Goal: Task Accomplishment & Management: Complete application form

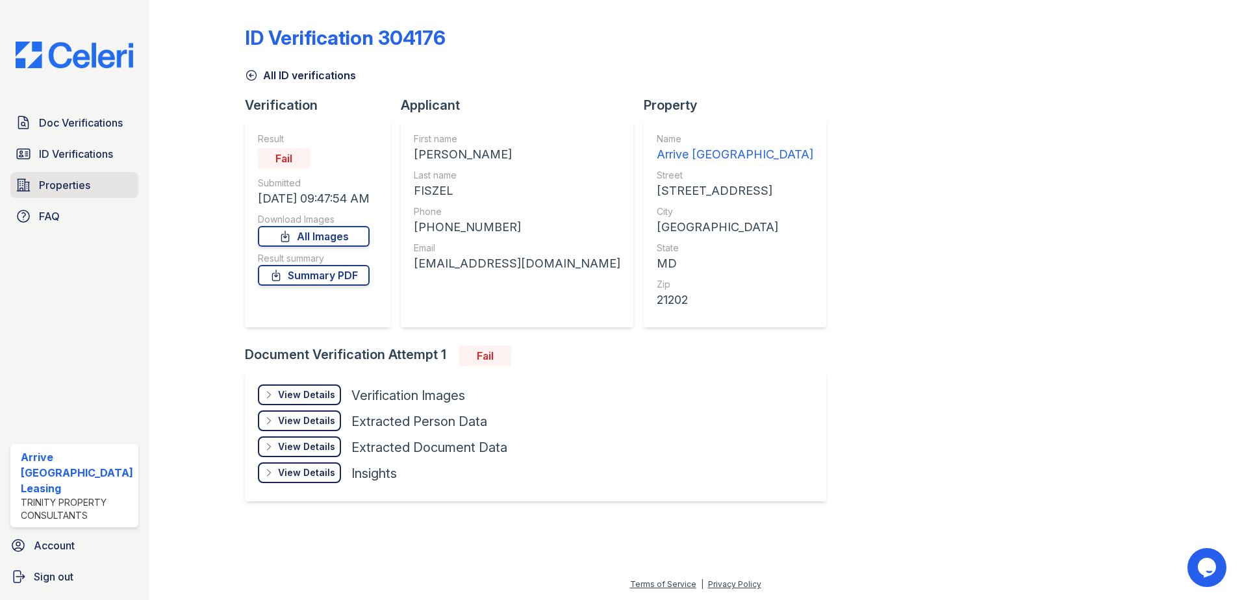
drag, startPoint x: 249, startPoint y: 77, endPoint x: 133, endPoint y: 177, distance: 153.4
click at [249, 77] on icon at bounding box center [251, 75] width 13 height 13
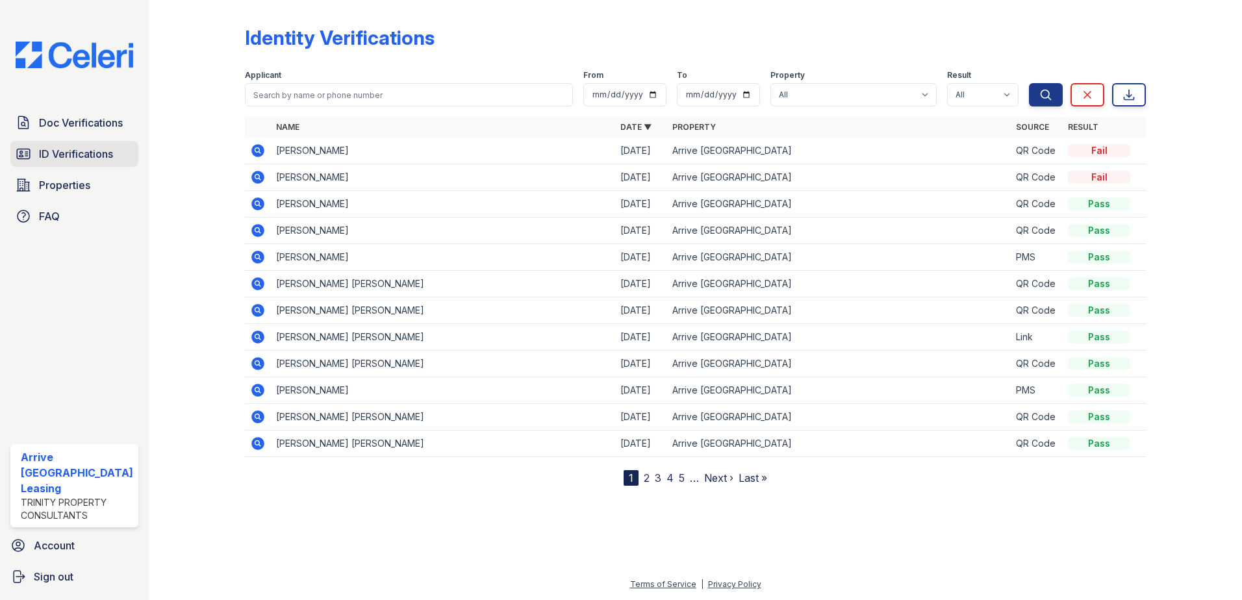
click at [66, 160] on span "ID Verifications" at bounding box center [76, 154] width 74 height 16
click at [53, 154] on span "ID Verifications" at bounding box center [76, 154] width 74 height 16
click at [73, 156] on span "ID Verifications" at bounding box center [76, 154] width 74 height 16
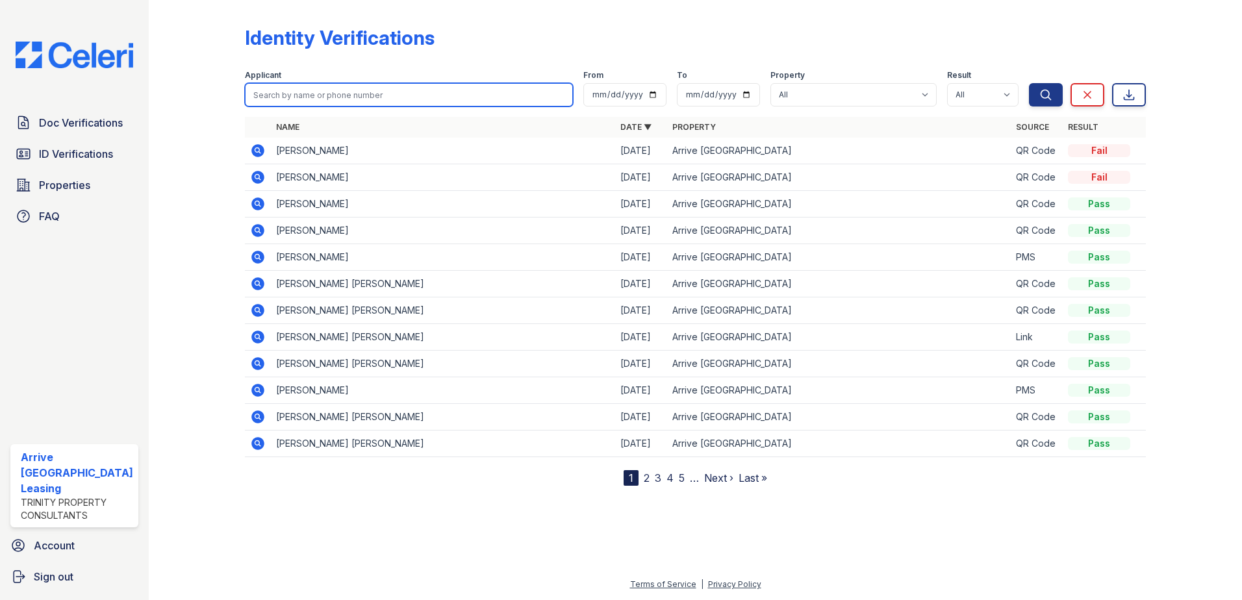
click at [323, 95] on input "search" at bounding box center [409, 94] width 329 height 23
paste input "($2,671.78)"
type input "($2,671.78)"
drag, startPoint x: 327, startPoint y: 103, endPoint x: 0, endPoint y: 94, distance: 326.8
click at [0, 136] on html "Doc Verifications ID Verifications Properties FAQ Arrive Inner Harbor Leasing T…" at bounding box center [621, 300] width 1242 height 600
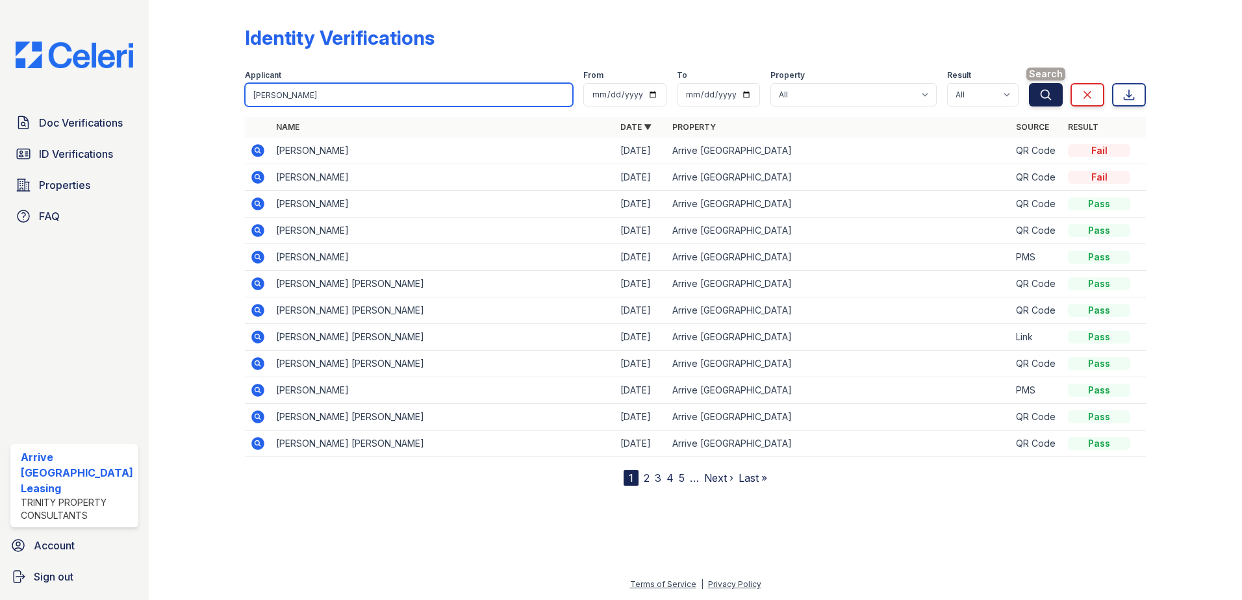
type input "suprit"
click at [1041, 93] on icon "submit" at bounding box center [1045, 94] width 13 height 13
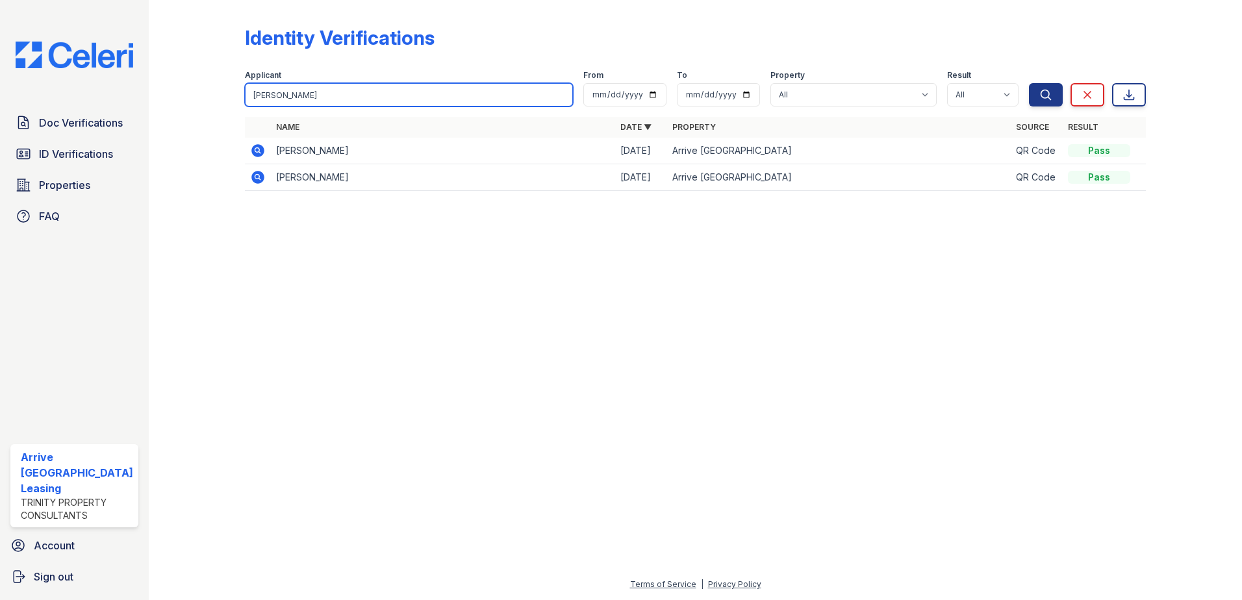
drag, startPoint x: 299, startPoint y: 95, endPoint x: 240, endPoint y: 93, distance: 59.1
click at [233, 93] on div "Identity Verifications Filter Applicant suprit From To Property All Arrive Inne…" at bounding box center [696, 112] width 1052 height 225
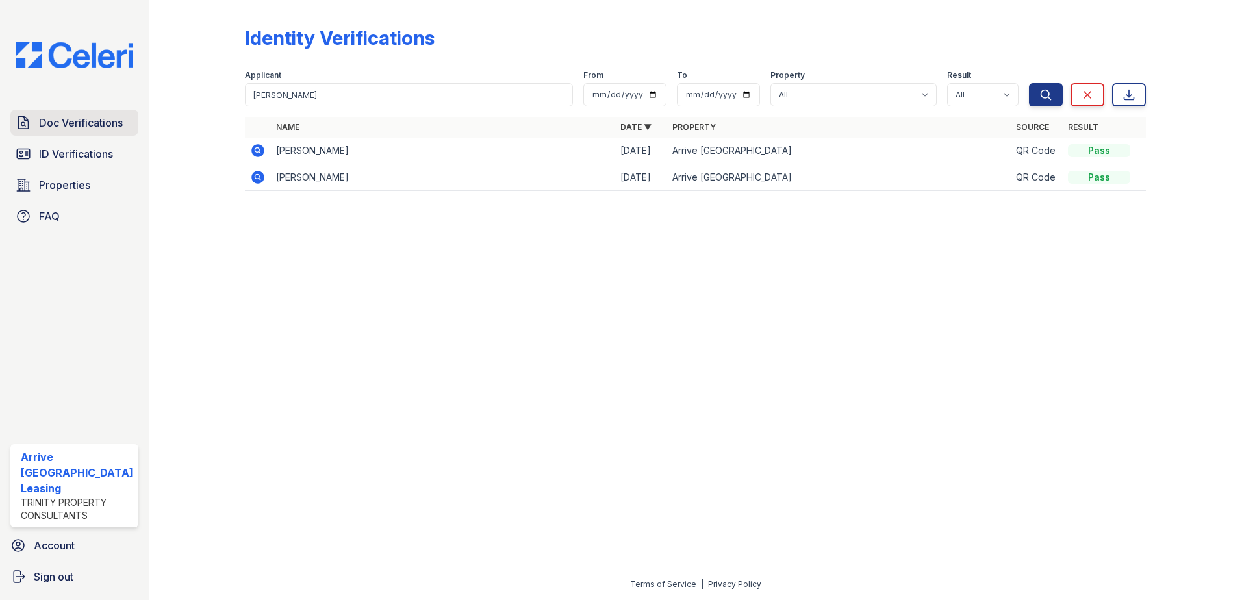
click at [100, 123] on span "Doc Verifications" at bounding box center [81, 123] width 84 height 16
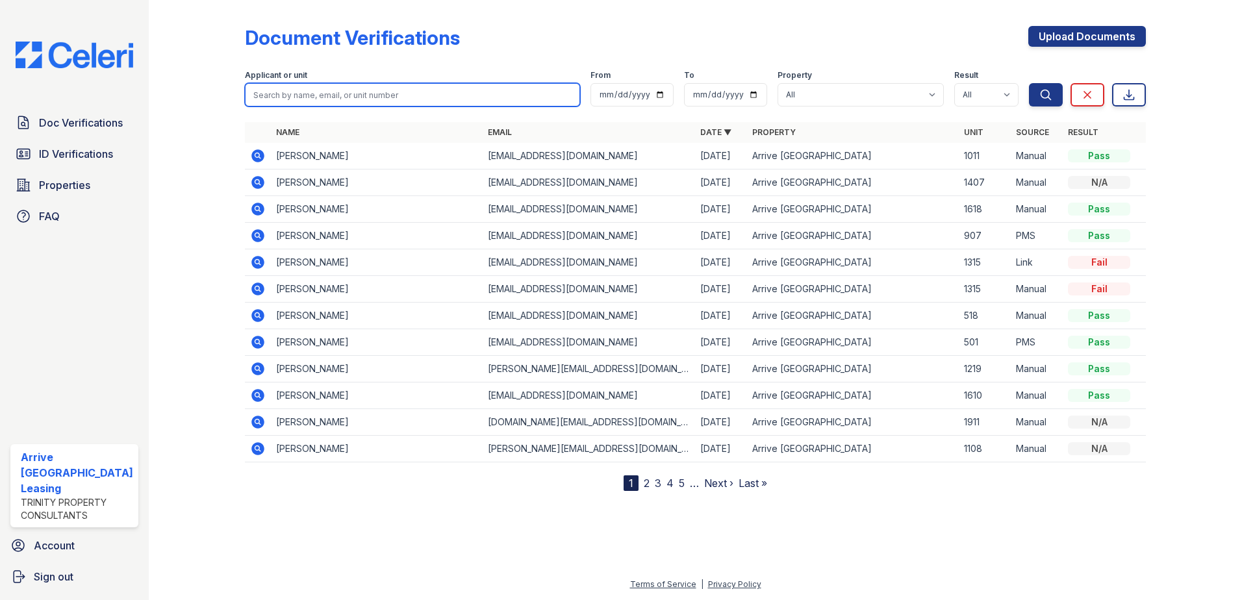
click at [335, 97] on input "search" at bounding box center [413, 94] width 336 height 23
paste input "suprit"
type input "suprit"
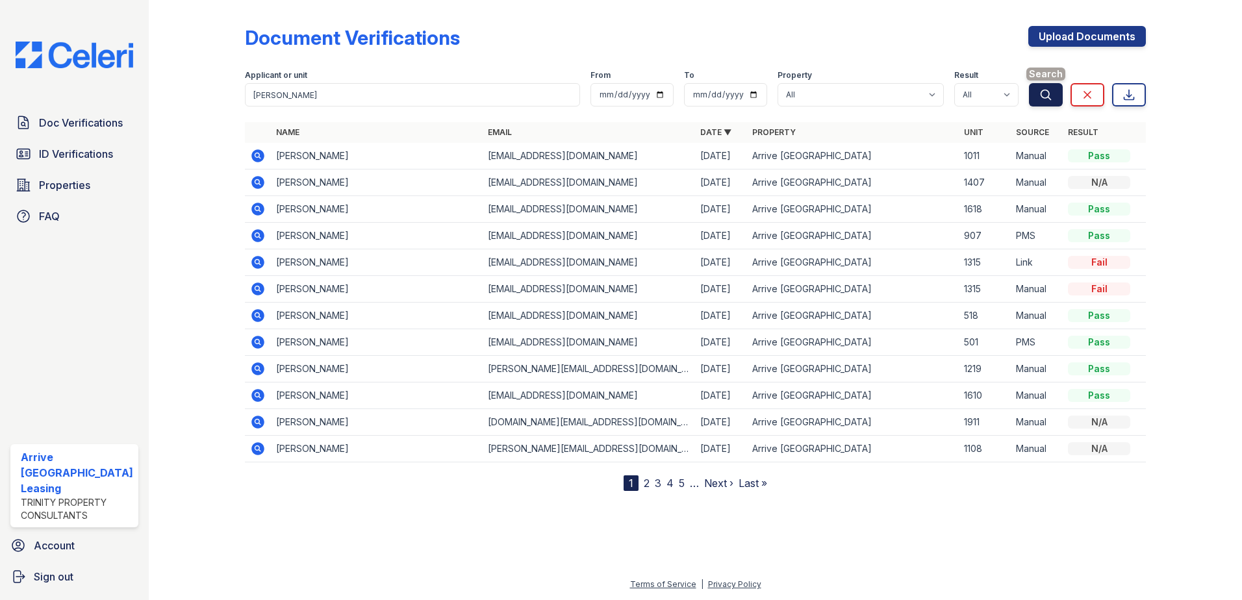
click at [1048, 86] on button "Search" at bounding box center [1046, 94] width 34 height 23
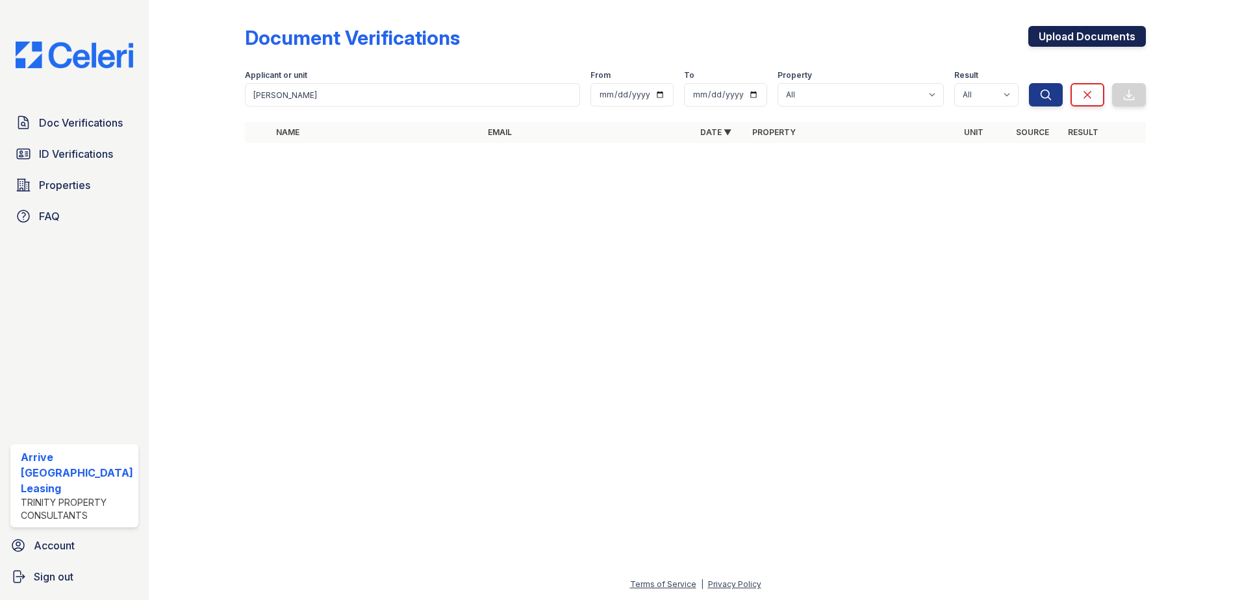
click at [1079, 31] on link "Upload Documents" at bounding box center [1087, 36] width 118 height 21
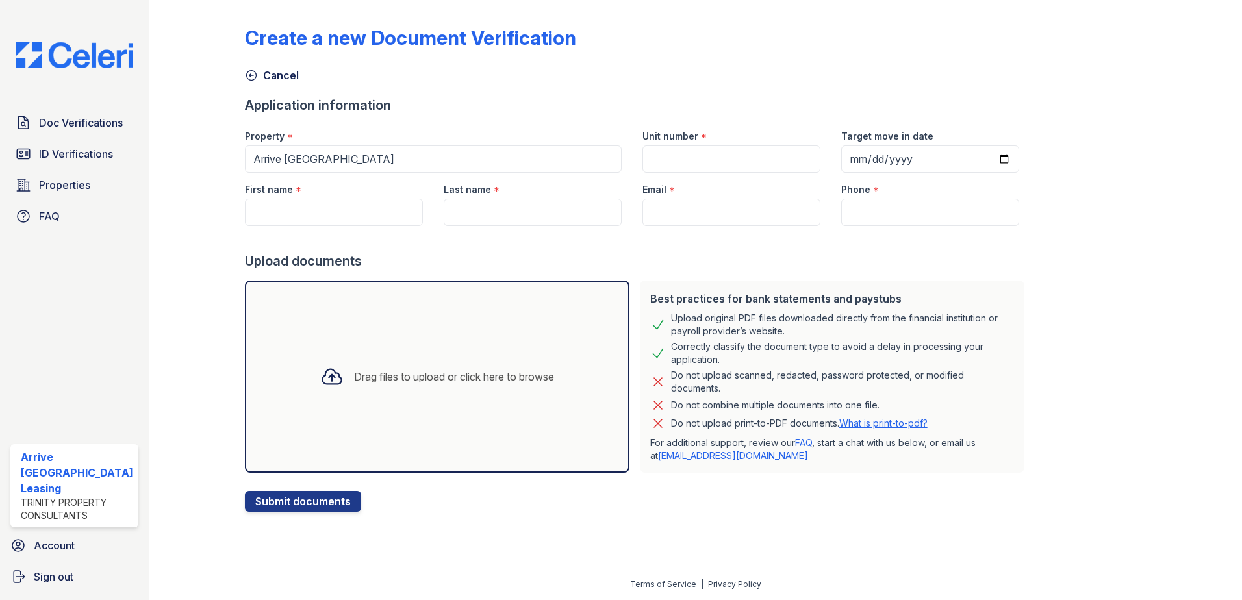
click at [384, 380] on div "Drag files to upload or click here to browse" at bounding box center [454, 377] width 200 height 16
click at [436, 350] on div "Drag files to upload or click here to browse" at bounding box center [437, 377] width 385 height 192
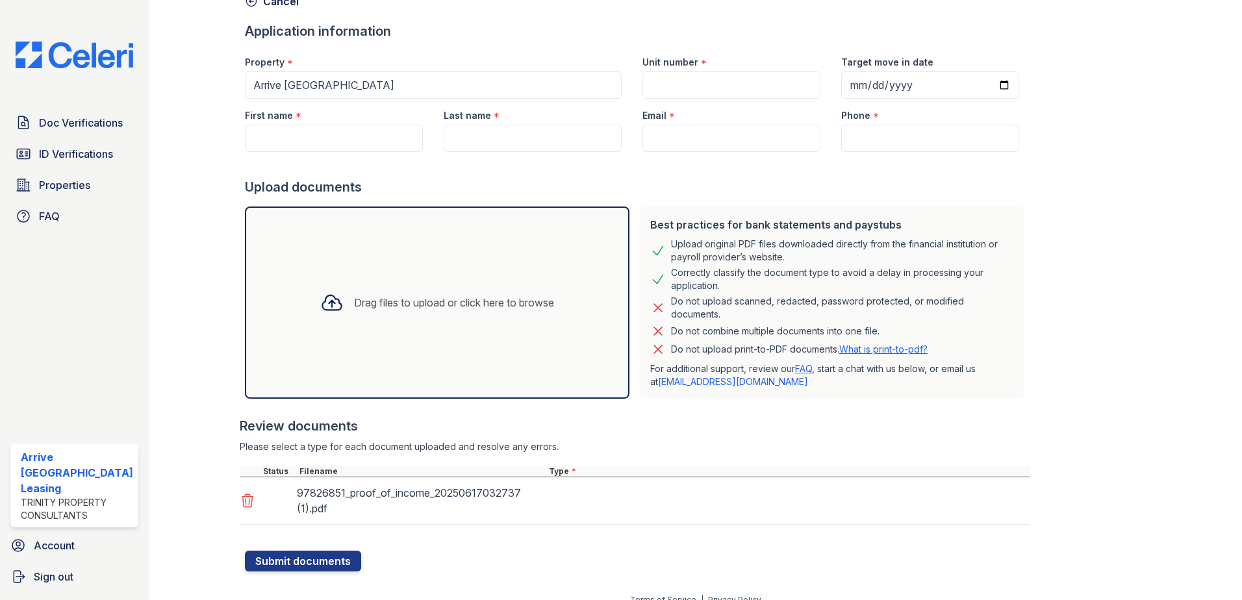
scroll to position [90, 0]
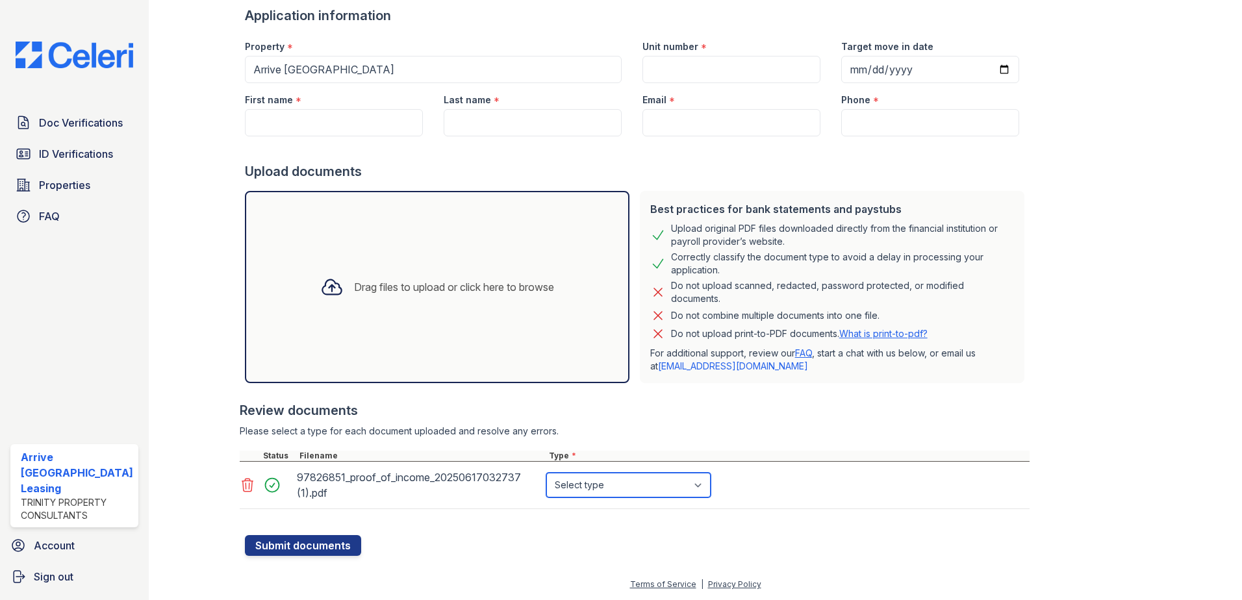
click at [642, 490] on select "Select type Paystub Bank Statement Offer Letter Tax Documents Benefit Award Let…" at bounding box center [628, 485] width 164 height 25
select select "paystub"
click at [546, 473] on select "Select type Paystub Bank Statement Offer Letter Tax Documents Benefit Award Let…" at bounding box center [628, 485] width 164 height 25
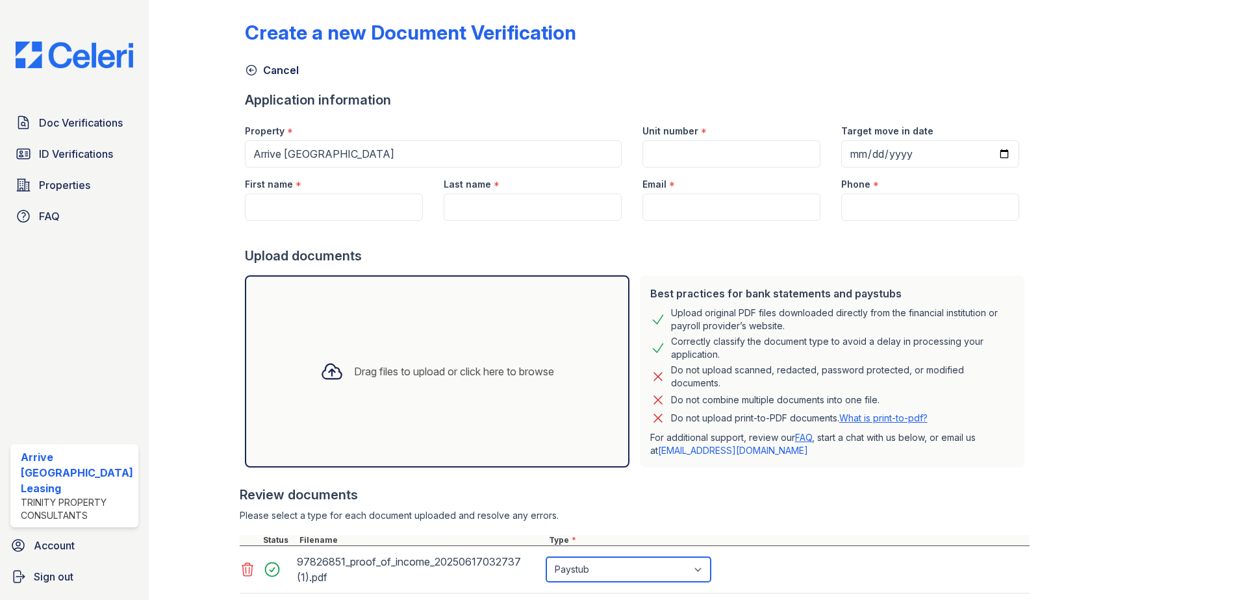
scroll to position [0, 0]
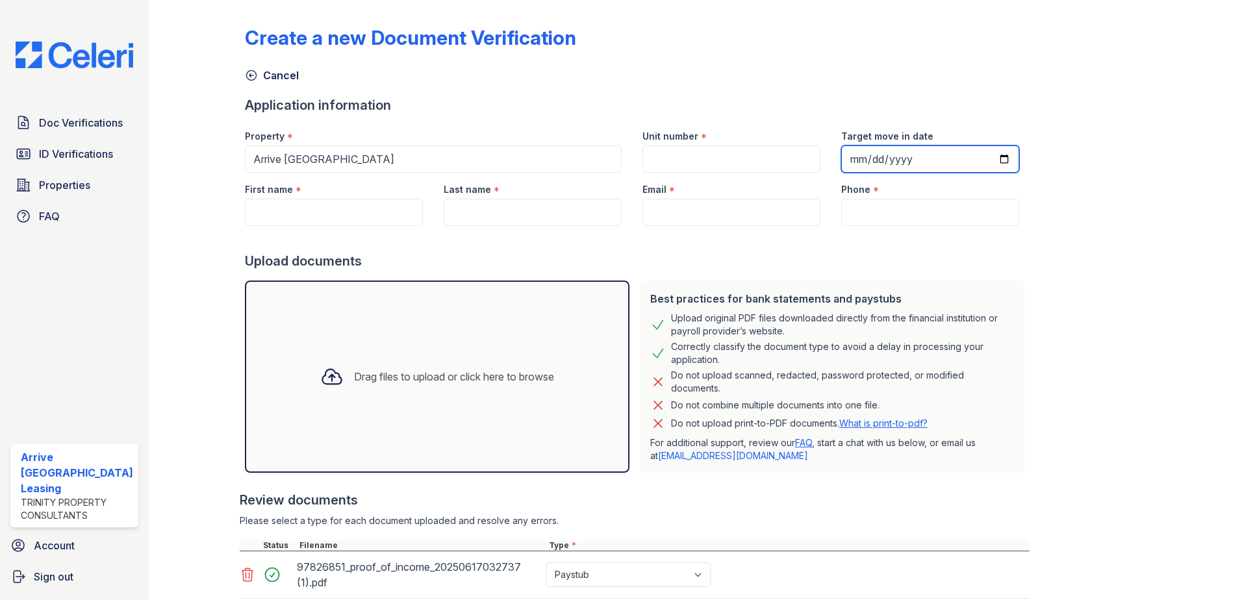
click at [983, 156] on input "Target move in date" at bounding box center [930, 158] width 178 height 27
click at [981, 156] on input "2025-08-29" at bounding box center [930, 158] width 178 height 27
type input "2025-08-11"
click at [885, 218] on input "Phone" at bounding box center [930, 212] width 178 height 27
paste input "610-316-7735"
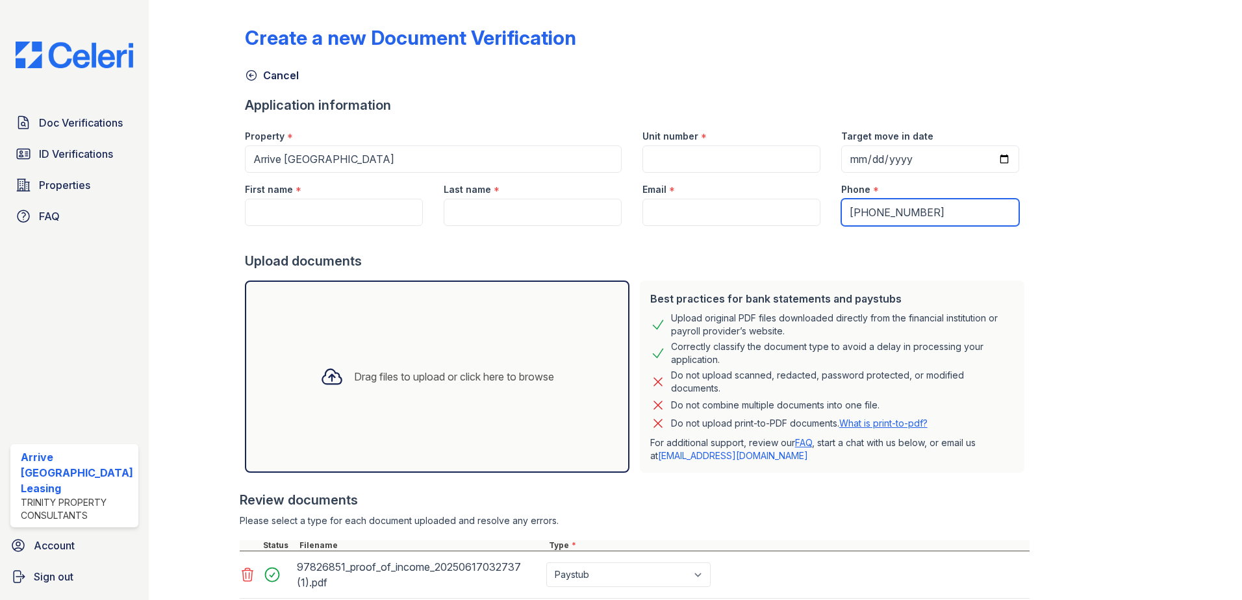
type input "610-316-7735"
click at [669, 216] on input "Email" at bounding box center [731, 212] width 178 height 27
click at [684, 161] on input "Unit number" at bounding box center [731, 158] width 178 height 27
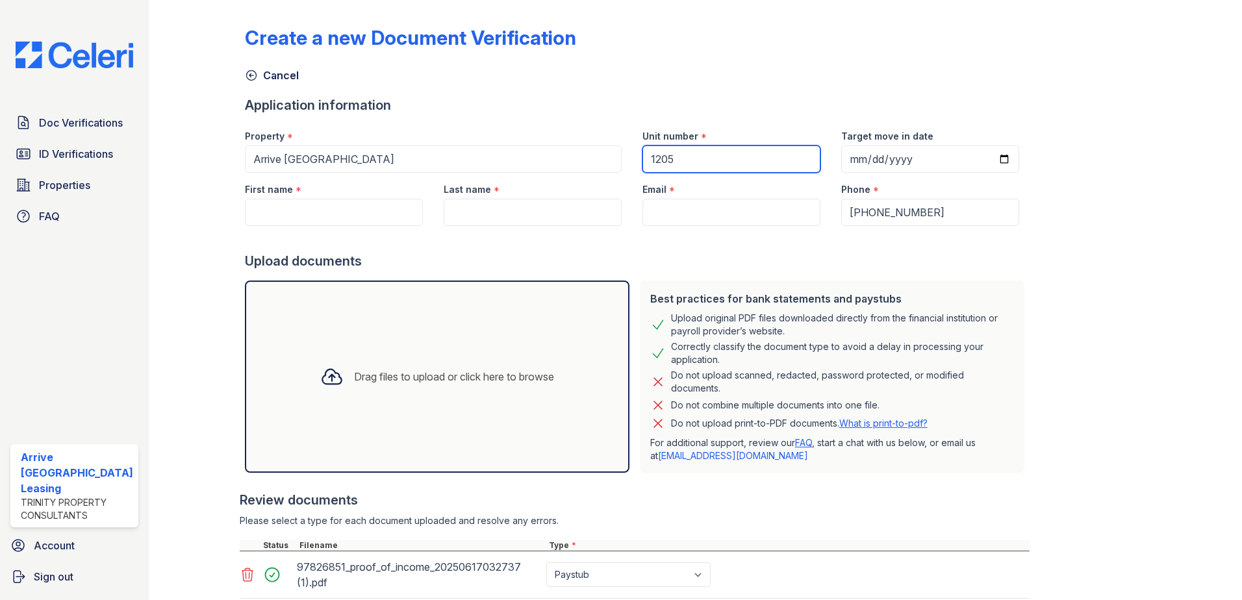
type input "1205"
click at [745, 64] on div "Cancel" at bounding box center [696, 71] width 902 height 23
click at [659, 208] on input "Email" at bounding box center [731, 212] width 178 height 27
paste input "[EMAIL_ADDRESS][DOMAIN_NAME]"
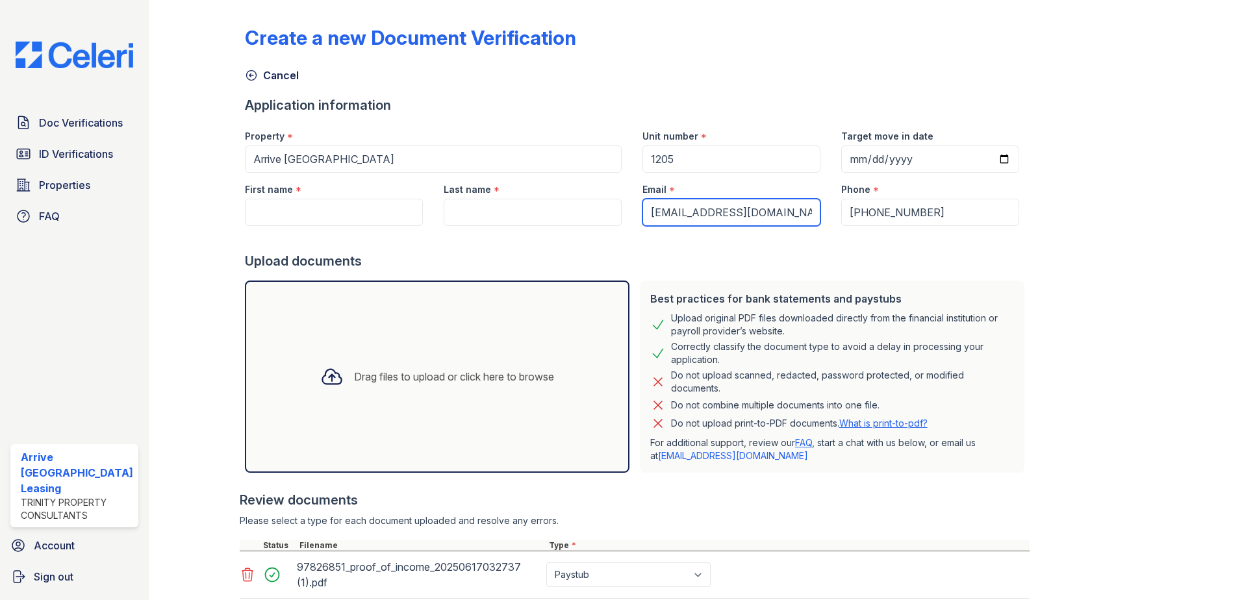
type input "[EMAIL_ADDRESS][DOMAIN_NAME]"
paste input "Suprit"
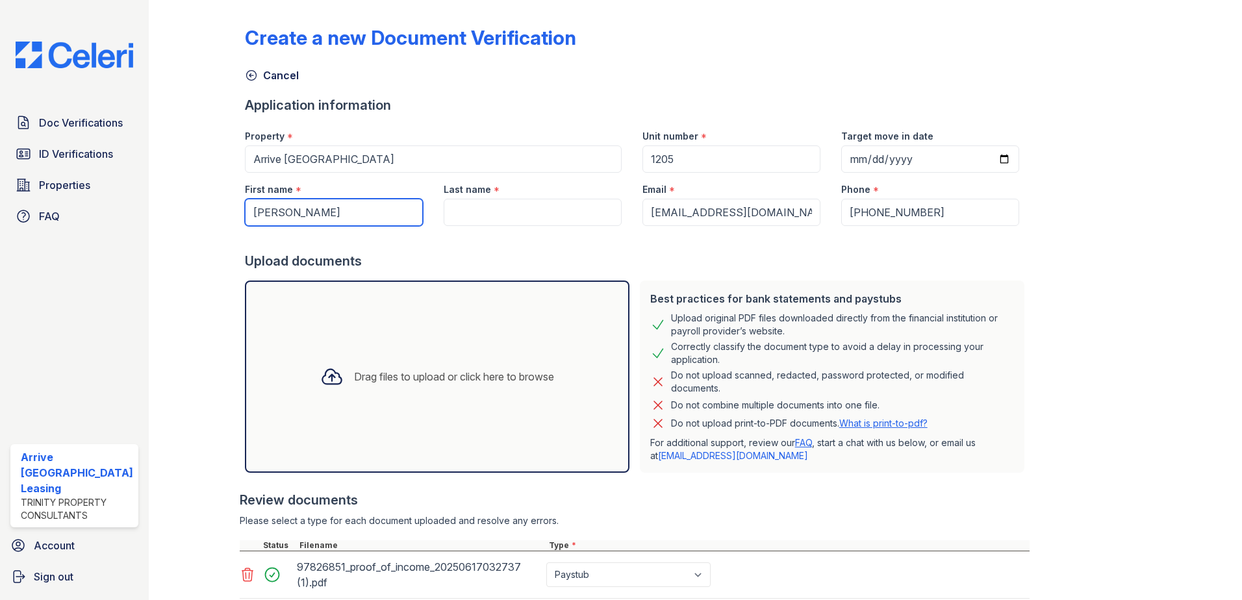
type input "Suprit"
click at [509, 218] on input "Last name" at bounding box center [533, 212] width 178 height 27
click at [456, 216] on input "Last name" at bounding box center [533, 212] width 178 height 27
paste input "Shadangi"
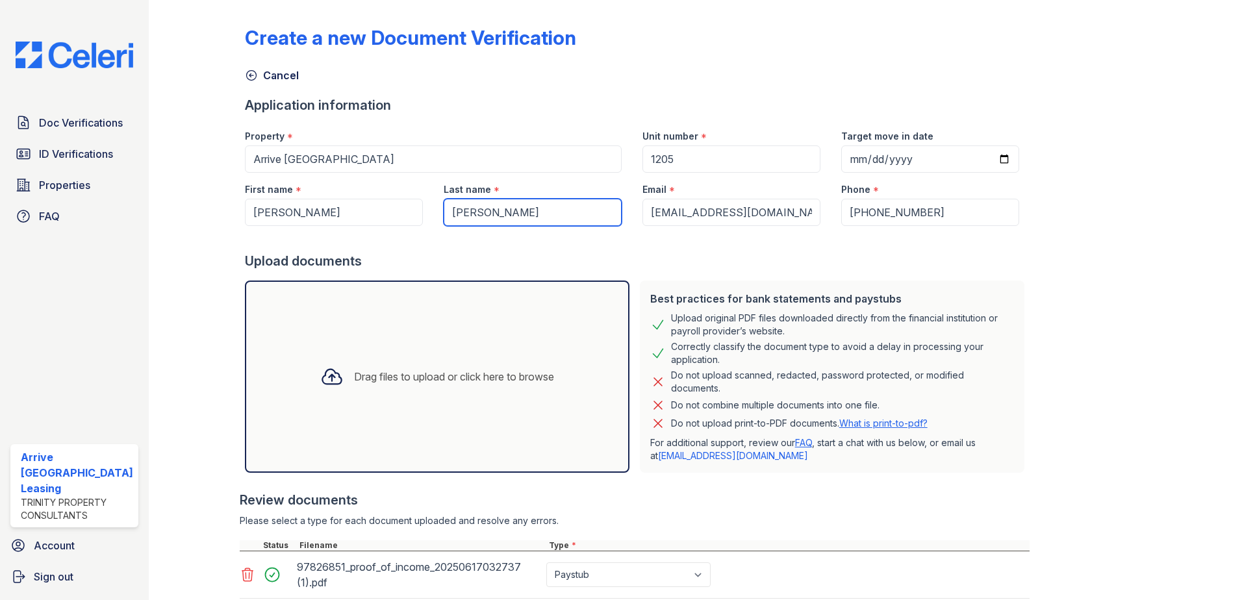
type input "Shadangi"
click at [790, 265] on div "Upload documents" at bounding box center [637, 261] width 785 height 18
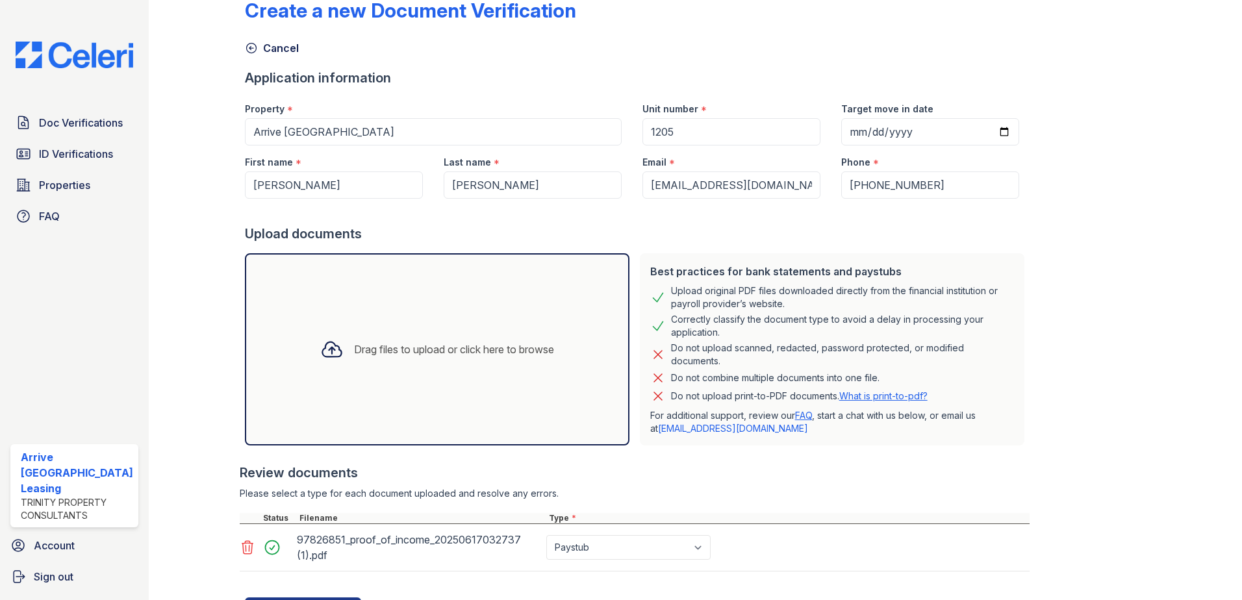
scroll to position [90, 0]
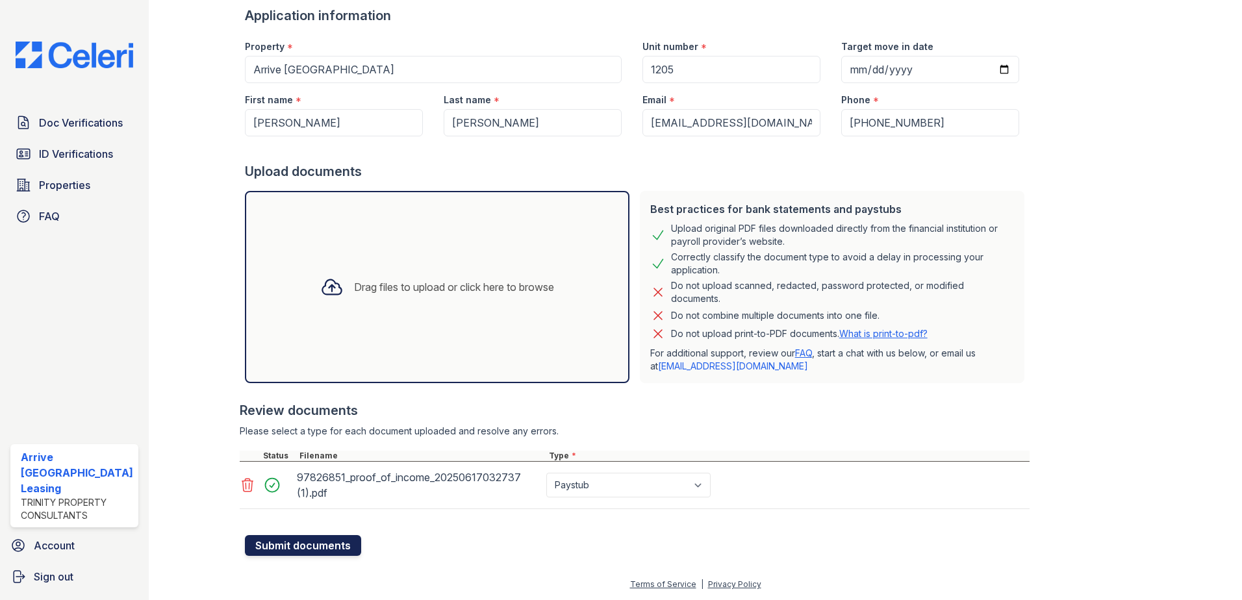
click at [278, 548] on button "Submit documents" at bounding box center [303, 545] width 116 height 21
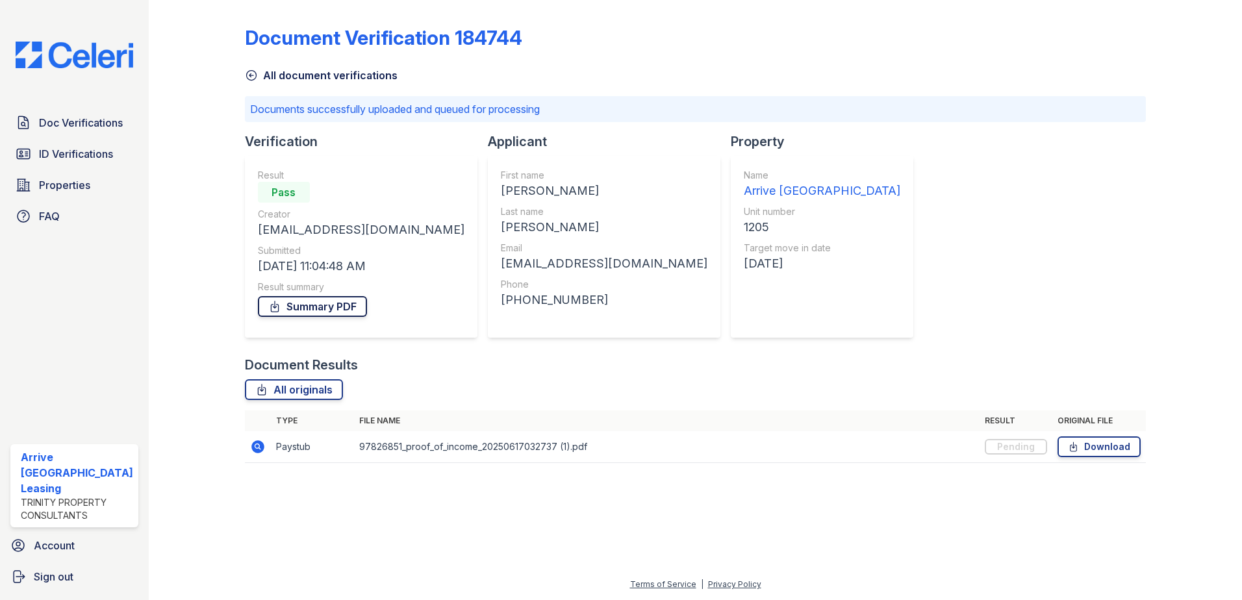
click at [323, 304] on link "Summary PDF" at bounding box center [312, 306] width 109 height 21
click at [247, 74] on icon at bounding box center [251, 75] width 13 height 13
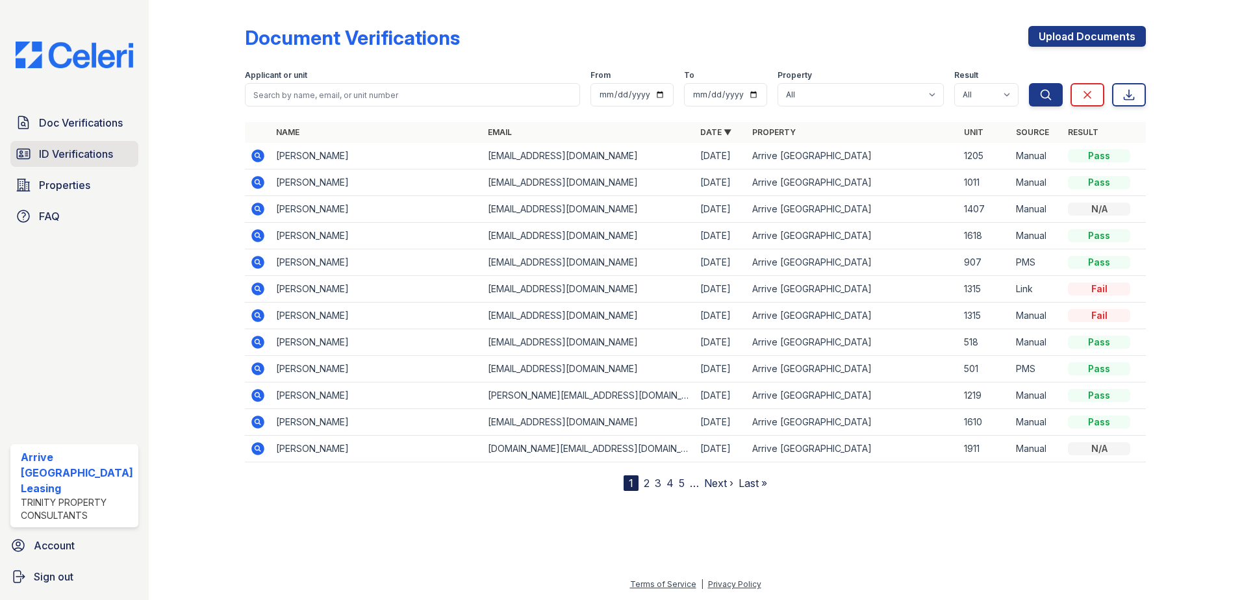
click at [111, 160] on span "ID Verifications" at bounding box center [76, 154] width 74 height 16
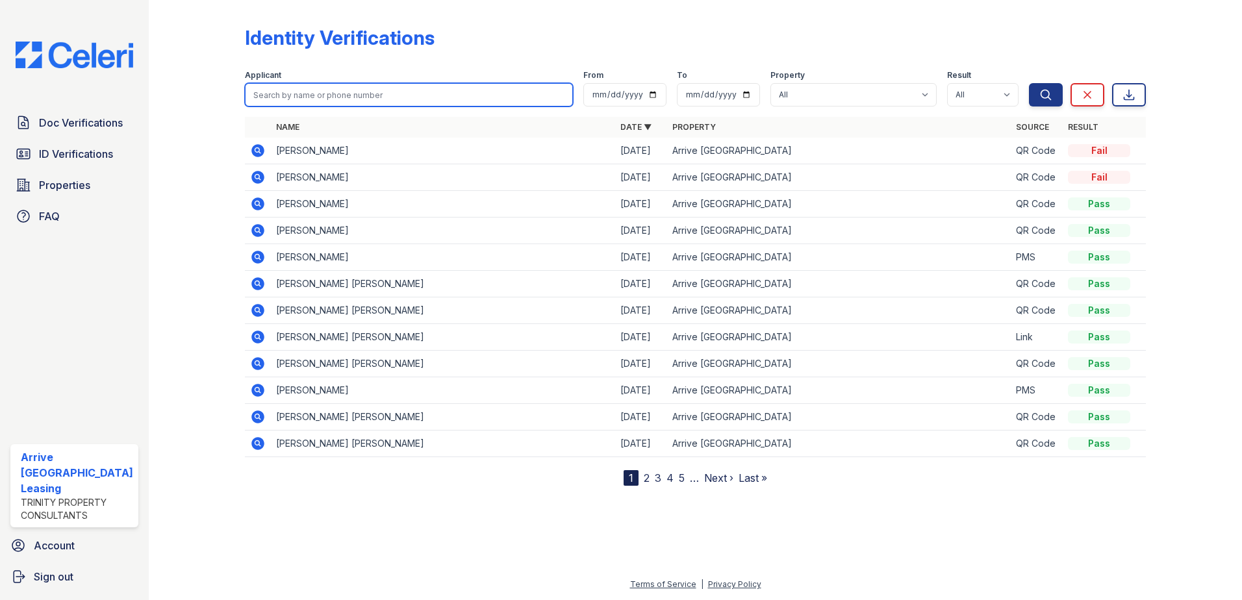
click at [345, 94] on input "search" at bounding box center [409, 94] width 329 height 23
paste input "Gao, Tianyu"
type input "Gao, Tianyu"
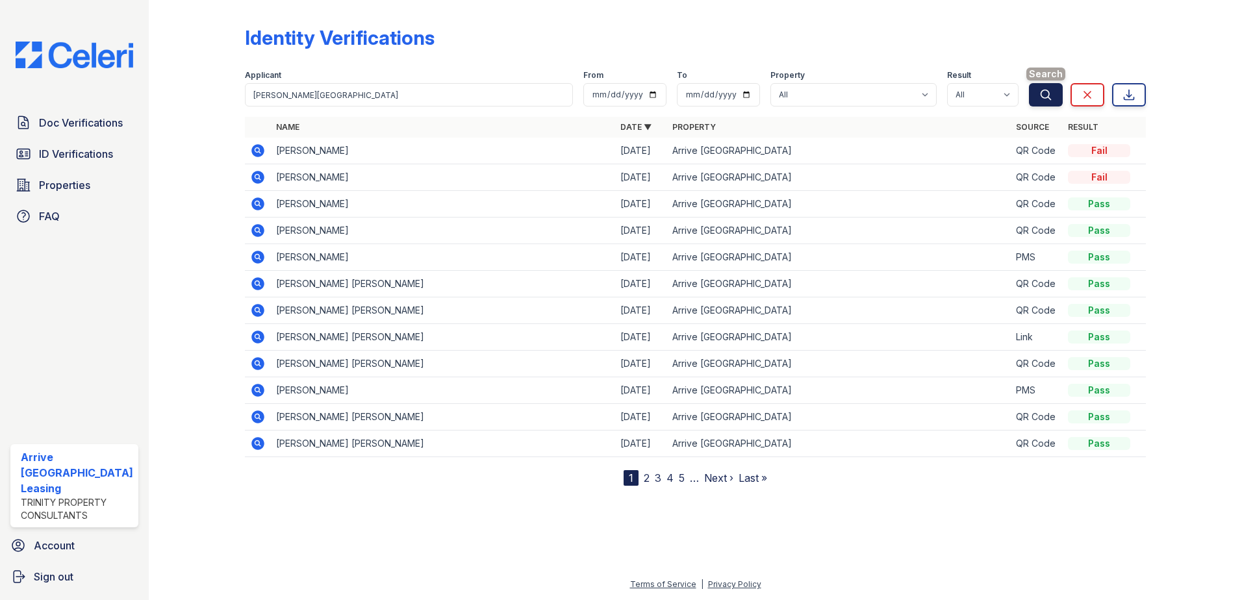
click at [1054, 97] on button "Search" at bounding box center [1046, 94] width 34 height 23
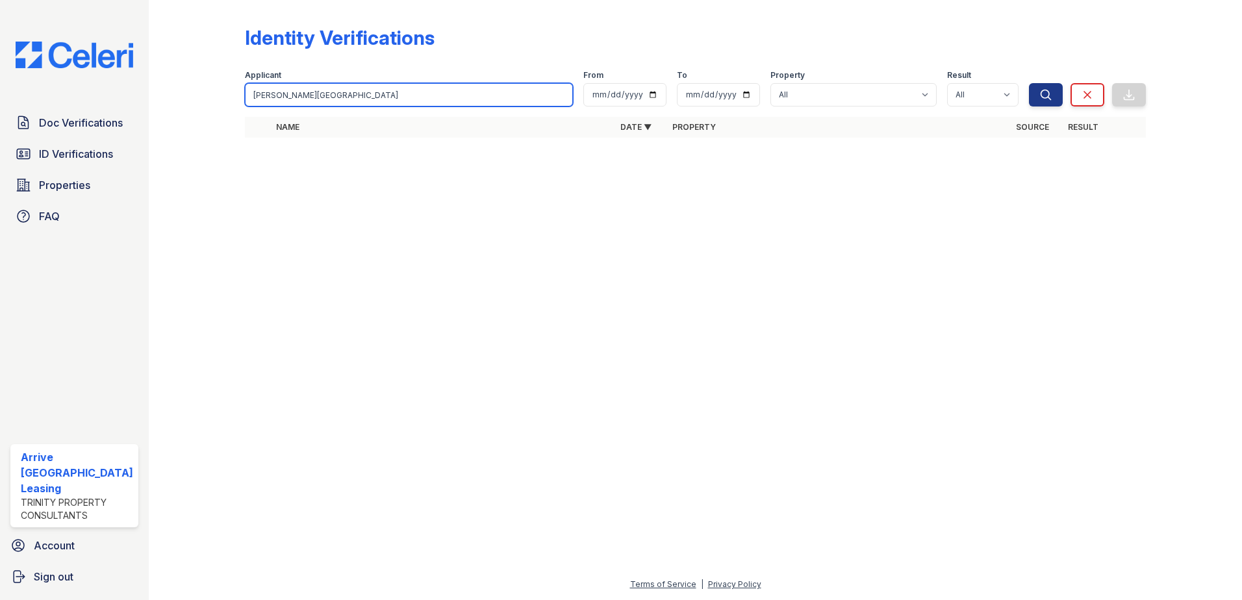
click at [373, 93] on input "Gao, Tianyu" at bounding box center [409, 94] width 329 height 23
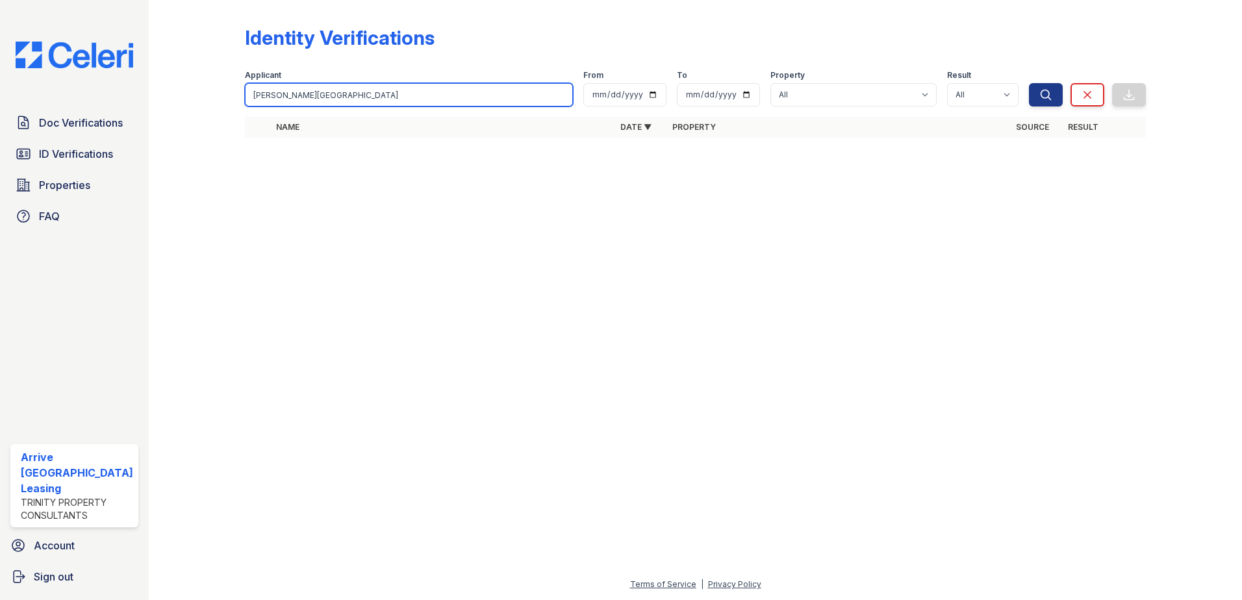
click at [373, 93] on input "Gao, Tianyu" at bounding box center [409, 94] width 329 height 23
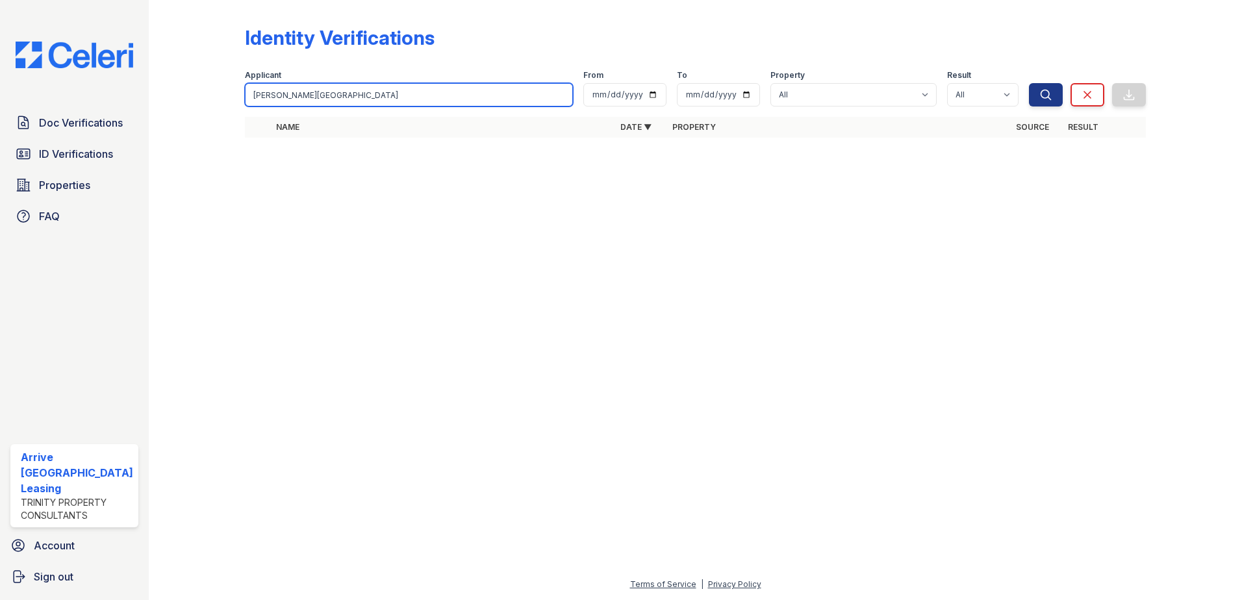
click at [373, 93] on input "Gao, Tianyu" at bounding box center [409, 94] width 329 height 23
click at [420, 210] on div at bounding box center [696, 373] width 1052 height 405
click at [348, 92] on input "Gao, Tianyu" at bounding box center [409, 94] width 329 height 23
click at [270, 97] on input "Gao, Tianyu" at bounding box center [409, 94] width 329 height 23
type input "Gao Tianyu"
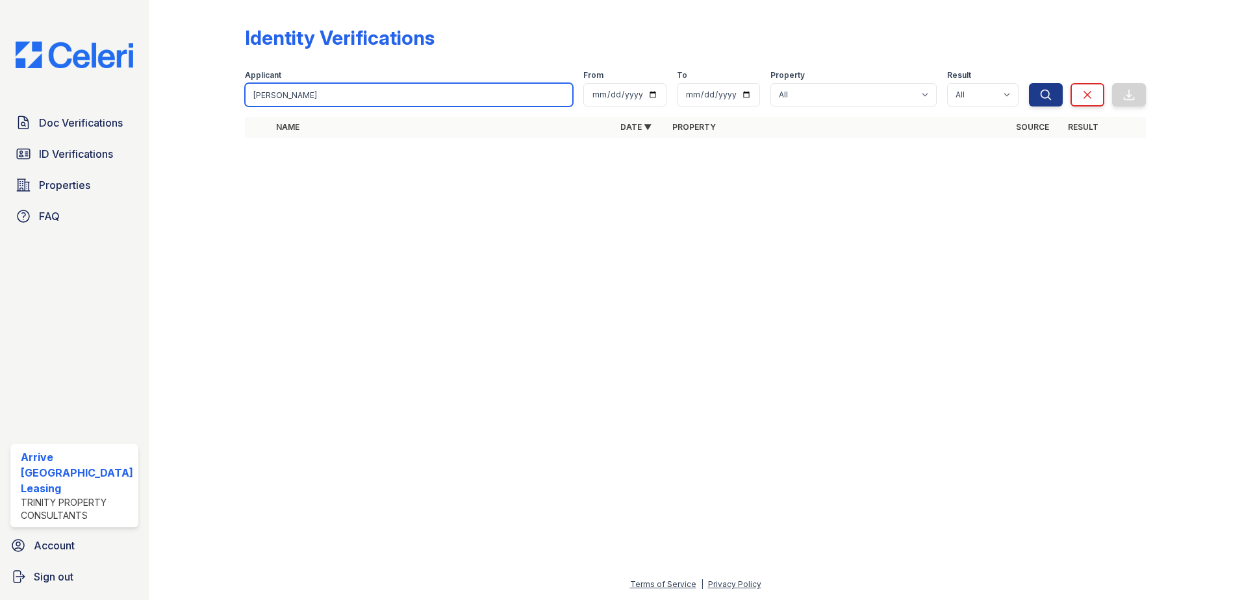
click at [1029, 83] on button "Search" at bounding box center [1046, 94] width 34 height 23
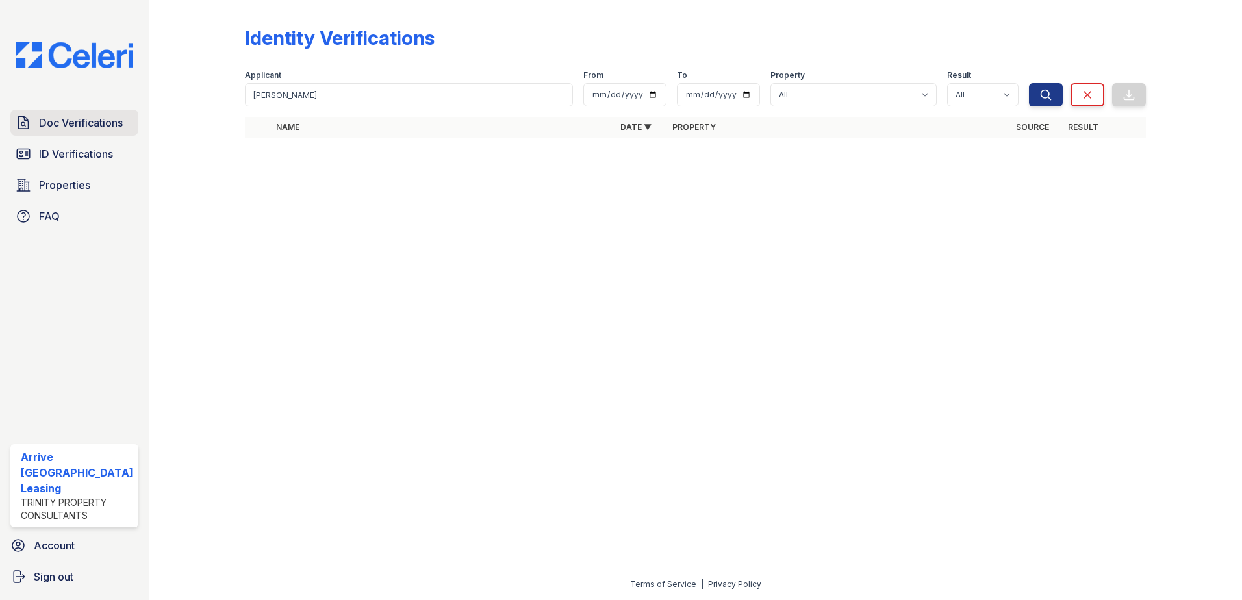
click at [66, 123] on span "Doc Verifications" at bounding box center [81, 123] width 84 height 16
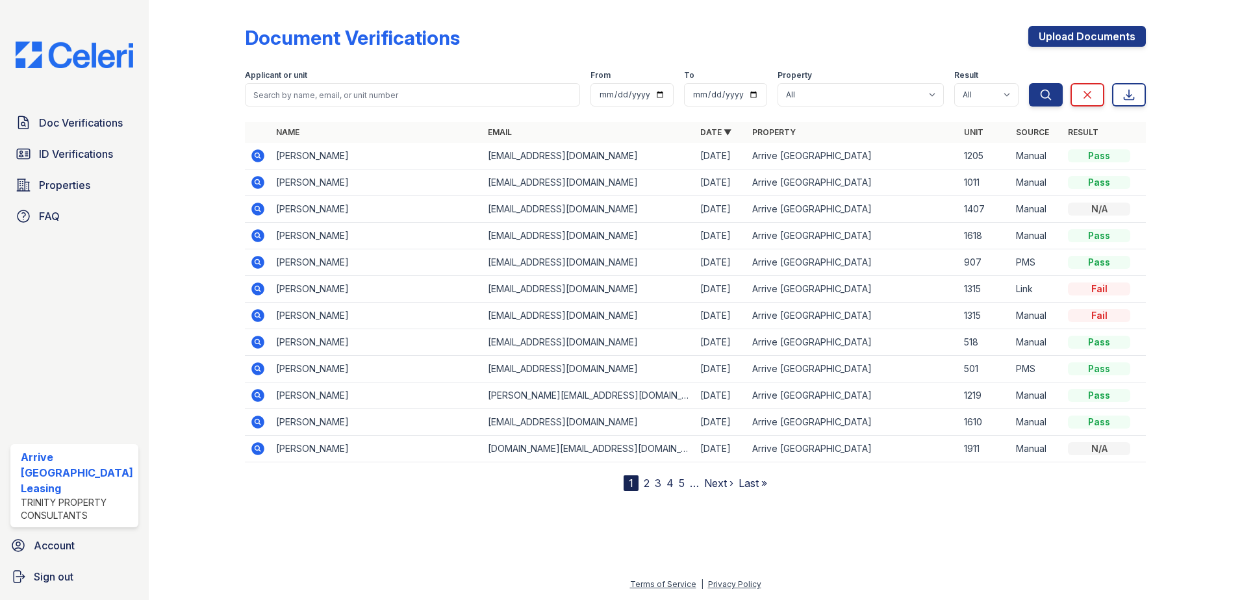
click at [66, 157] on span "ID Verifications" at bounding box center [76, 154] width 74 height 16
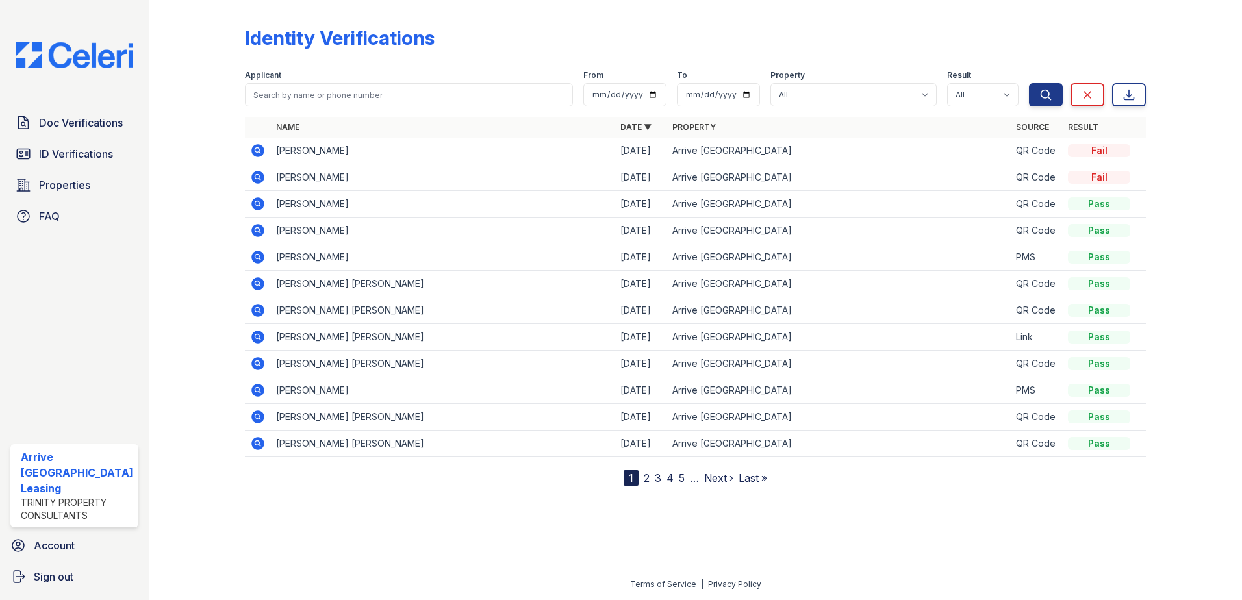
click at [66, 157] on span "ID Verifications" at bounding box center [76, 154] width 74 height 16
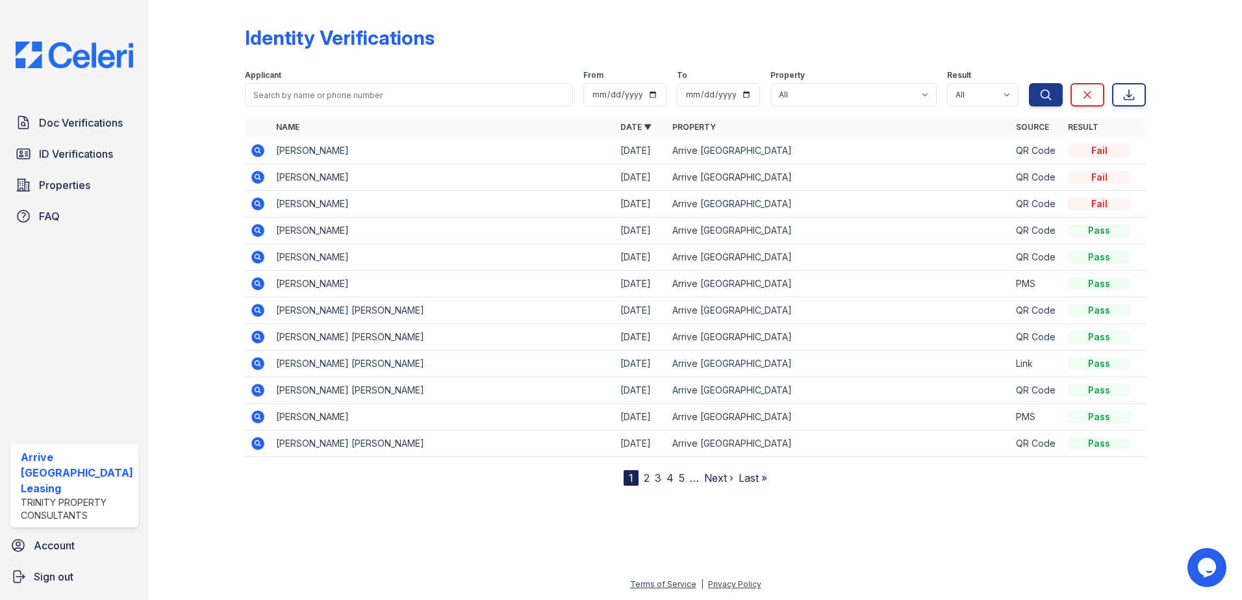
click at [259, 148] on icon at bounding box center [257, 150] width 13 height 13
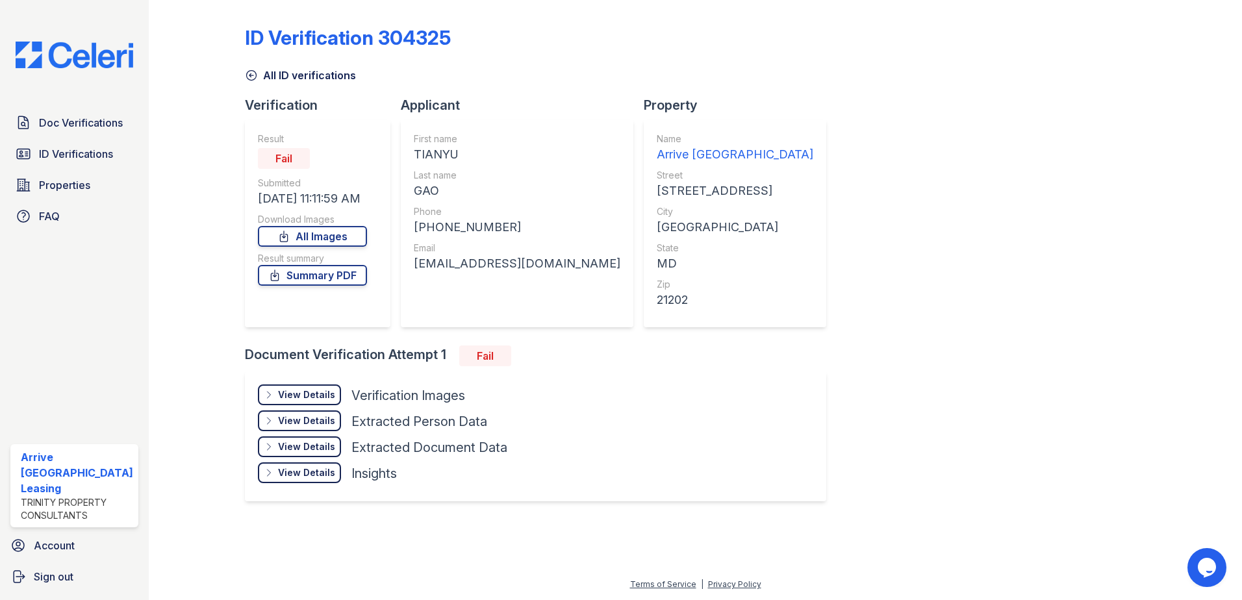
drag, startPoint x: 302, startPoint y: 272, endPoint x: 319, endPoint y: 301, distance: 34.3
click at [303, 273] on link "Summary PDF" at bounding box center [312, 275] width 109 height 21
click at [249, 74] on icon at bounding box center [251, 75] width 13 height 13
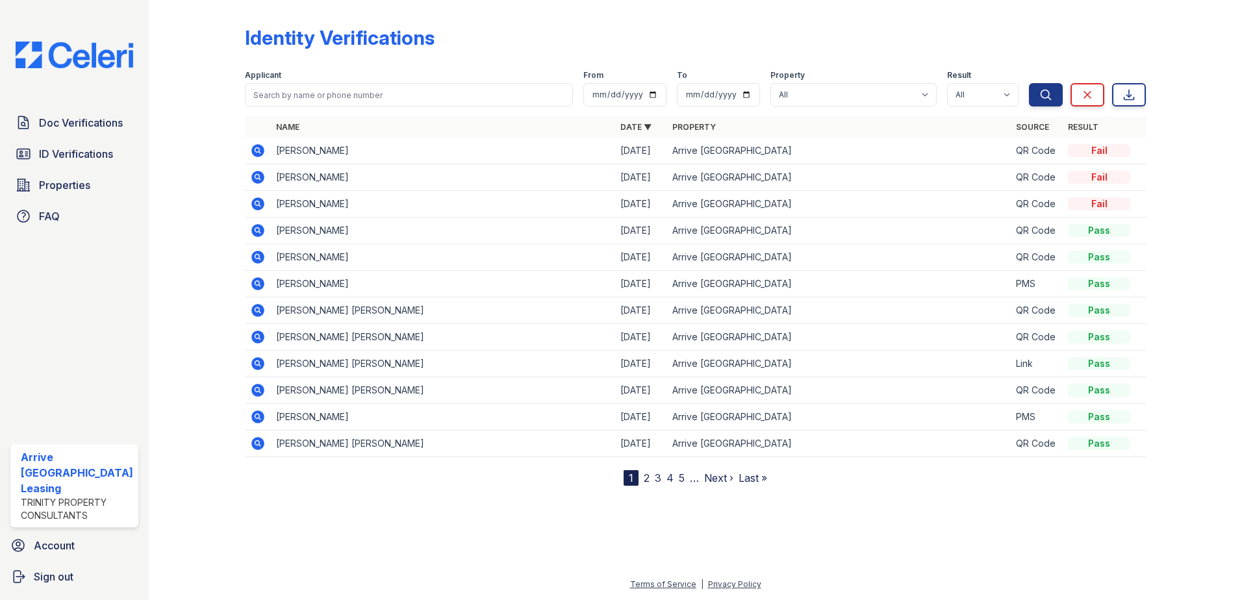
click at [255, 153] on icon at bounding box center [257, 150] width 13 height 13
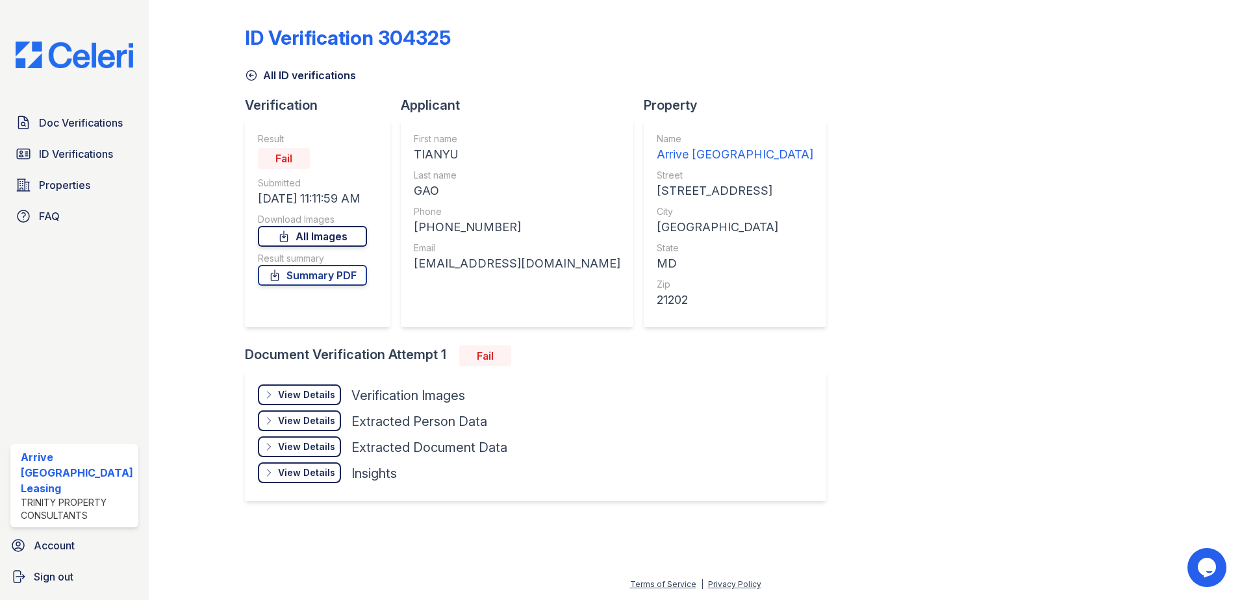
click at [312, 236] on link "All Images" at bounding box center [312, 236] width 109 height 21
click at [273, 240] on link "All Images" at bounding box center [312, 236] width 109 height 21
click at [291, 272] on link "Summary PDF" at bounding box center [312, 275] width 109 height 21
click at [251, 81] on icon at bounding box center [251, 75] width 13 height 13
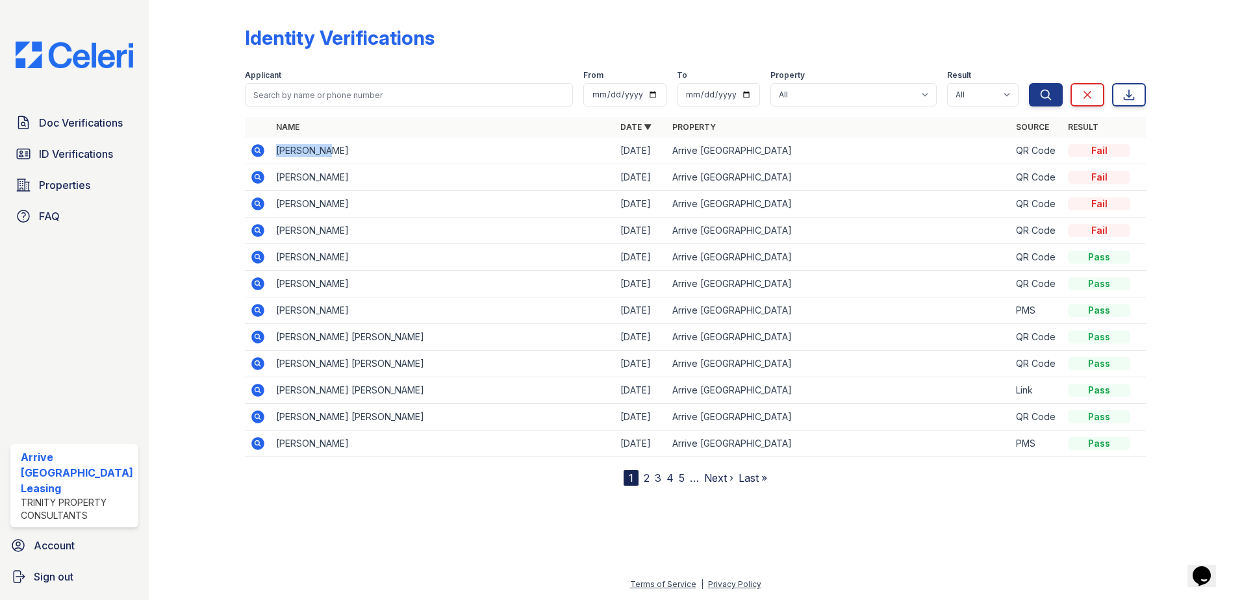
drag, startPoint x: 334, startPoint y: 149, endPoint x: 272, endPoint y: 154, distance: 61.9
click at [272, 154] on td "[PERSON_NAME]" at bounding box center [443, 151] width 344 height 27
copy td "[PERSON_NAME]"
click at [82, 120] on span "Doc Verifications" at bounding box center [81, 123] width 84 height 16
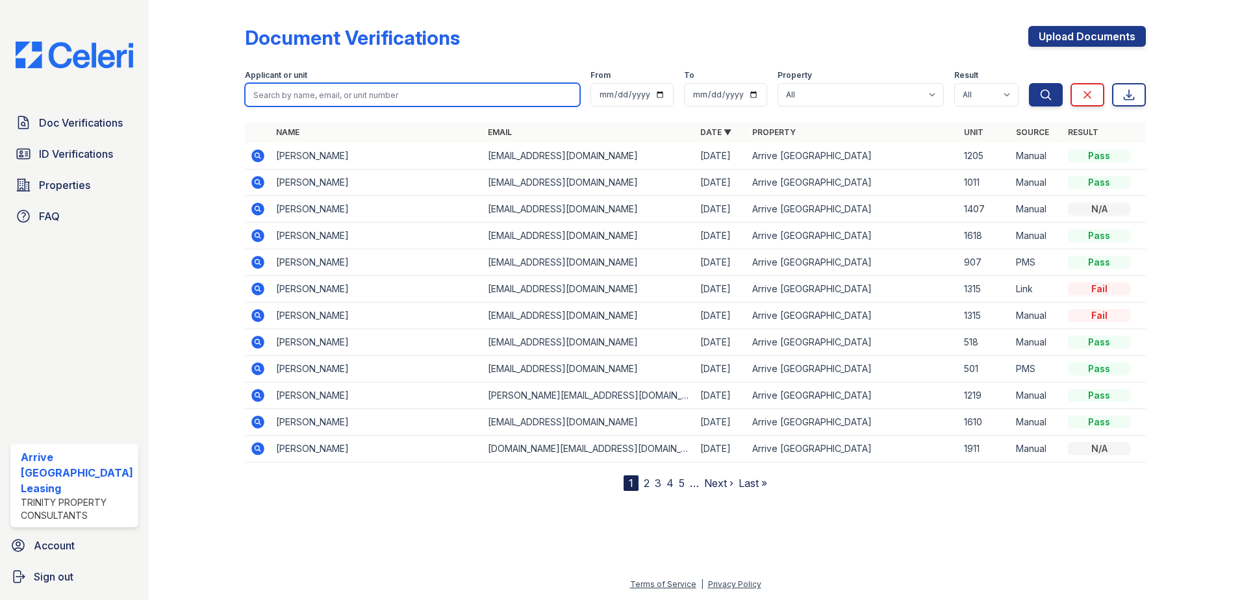
click at [288, 92] on input "search" at bounding box center [413, 94] width 336 height 23
paste input "TIANYU GAO"
type input "TIANYU GAO"
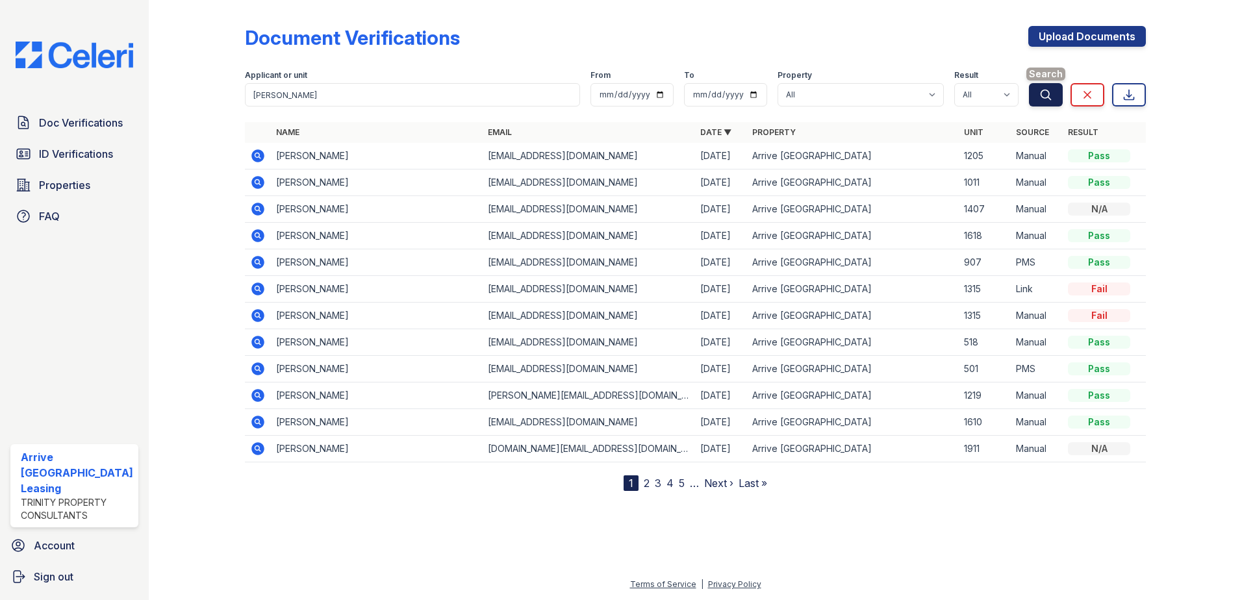
click at [1052, 96] on icon "submit" at bounding box center [1045, 94] width 13 height 13
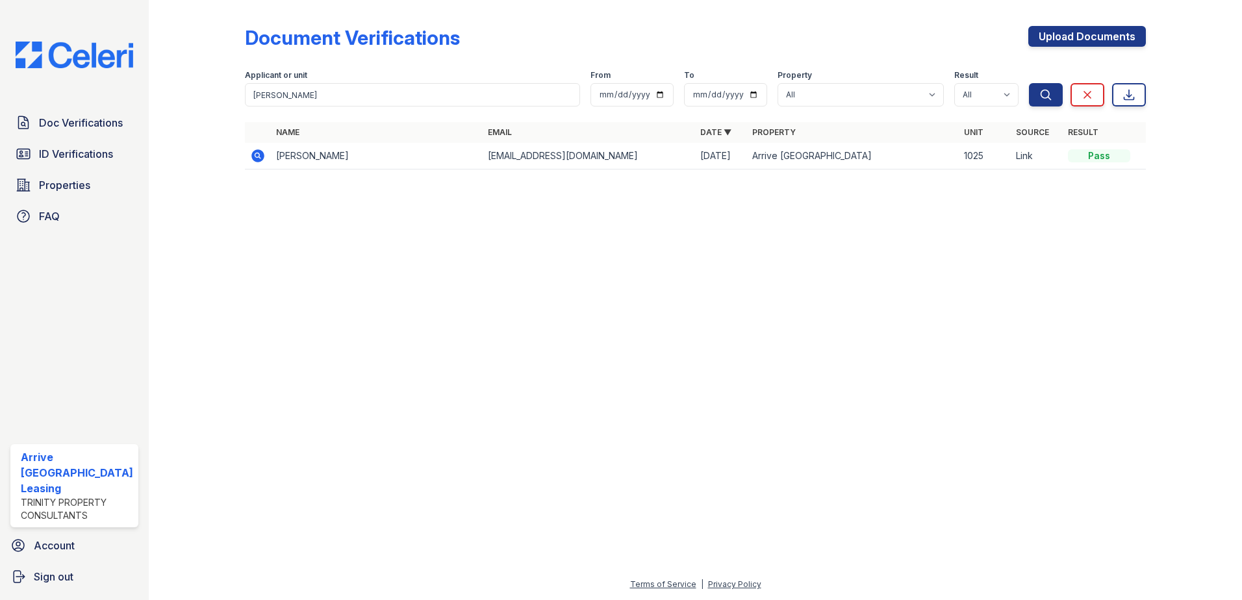
click at [253, 163] on icon at bounding box center [258, 156] width 16 height 16
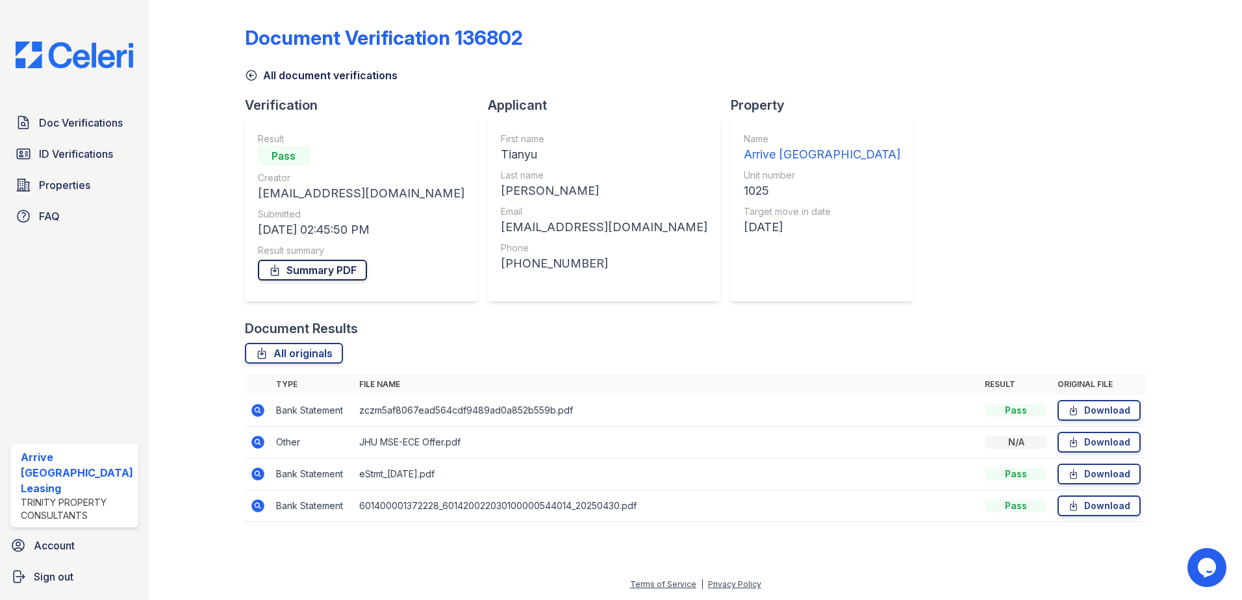
click at [294, 268] on link "Summary PDF" at bounding box center [312, 270] width 109 height 21
click at [248, 73] on icon at bounding box center [251, 75] width 13 height 13
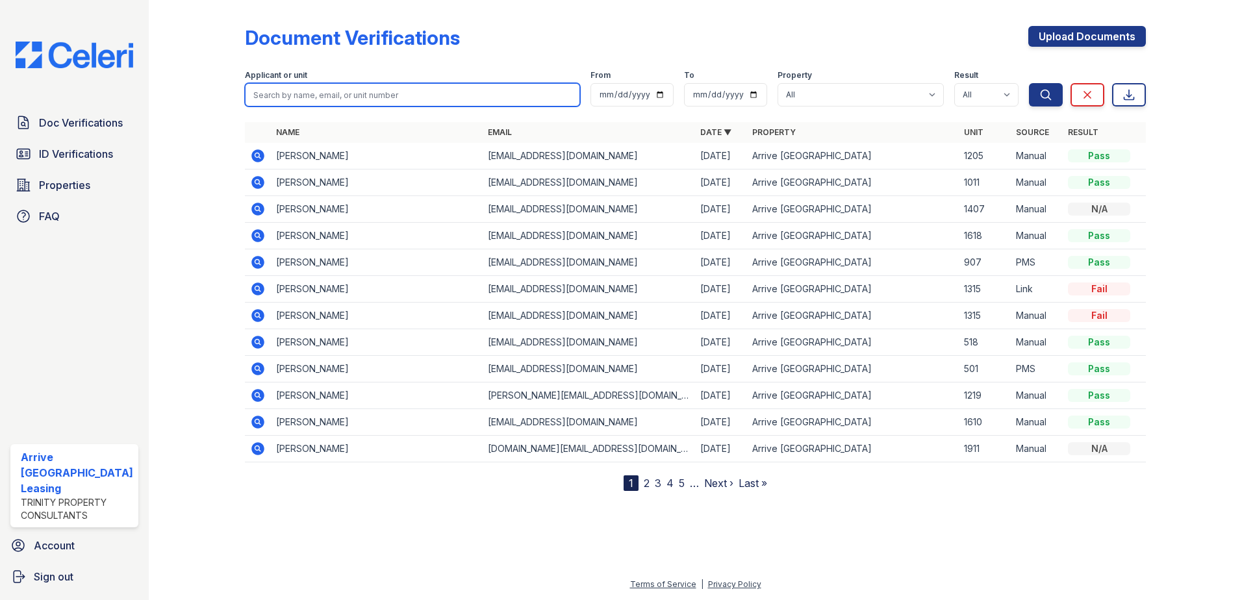
click at [365, 95] on input "search" at bounding box center [413, 94] width 336 height 23
click at [341, 101] on input "search" at bounding box center [413, 94] width 336 height 23
paste input "Nawaz, Maaz"
click at [282, 99] on input "Nawaz, Maaz" at bounding box center [413, 94] width 336 height 23
type input "Nawaz Maaz"
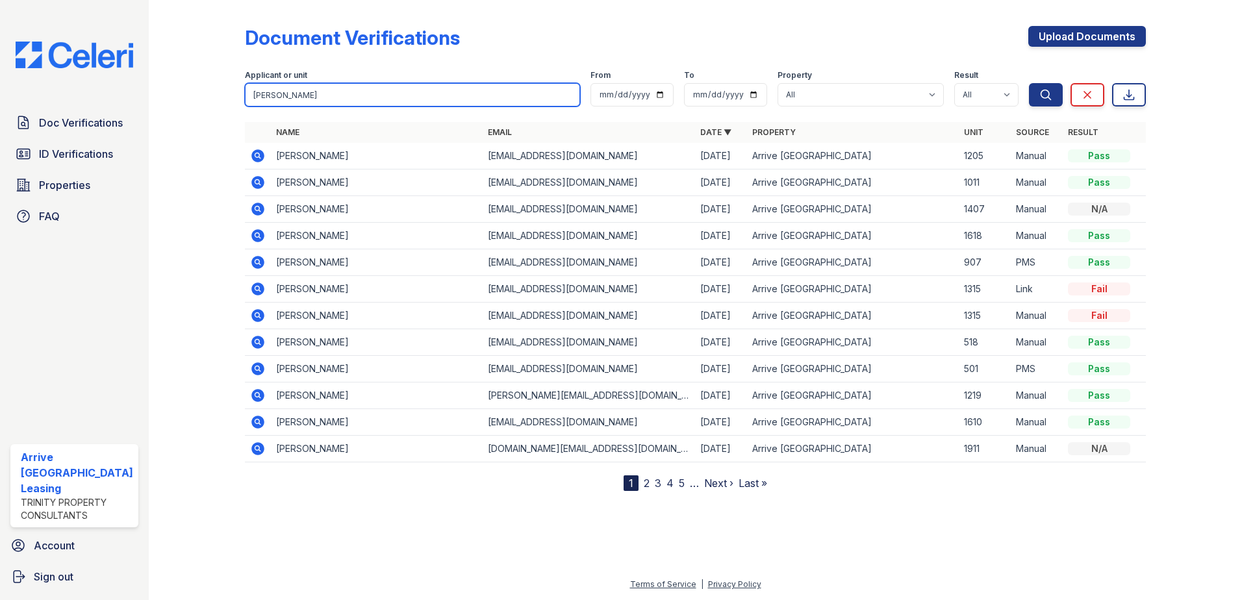
click at [1029, 83] on button "Search" at bounding box center [1046, 94] width 34 height 23
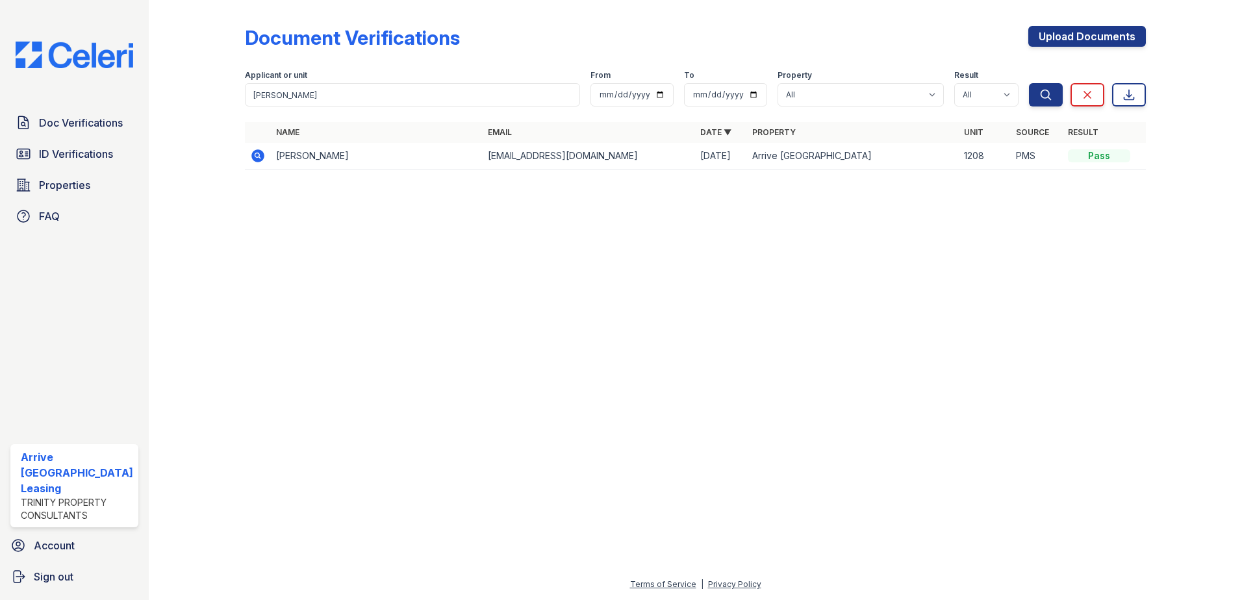
click at [257, 153] on icon at bounding box center [258, 156] width 16 height 16
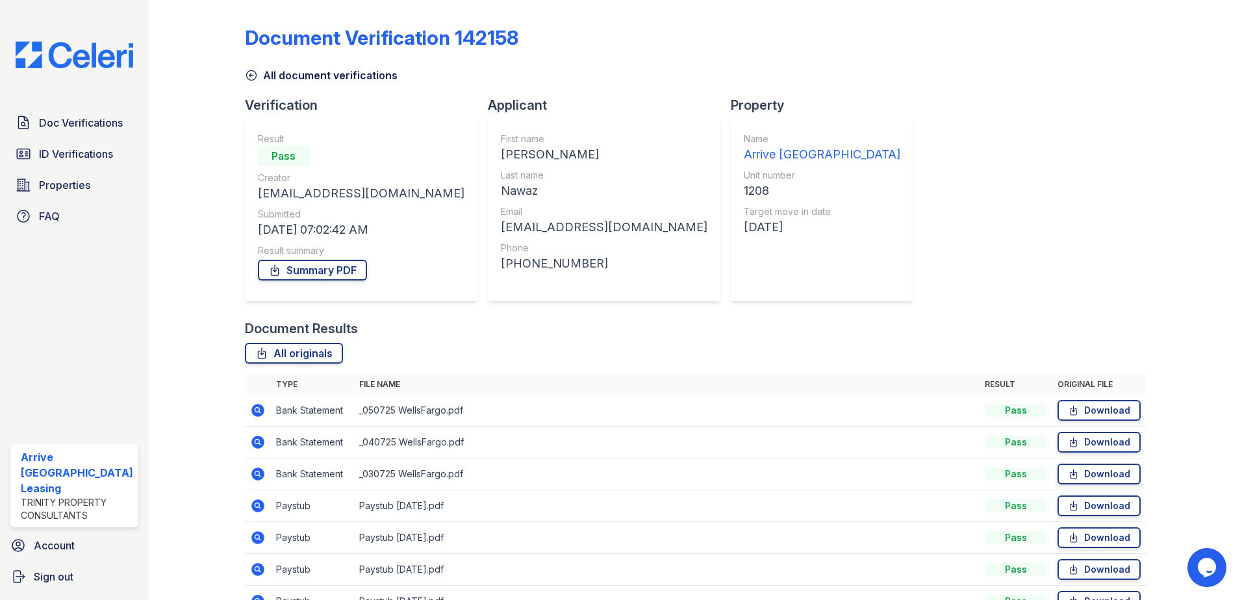
click at [249, 76] on icon at bounding box center [251, 75] width 13 height 13
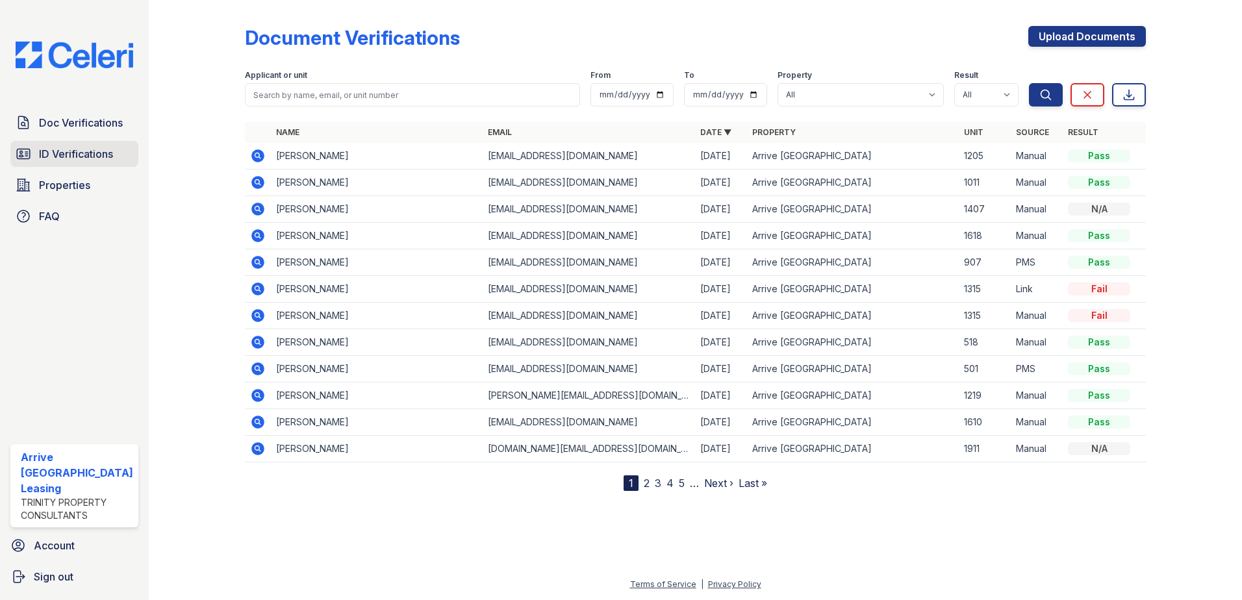
click at [81, 153] on span "ID Verifications" at bounding box center [76, 154] width 74 height 16
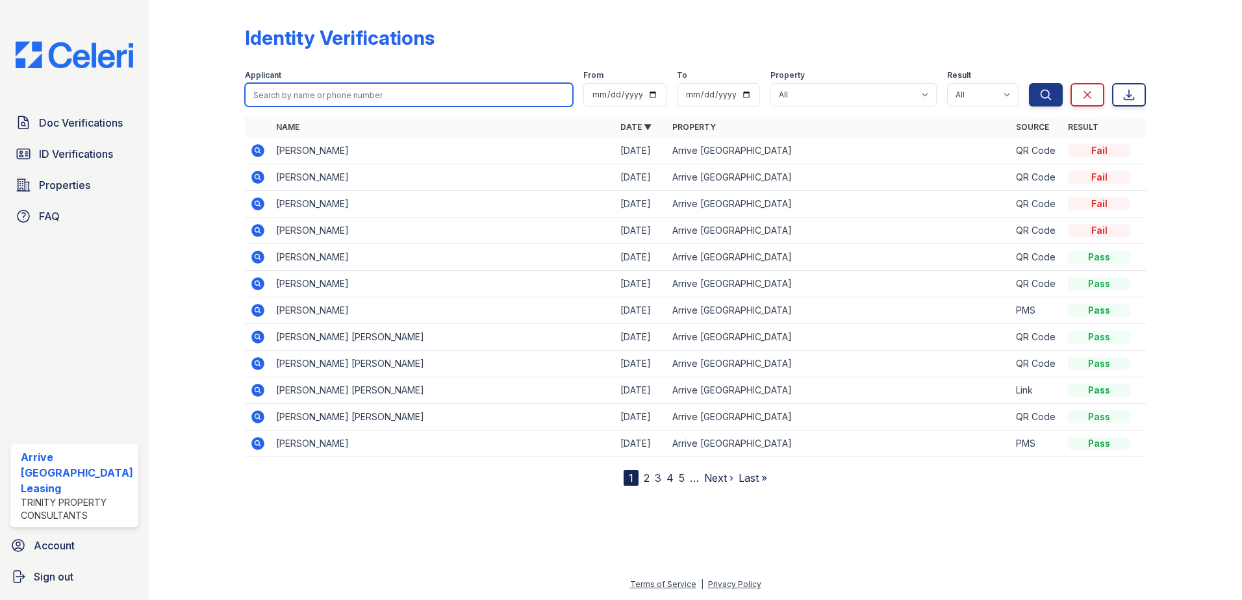
click at [286, 93] on input "search" at bounding box center [409, 94] width 329 height 23
paste input "Nawaz, Maaz"
type input "Nawaz, Maaz"
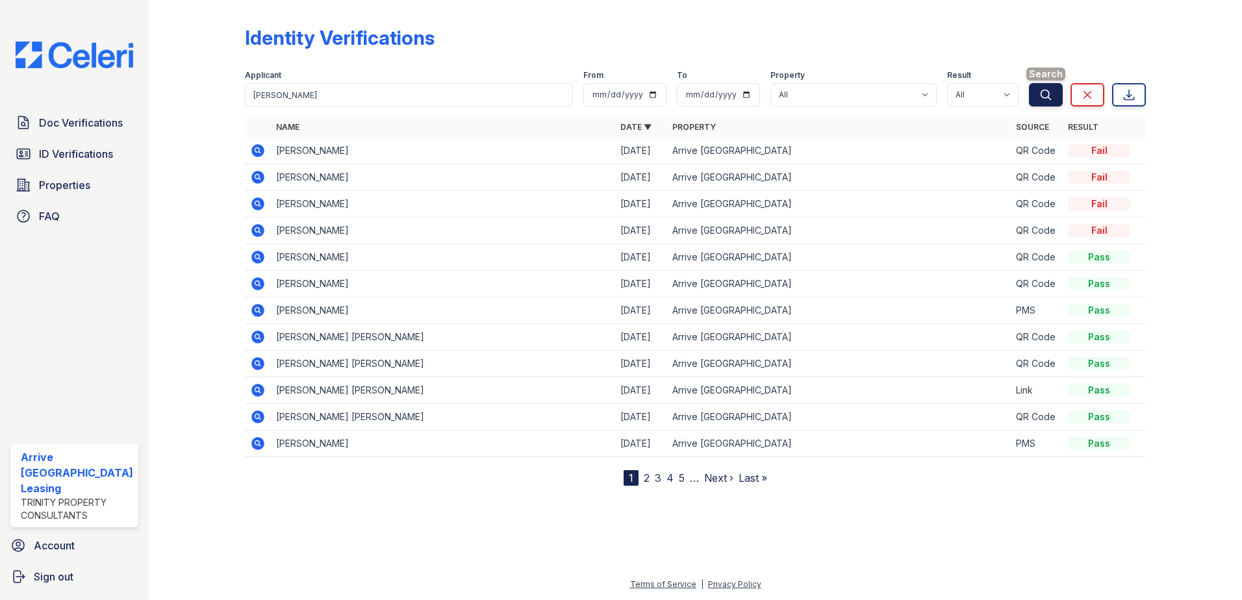
click at [1057, 90] on button "Search" at bounding box center [1046, 94] width 34 height 23
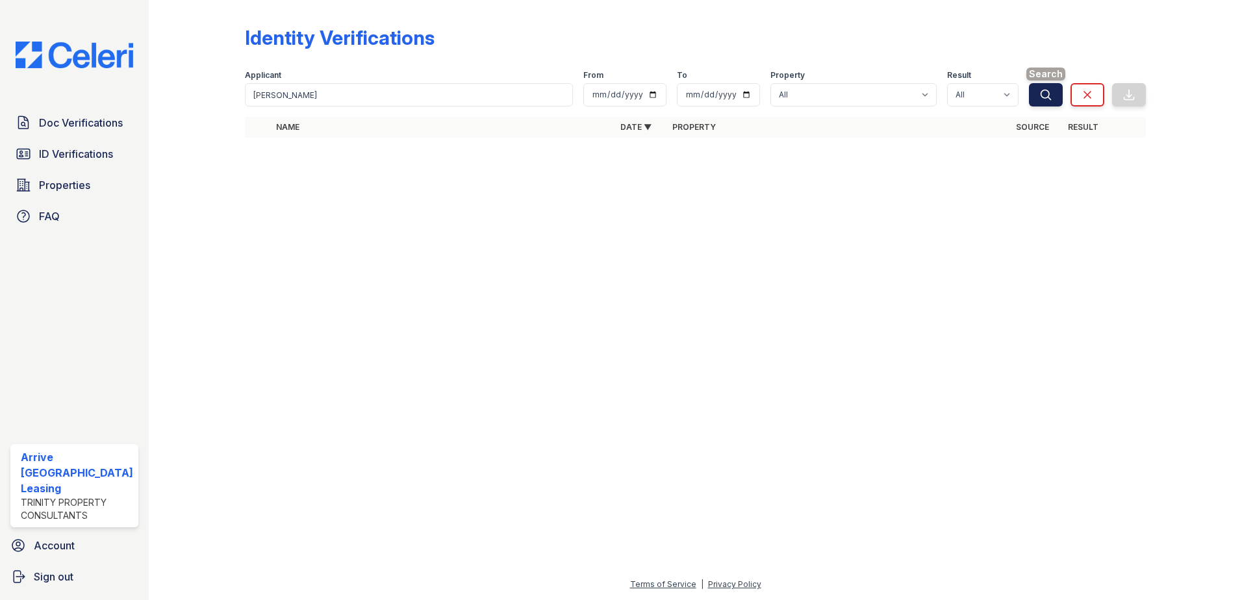
click at [1046, 97] on icon "submit" at bounding box center [1045, 94] width 13 height 13
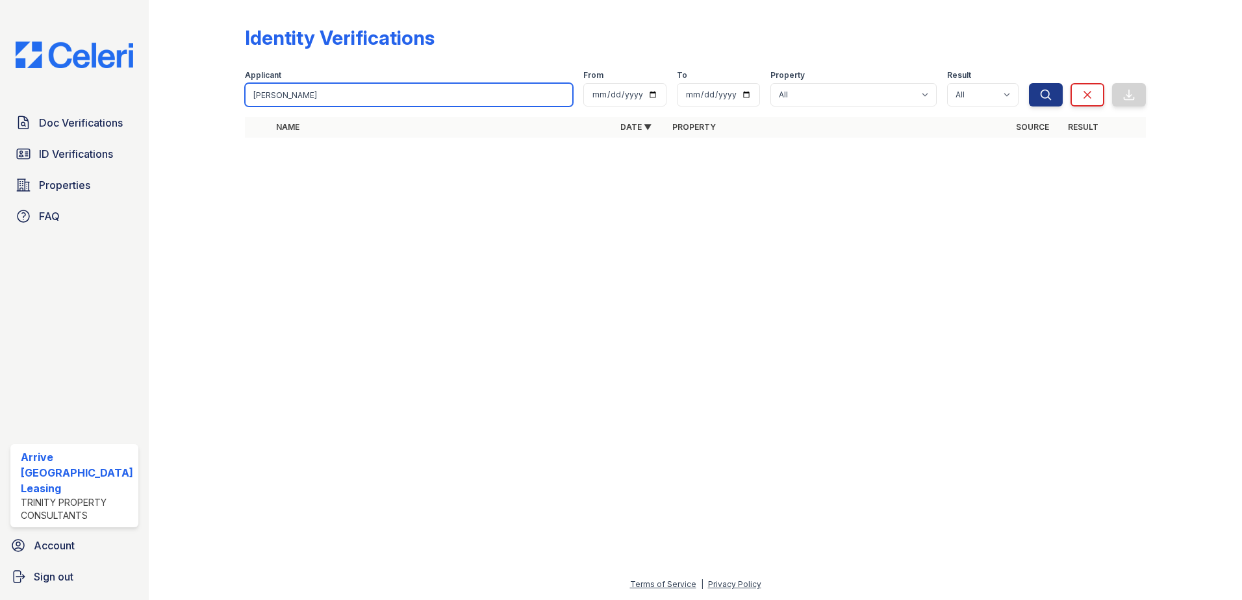
click at [281, 95] on input "Nawaz, Maaz" at bounding box center [409, 94] width 329 height 23
type input "Nawaz Maaz"
click at [1029, 83] on button "Search" at bounding box center [1046, 94] width 34 height 23
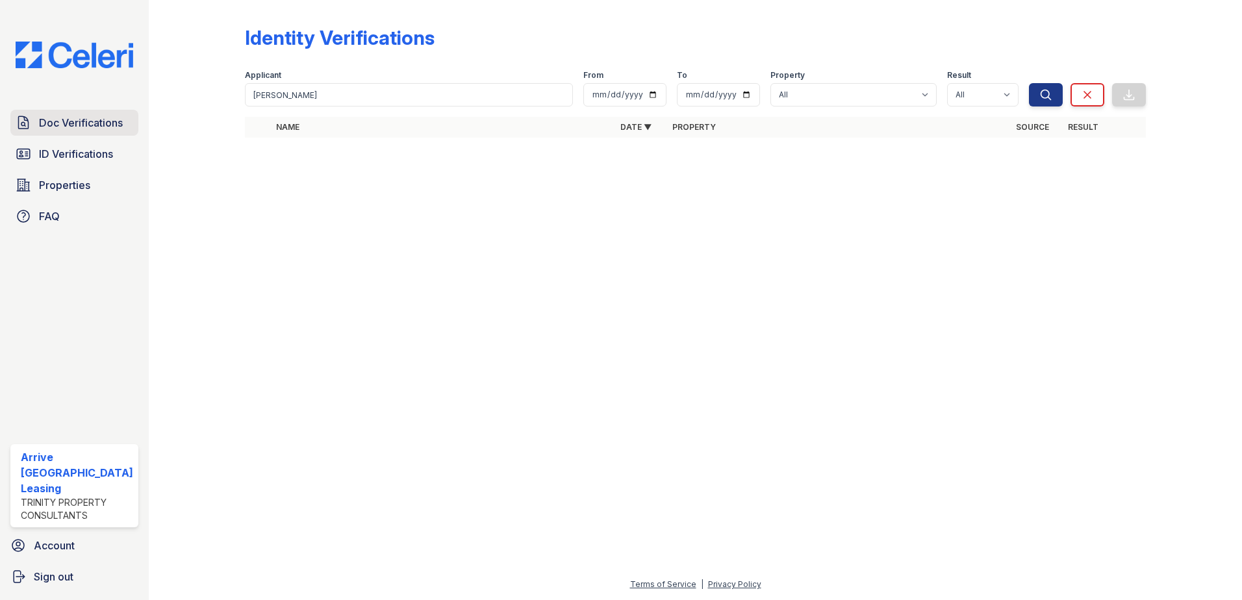
click at [70, 123] on span "Doc Verifications" at bounding box center [81, 123] width 84 height 16
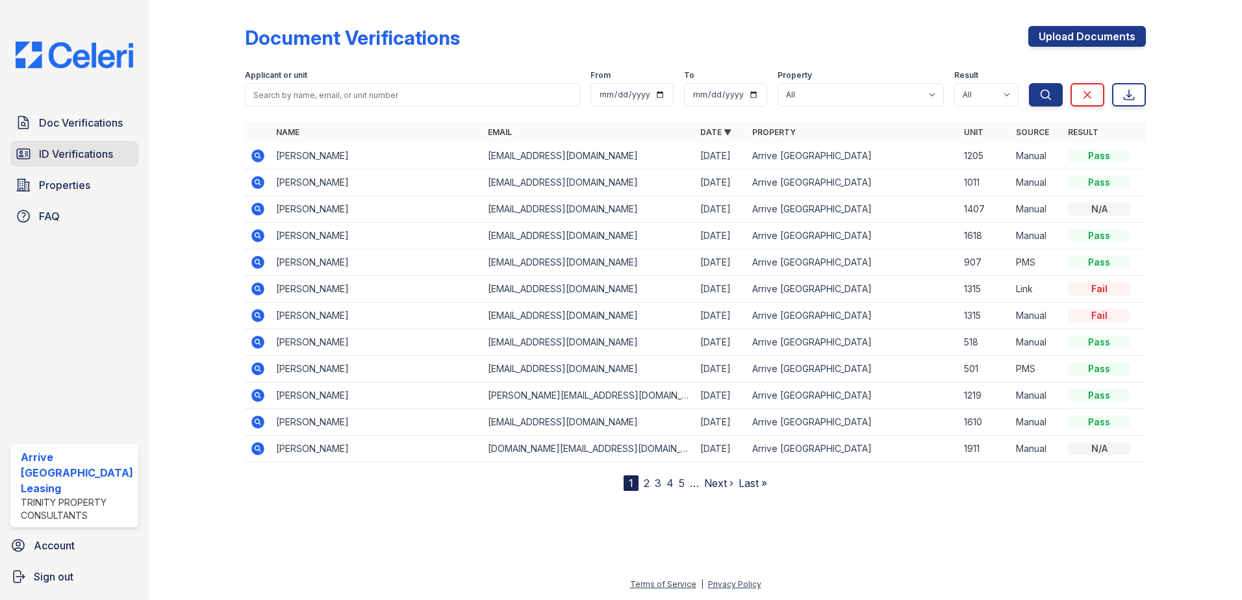
click at [73, 155] on span "ID Verifications" at bounding box center [76, 154] width 74 height 16
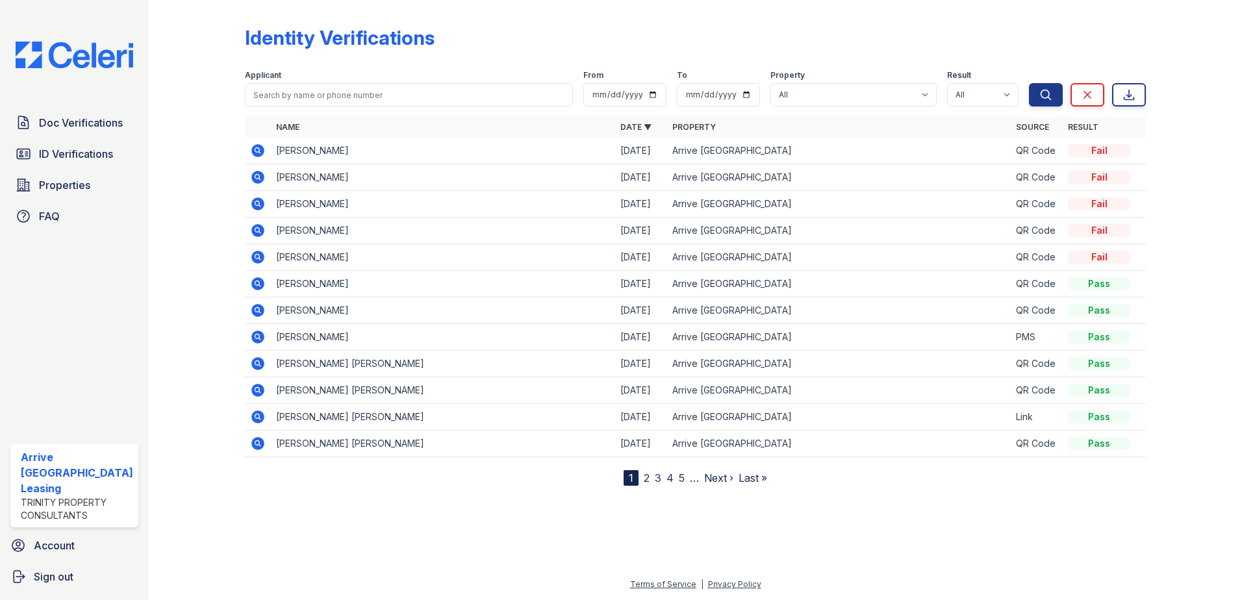
click at [259, 147] on icon at bounding box center [257, 150] width 13 height 13
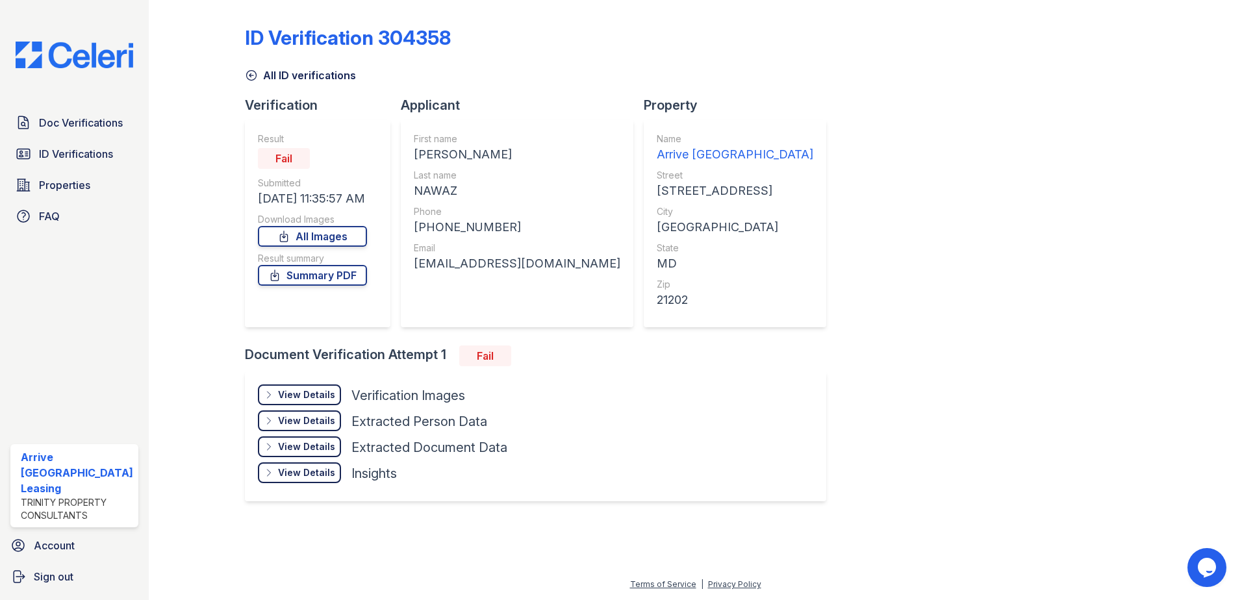
click at [248, 73] on icon at bounding box center [251, 75] width 13 height 13
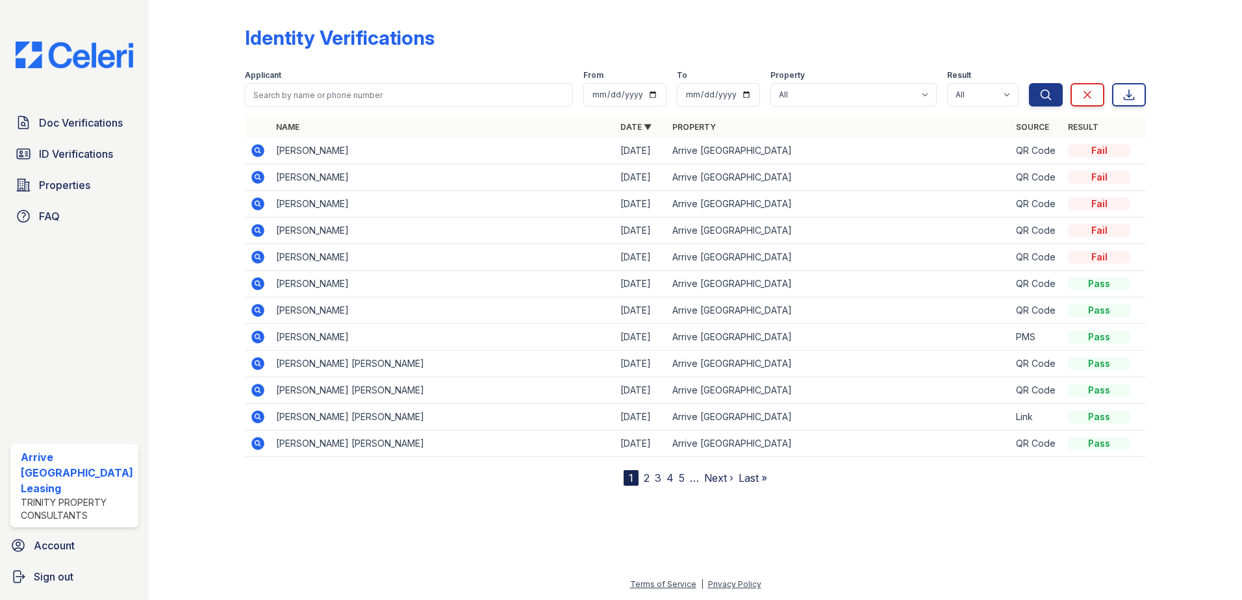
click at [253, 147] on icon at bounding box center [257, 150] width 13 height 13
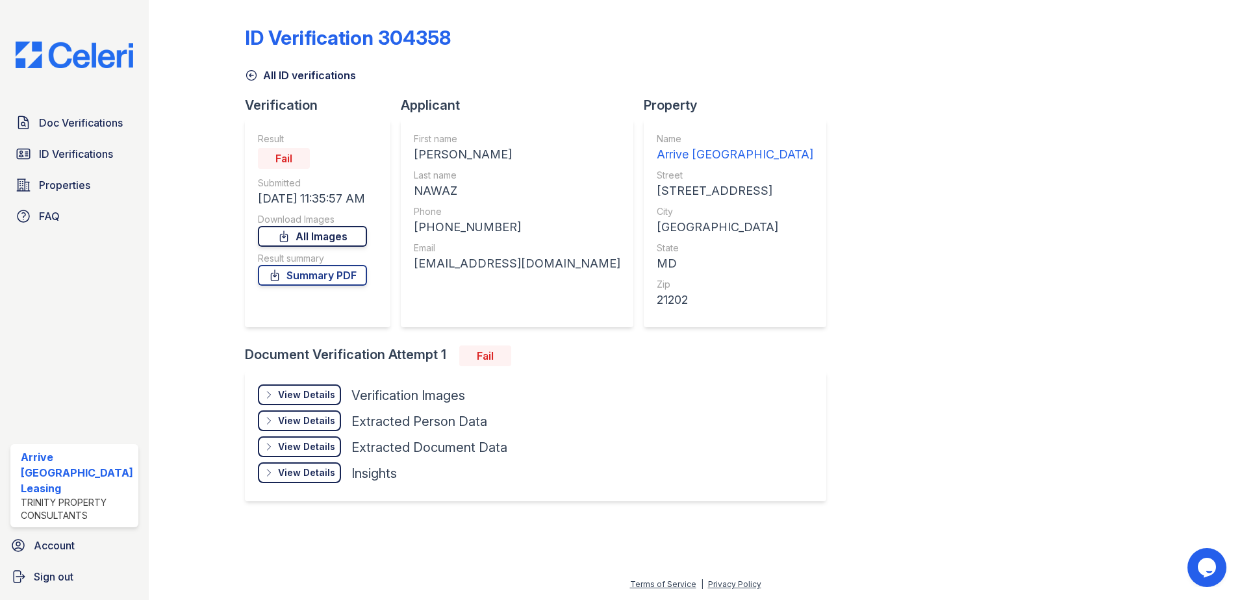
click at [326, 241] on link "All Images" at bounding box center [312, 236] width 109 height 21
click at [351, 246] on link "All Images" at bounding box center [312, 236] width 109 height 21
click at [253, 73] on icon at bounding box center [251, 75] width 13 height 13
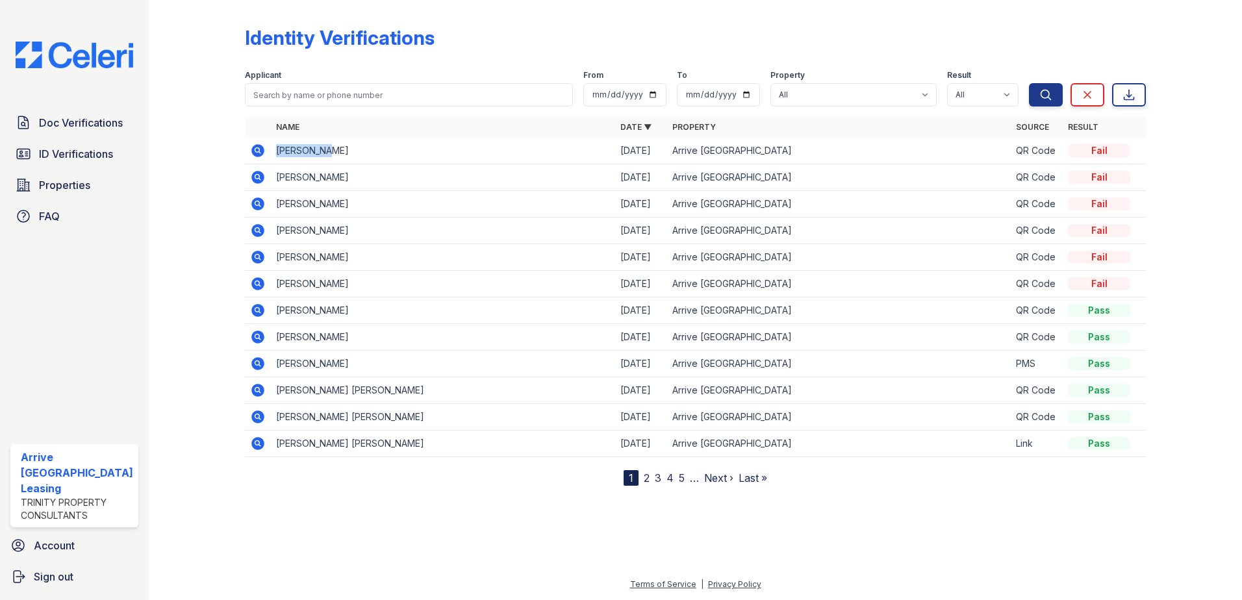
drag, startPoint x: 339, startPoint y: 145, endPoint x: 272, endPoint y: 147, distance: 67.6
click at [272, 147] on td "[PERSON_NAME]" at bounding box center [443, 151] width 344 height 27
drag, startPoint x: 62, startPoint y: 151, endPoint x: 97, endPoint y: 203, distance: 62.3
click at [64, 151] on span "ID Verifications" at bounding box center [76, 154] width 74 height 16
click at [57, 184] on span "Properties" at bounding box center [64, 185] width 51 height 16
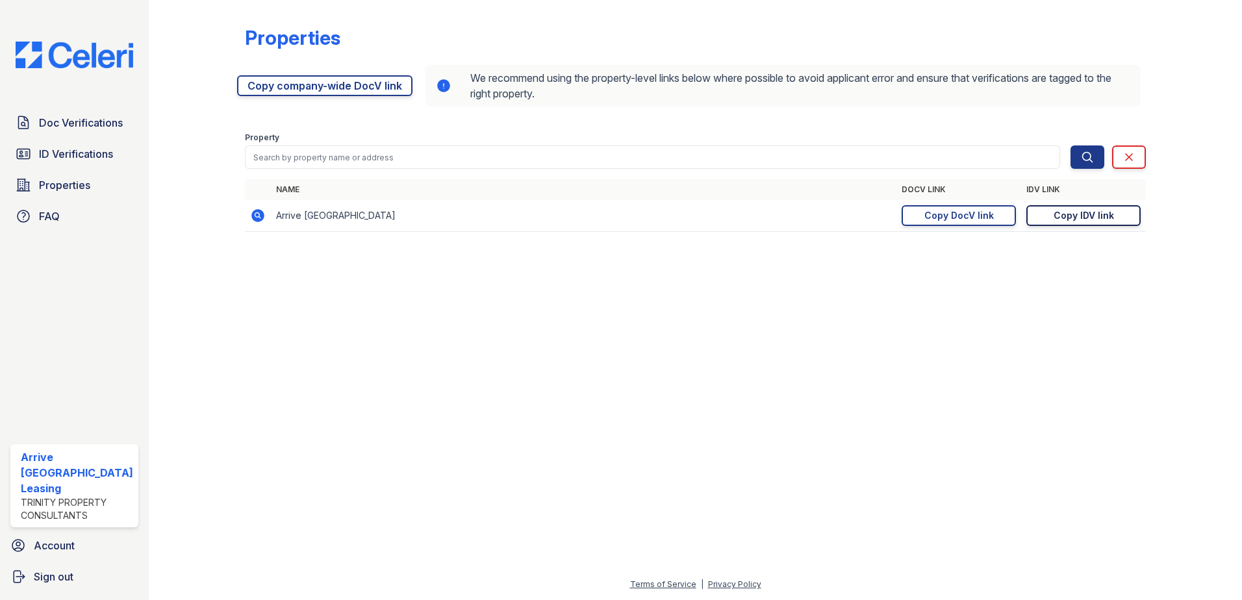
click at [1066, 214] on div "Copy IDV link" at bounding box center [1084, 215] width 60 height 13
click at [89, 147] on span "ID Verifications" at bounding box center [76, 154] width 74 height 16
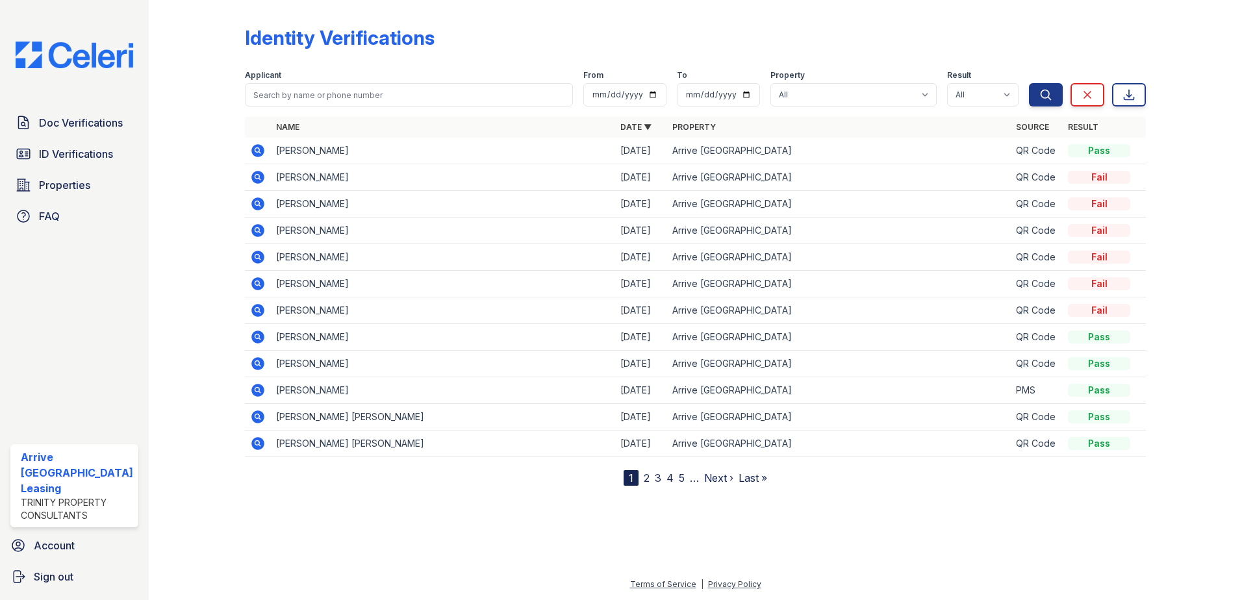
click at [261, 146] on icon at bounding box center [258, 151] width 16 height 16
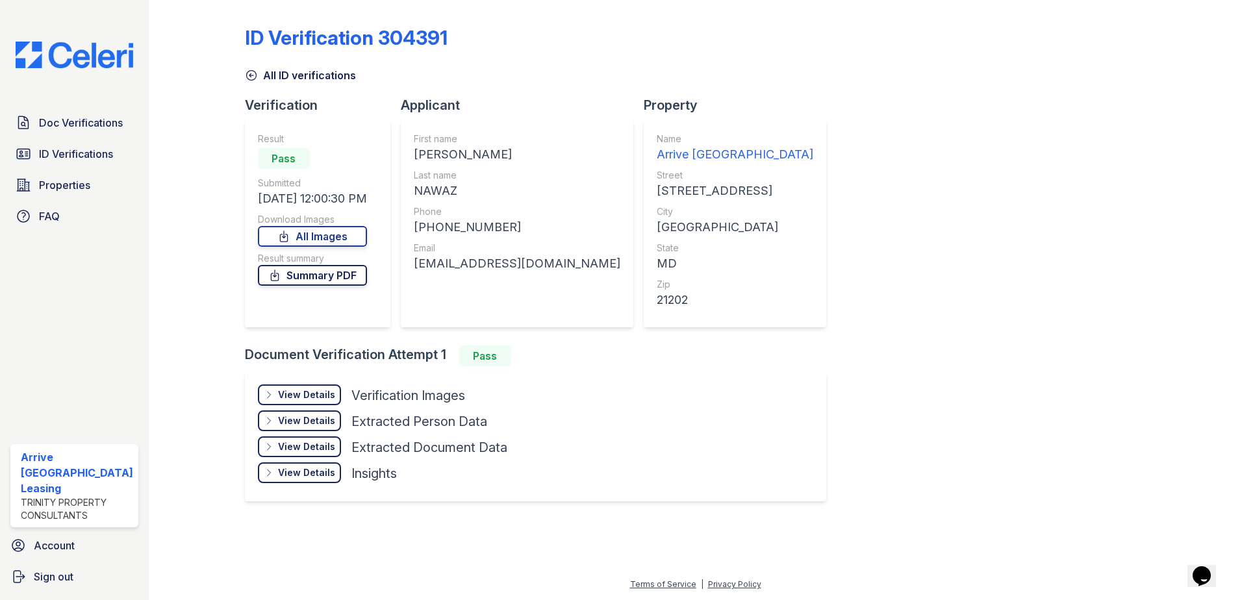
click at [329, 273] on link "Summary PDF" at bounding box center [312, 275] width 109 height 21
click at [251, 73] on icon at bounding box center [251, 75] width 13 height 13
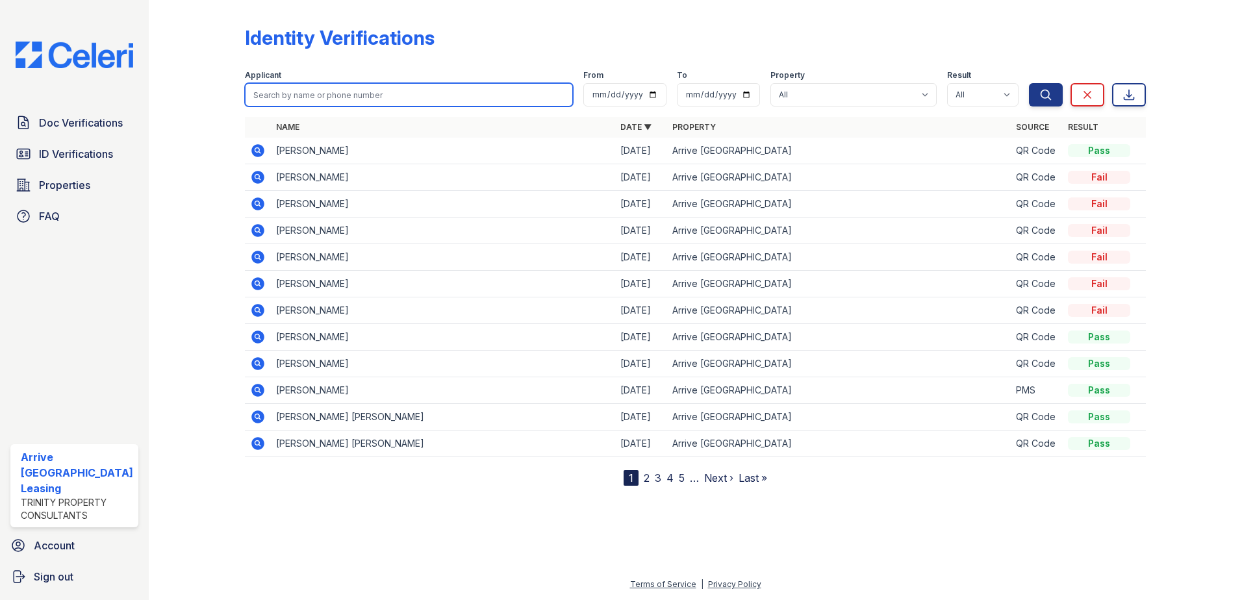
drag, startPoint x: 330, startPoint y: 92, endPoint x: 331, endPoint y: 85, distance: 7.3
click at [330, 92] on input "search" at bounding box center [409, 94] width 329 height 23
type input "[PERSON_NAME]"
click at [1029, 83] on button "Search" at bounding box center [1046, 94] width 34 height 23
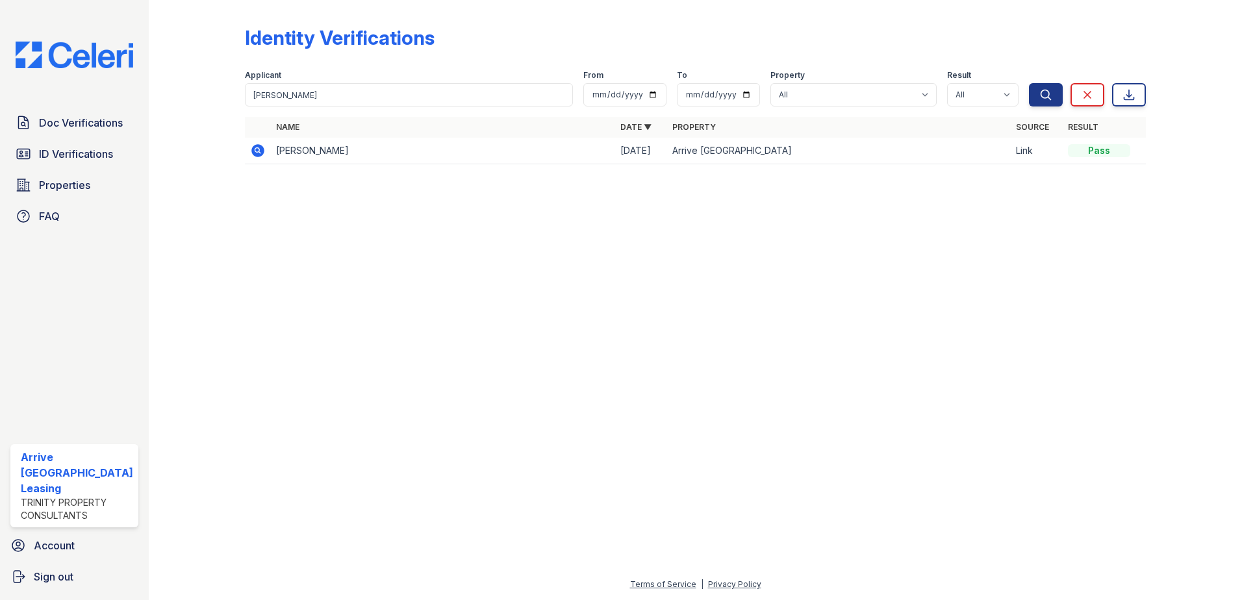
click at [260, 150] on icon at bounding box center [257, 150] width 13 height 13
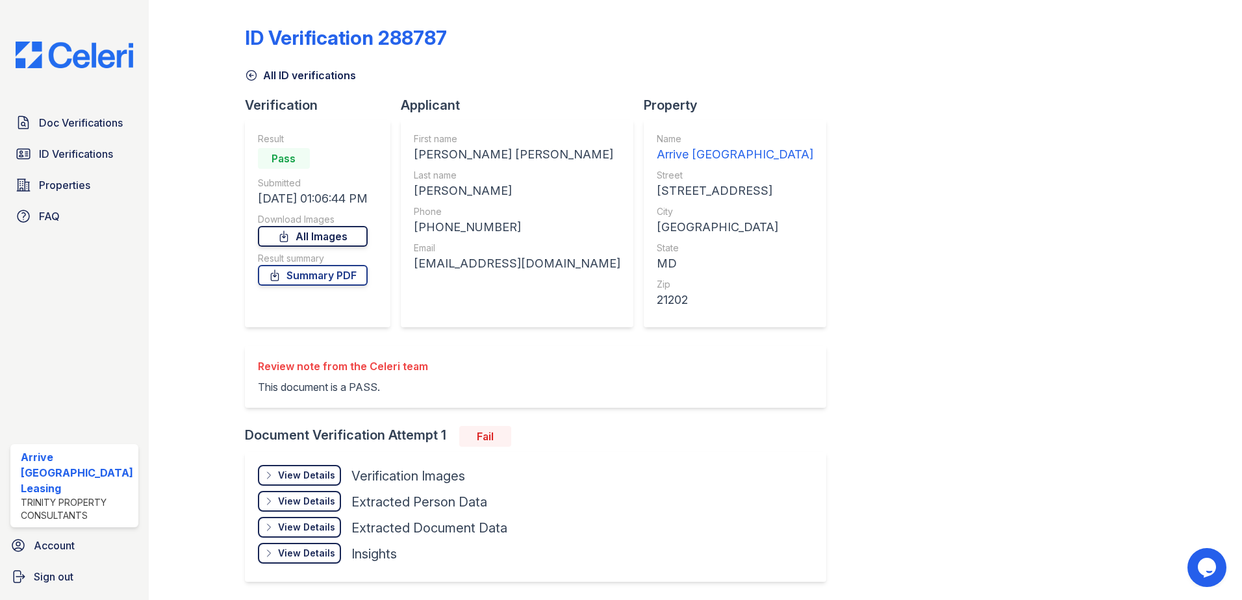
click at [320, 236] on link "All Images" at bounding box center [313, 236] width 110 height 21
drag, startPoint x: 297, startPoint y: 281, endPoint x: 305, endPoint y: 339, distance: 59.1
click at [297, 281] on link "Summary PDF" at bounding box center [313, 275] width 110 height 21
click at [247, 73] on icon at bounding box center [251, 75] width 13 height 13
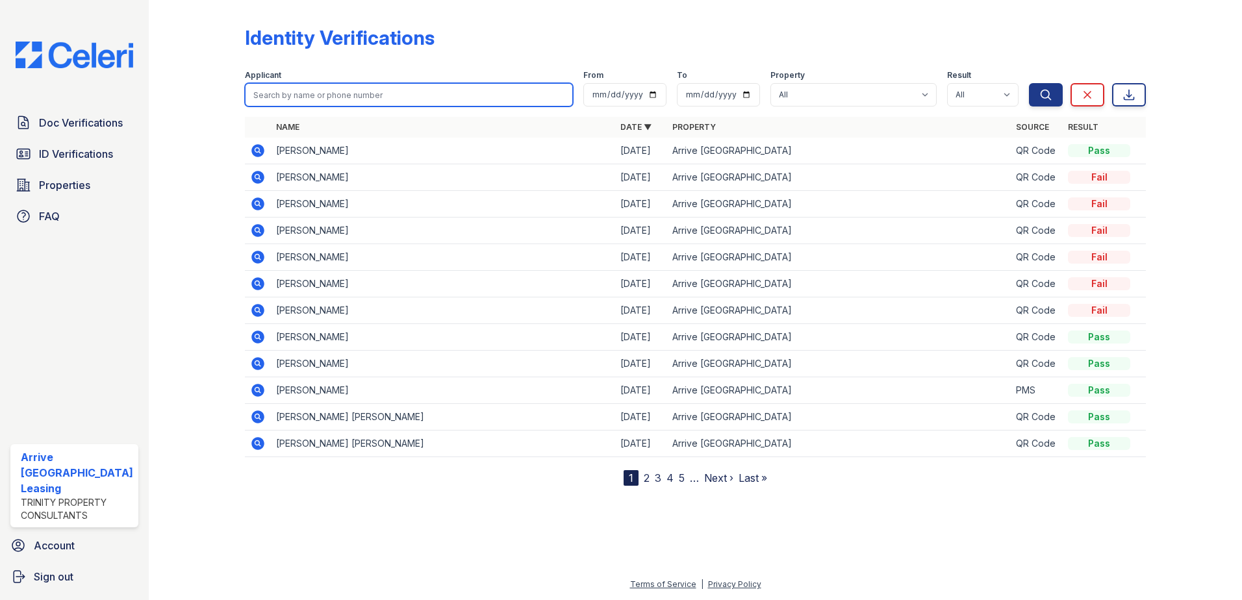
drag, startPoint x: 307, startPoint y: 90, endPoint x: 310, endPoint y: 101, distance: 11.1
click at [307, 90] on input "search" at bounding box center [409, 94] width 329 height 23
click at [336, 99] on input "search" at bounding box center [409, 94] width 329 height 23
type input "2604"
click at [1029, 83] on button "Search" at bounding box center [1046, 94] width 34 height 23
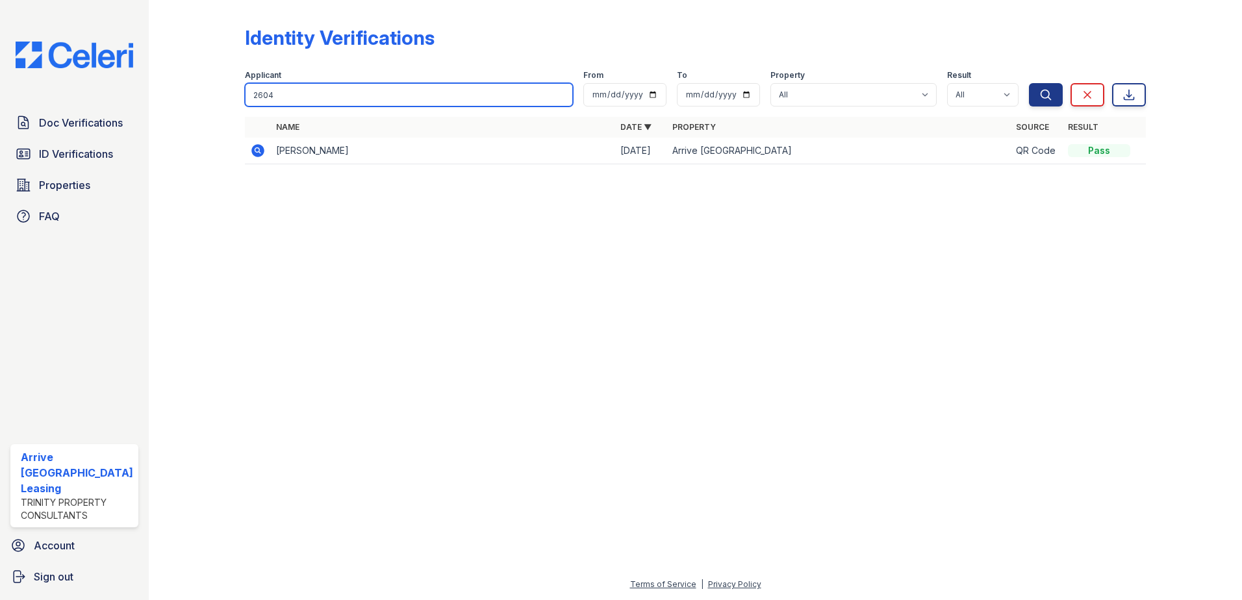
drag, startPoint x: 291, startPoint y: 96, endPoint x: 0, endPoint y: 153, distance: 296.4
click at [0, 158] on html "Doc Verifications ID Verifications Properties FAQ Arrive Inner Harbor Leasing T…" at bounding box center [621, 300] width 1242 height 600
type input "karim"
click at [1029, 83] on button "Search" at bounding box center [1046, 94] width 34 height 23
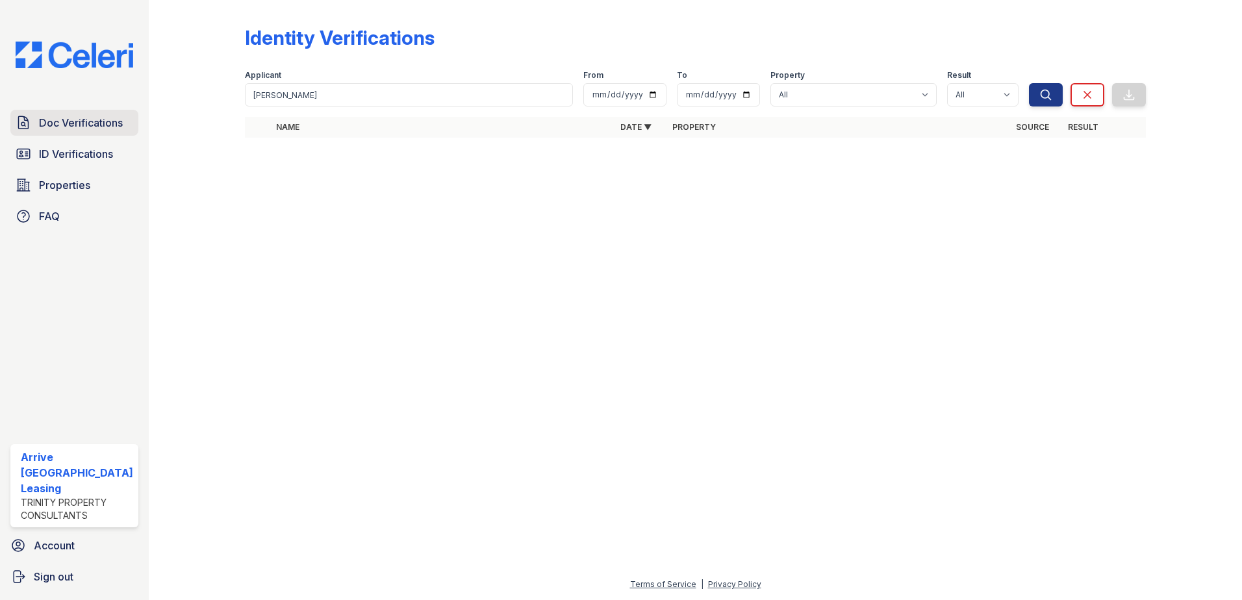
click at [51, 113] on link "Doc Verifications" at bounding box center [74, 123] width 128 height 26
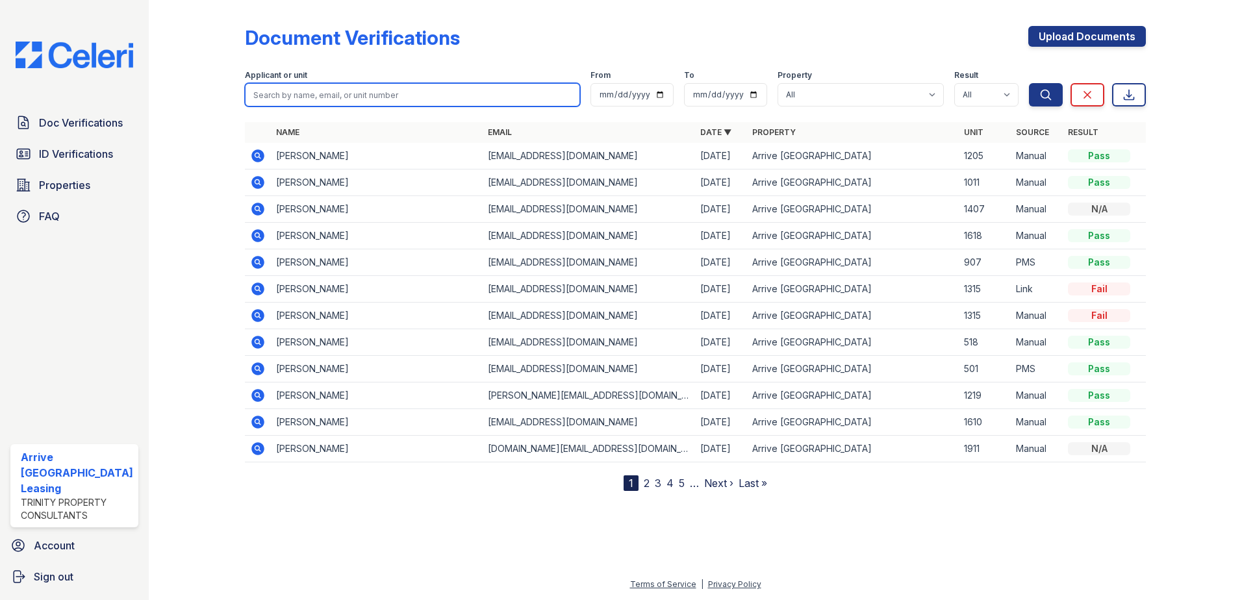
click at [285, 89] on input "search" at bounding box center [413, 94] width 336 height 23
type input "2604"
click at [1029, 83] on button "Search" at bounding box center [1046, 94] width 34 height 23
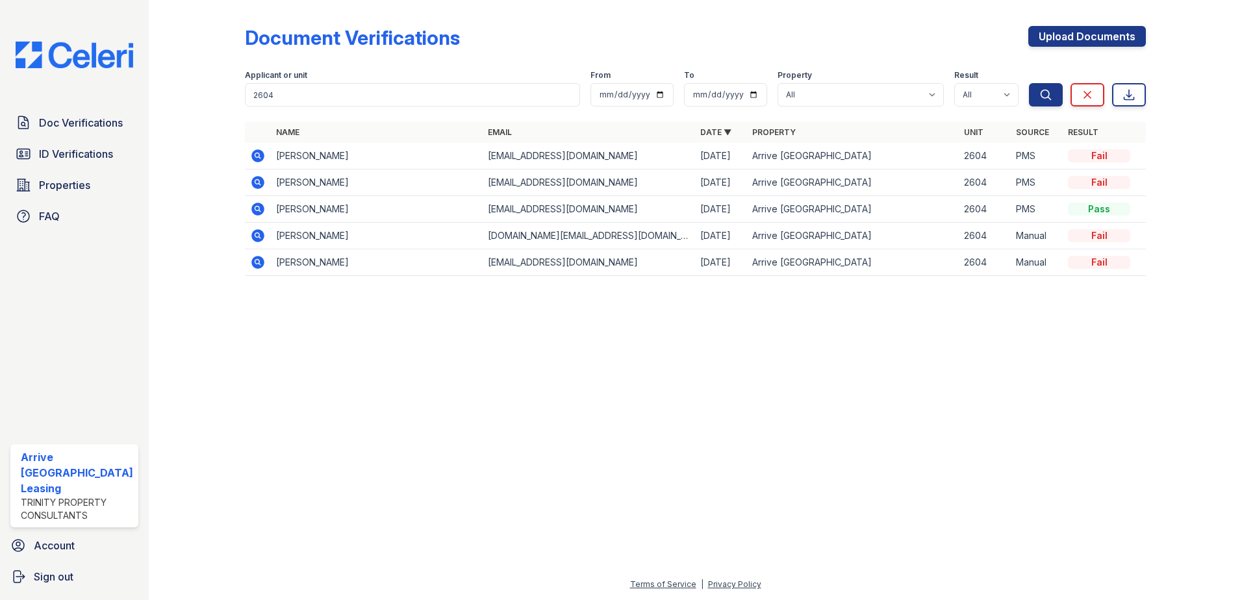
click at [255, 154] on icon at bounding box center [256, 154] width 3 height 3
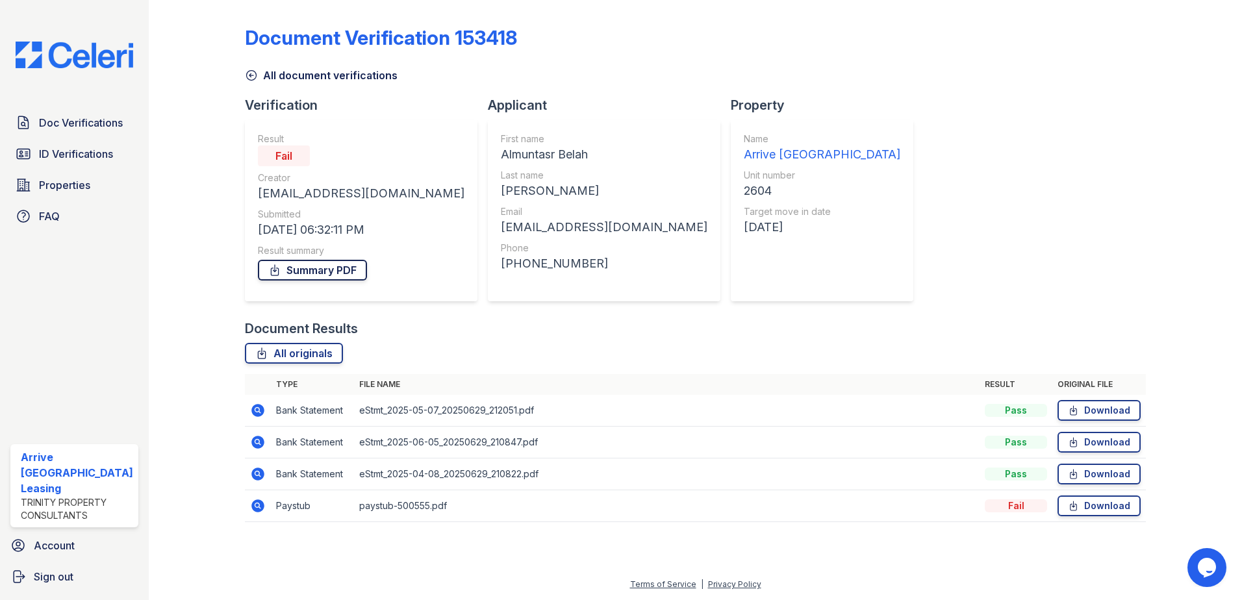
click at [313, 270] on link "Summary PDF" at bounding box center [312, 270] width 109 height 21
click at [251, 71] on icon at bounding box center [251, 75] width 13 height 13
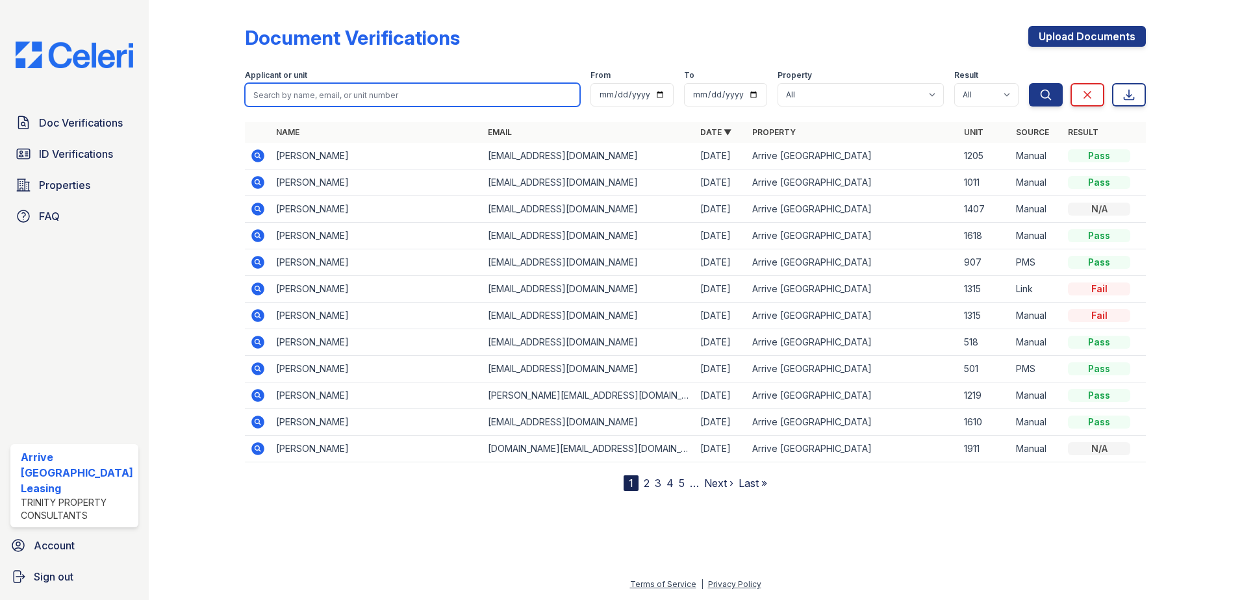
drag, startPoint x: 294, startPoint y: 95, endPoint x: 290, endPoint y: 64, distance: 32.2
click at [296, 94] on input "search" at bounding box center [413, 94] width 336 height 23
type input "2604"
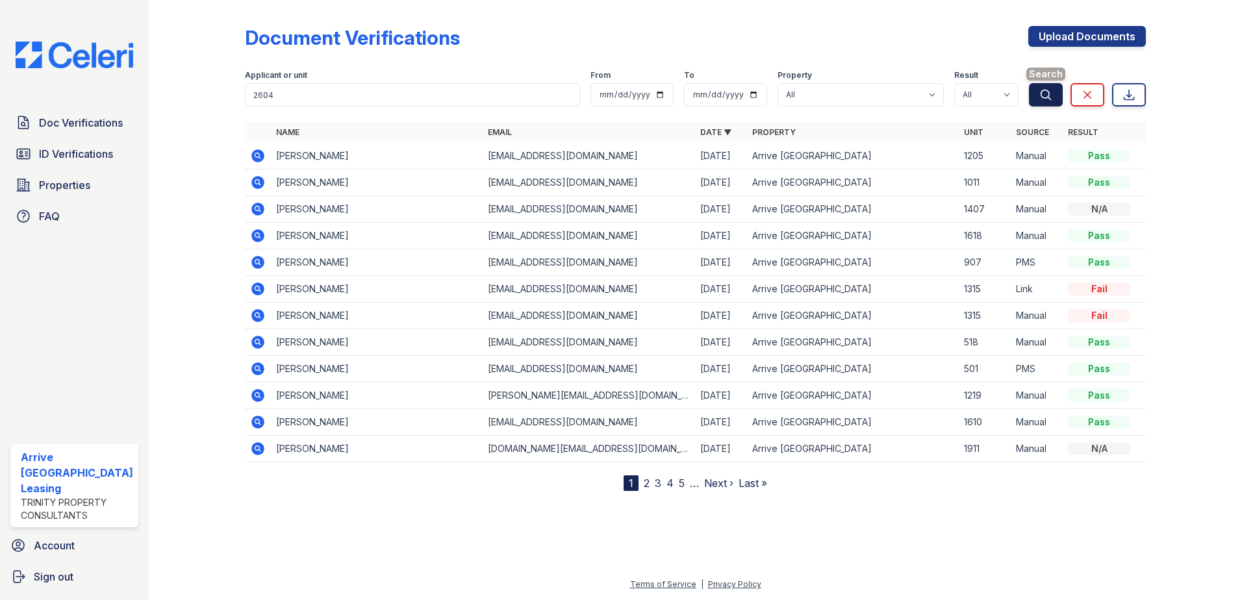
click at [1054, 99] on button "Search" at bounding box center [1046, 94] width 34 height 23
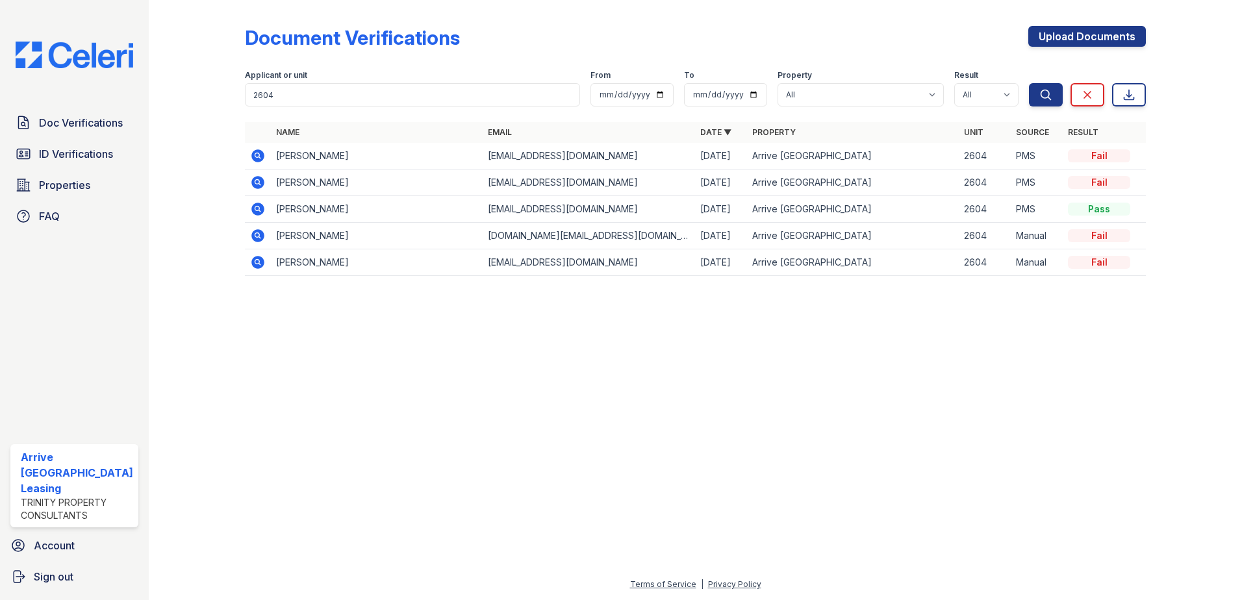
click at [259, 151] on icon at bounding box center [257, 155] width 13 height 13
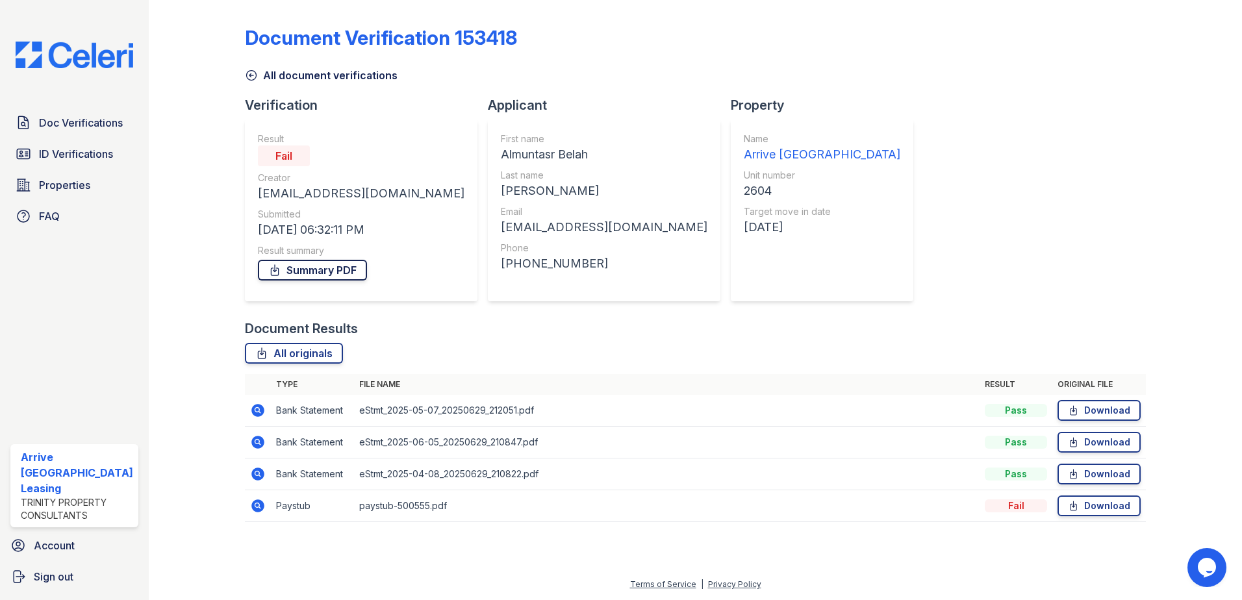
click at [326, 267] on link "Summary PDF" at bounding box center [312, 270] width 109 height 21
drag, startPoint x: 249, startPoint y: 77, endPoint x: 251, endPoint y: 86, distance: 8.5
click at [249, 77] on icon at bounding box center [251, 75] width 13 height 13
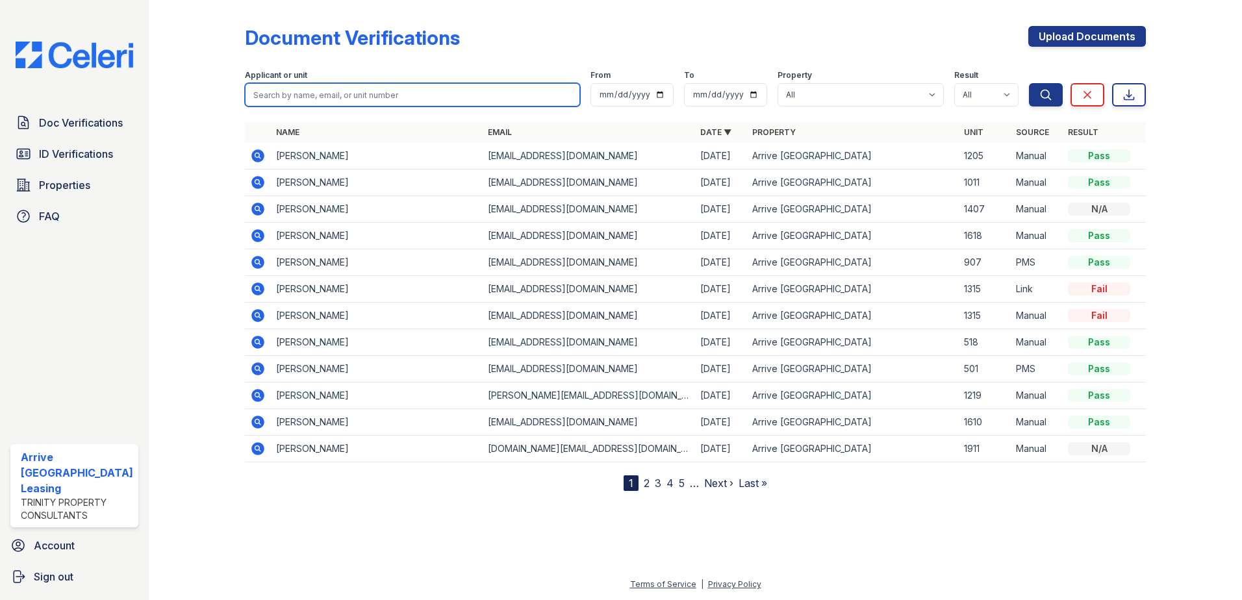
click at [283, 101] on input "search" at bounding box center [413, 94] width 336 height 23
type input "2604"
click at [1029, 83] on button "Search" at bounding box center [1046, 94] width 34 height 23
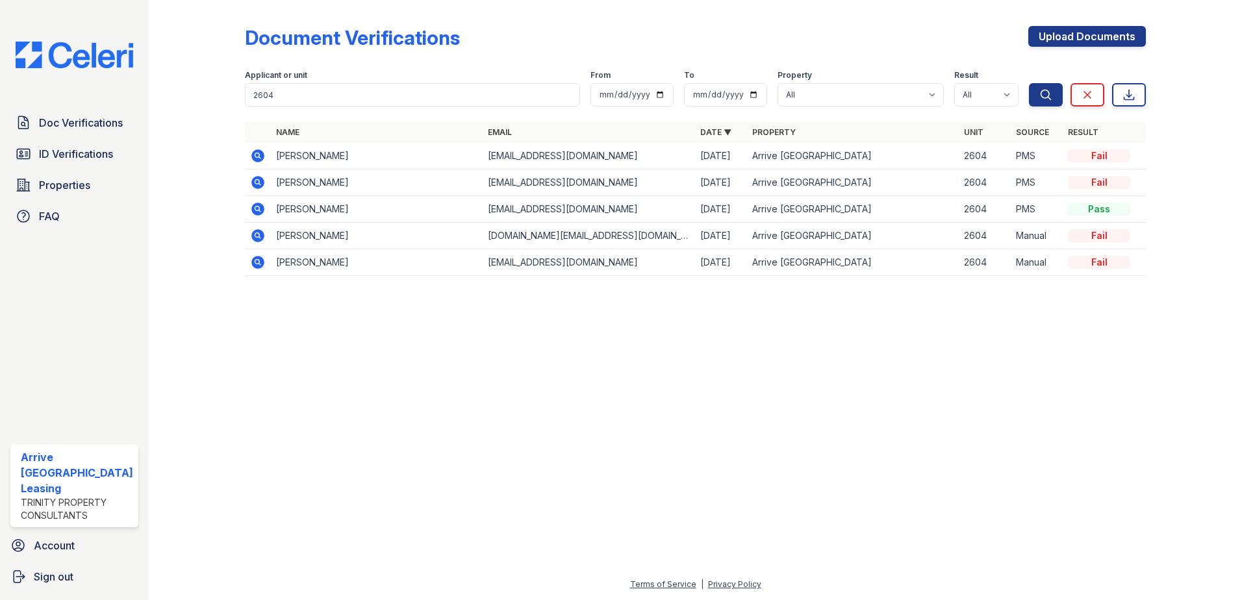
click at [253, 179] on icon at bounding box center [257, 182] width 13 height 13
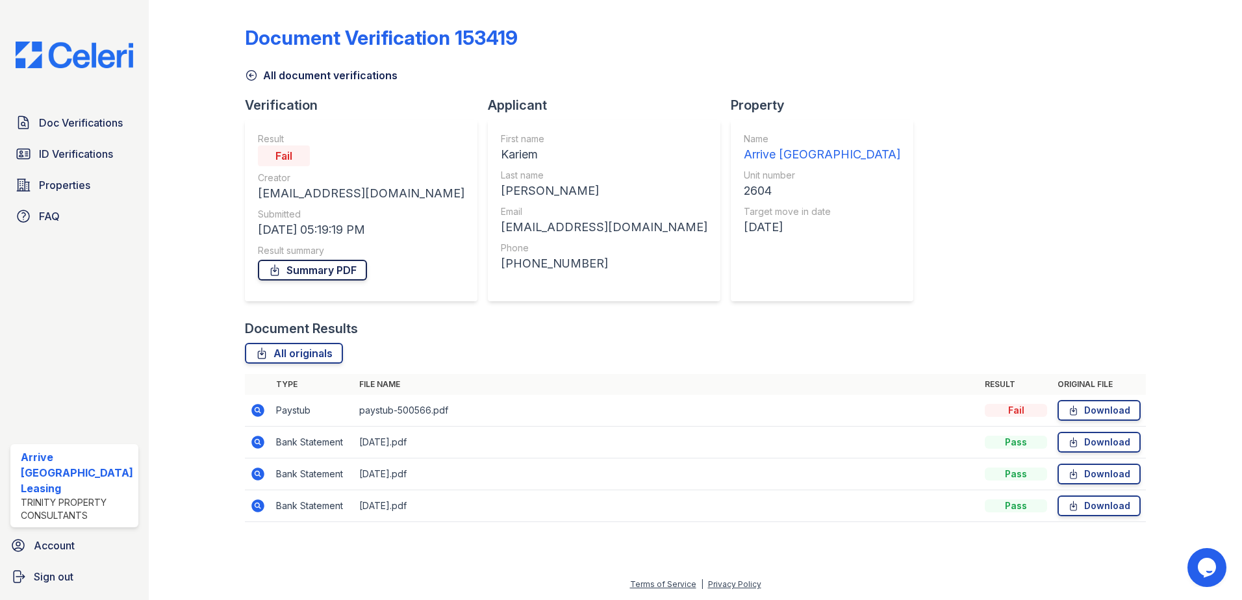
click at [316, 268] on link "Summary PDF" at bounding box center [312, 270] width 109 height 21
drag, startPoint x: 246, startPoint y: 79, endPoint x: 262, endPoint y: 107, distance: 32.0
click at [246, 79] on icon at bounding box center [251, 76] width 10 height 10
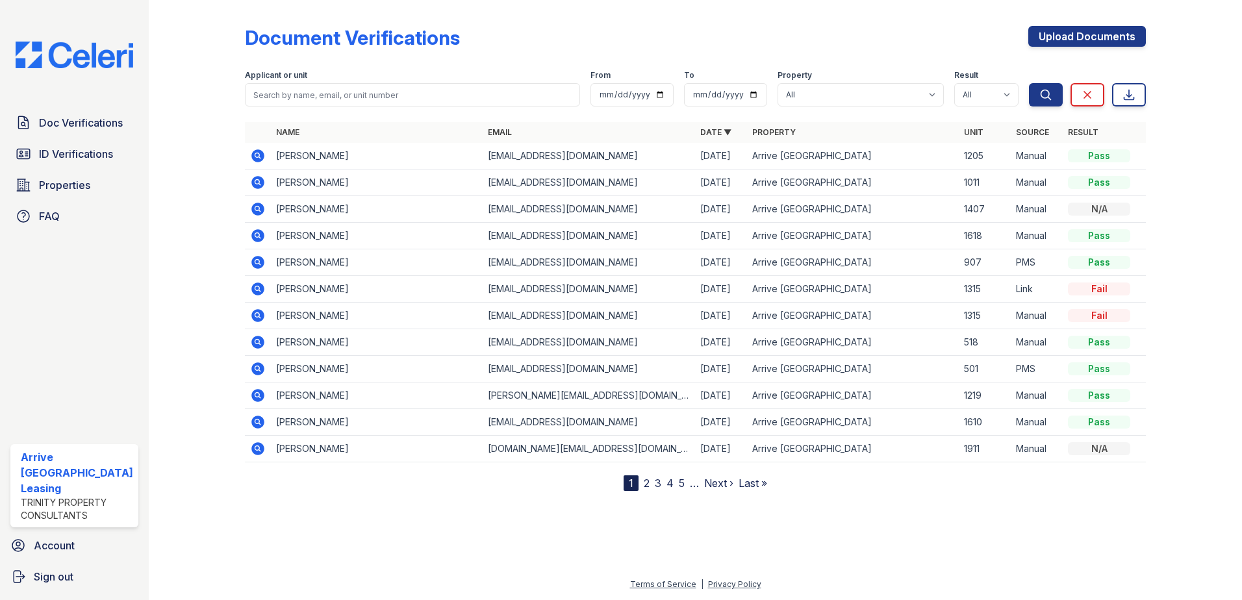
click at [255, 77] on label "Applicant or unit" at bounding box center [276, 75] width 62 height 10
click at [323, 94] on input "search" at bounding box center [413, 94] width 336 height 23
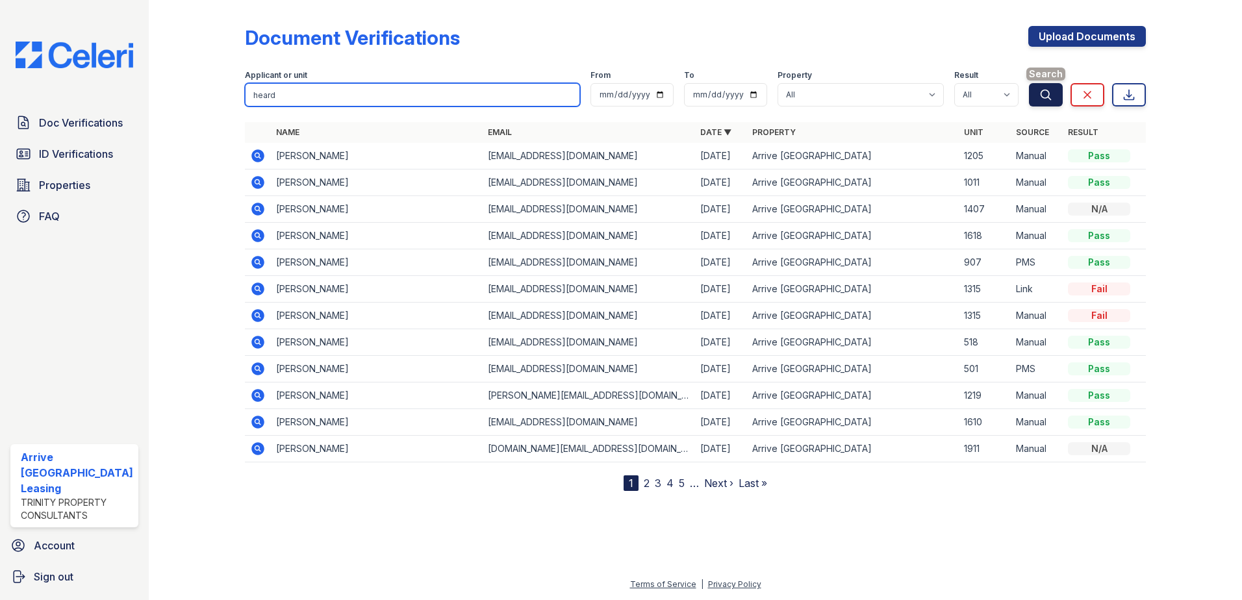
type input "heard"
click at [1042, 97] on icon "submit" at bounding box center [1045, 94] width 13 height 13
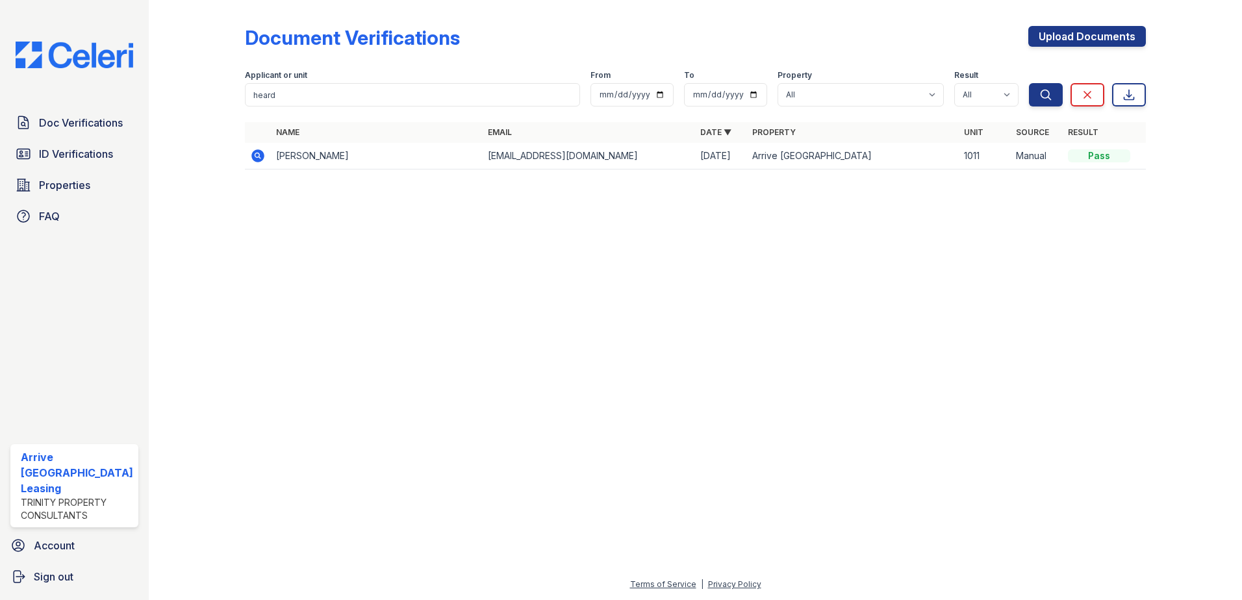
click at [262, 159] on icon at bounding box center [257, 155] width 13 height 13
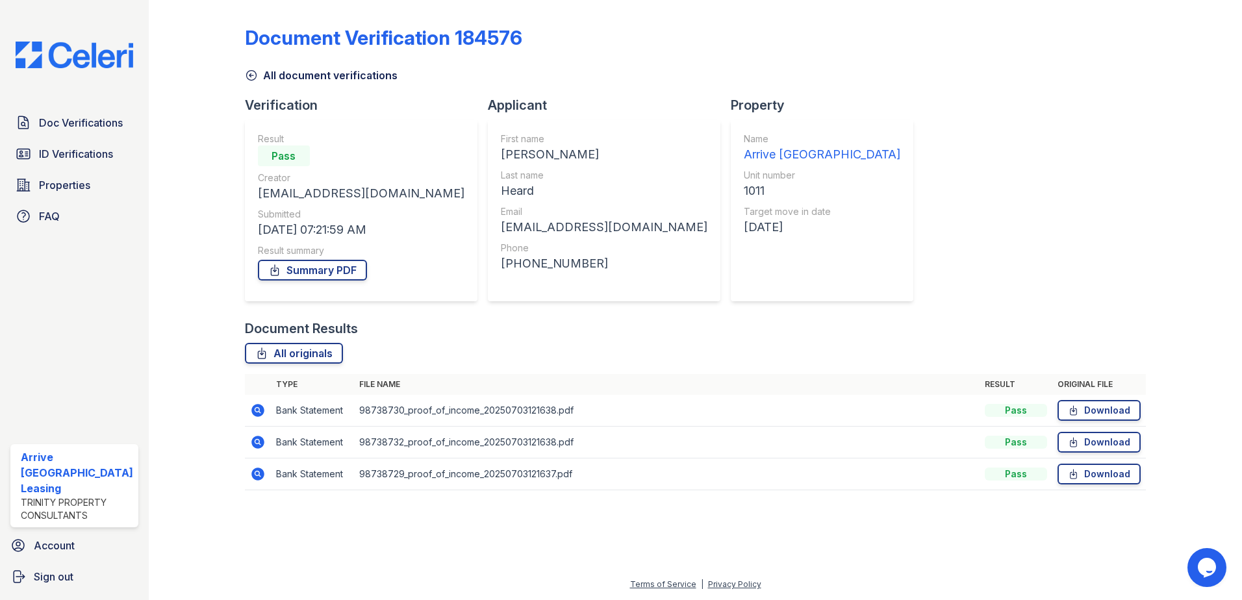
click at [242, 74] on div at bounding box center [207, 254] width 75 height 498
click at [256, 74] on icon at bounding box center [251, 75] width 13 height 13
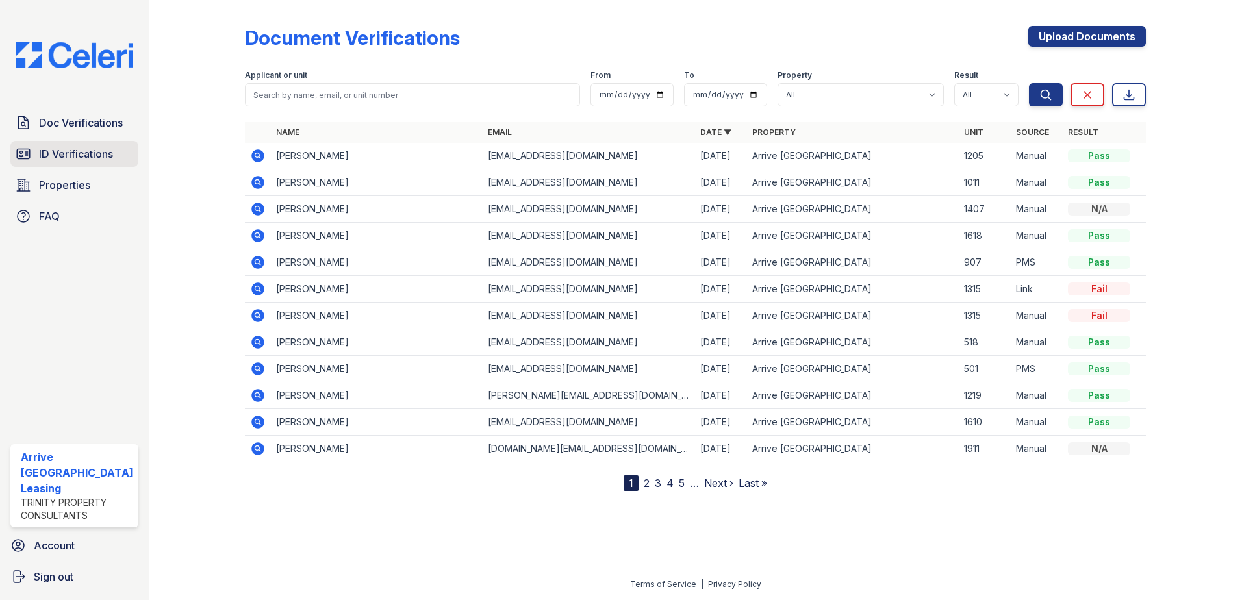
click at [77, 154] on span "ID Verifications" at bounding box center [76, 154] width 74 height 16
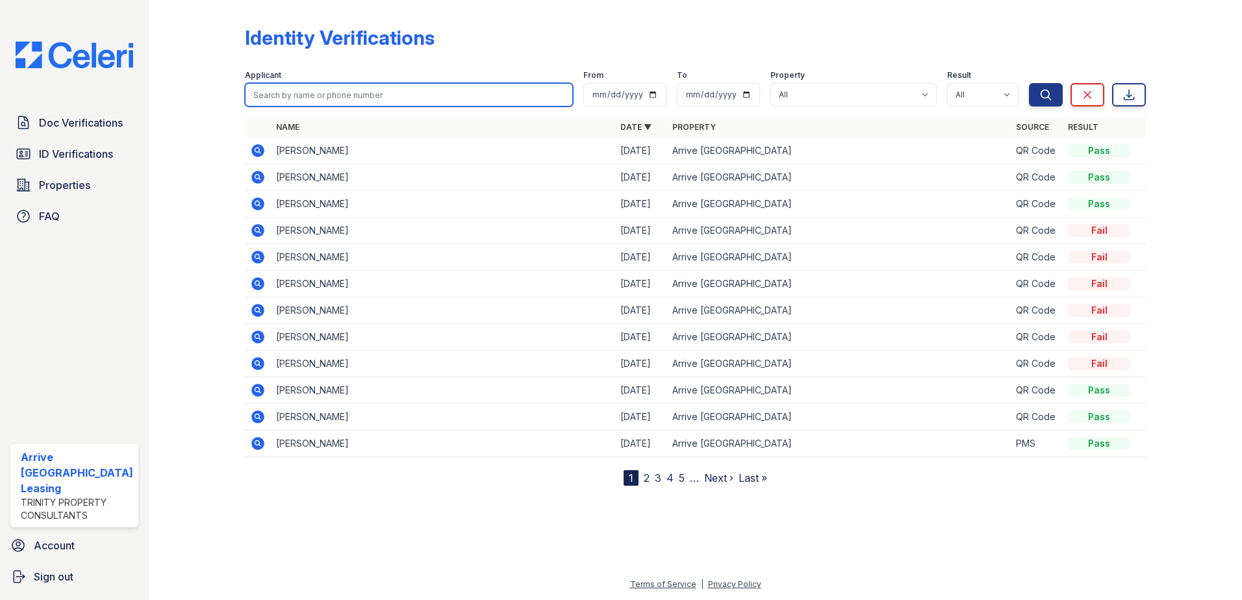
click at [309, 102] on input "search" at bounding box center [409, 94] width 329 height 23
type input "heard"
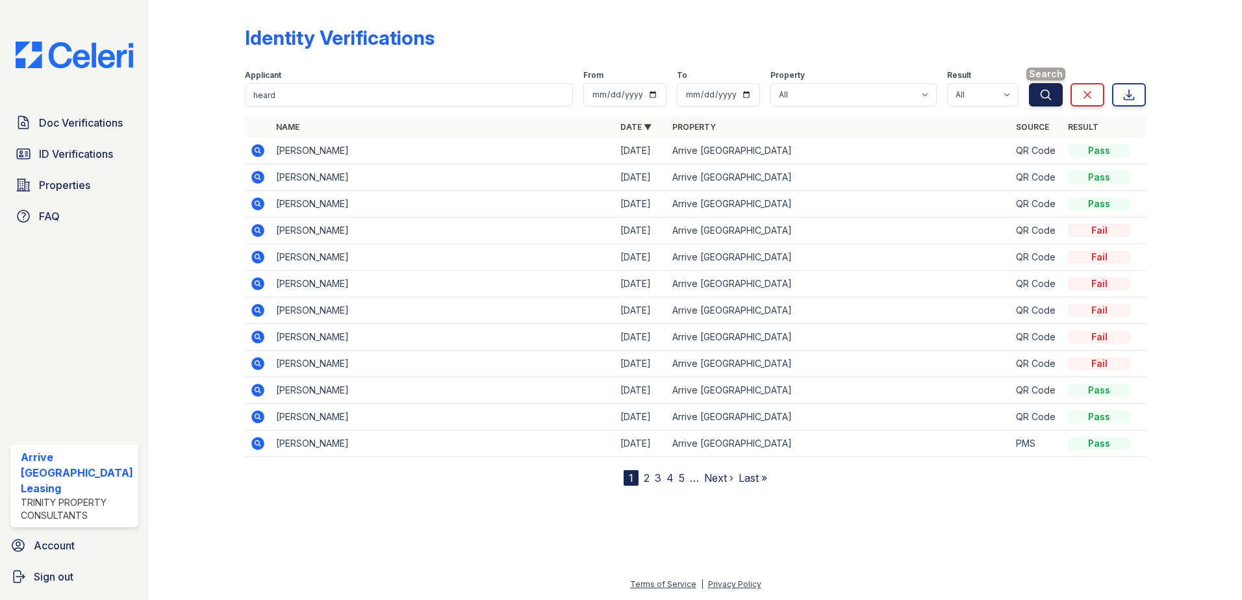
click at [1050, 96] on icon "submit" at bounding box center [1045, 94] width 13 height 13
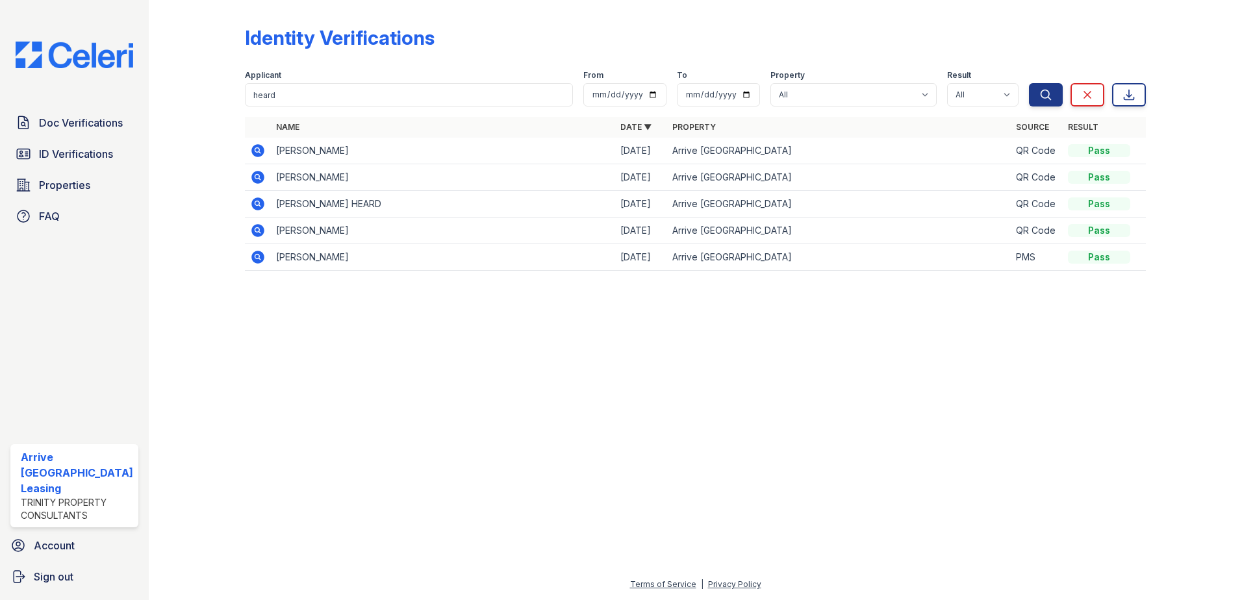
click at [259, 147] on icon at bounding box center [257, 150] width 13 height 13
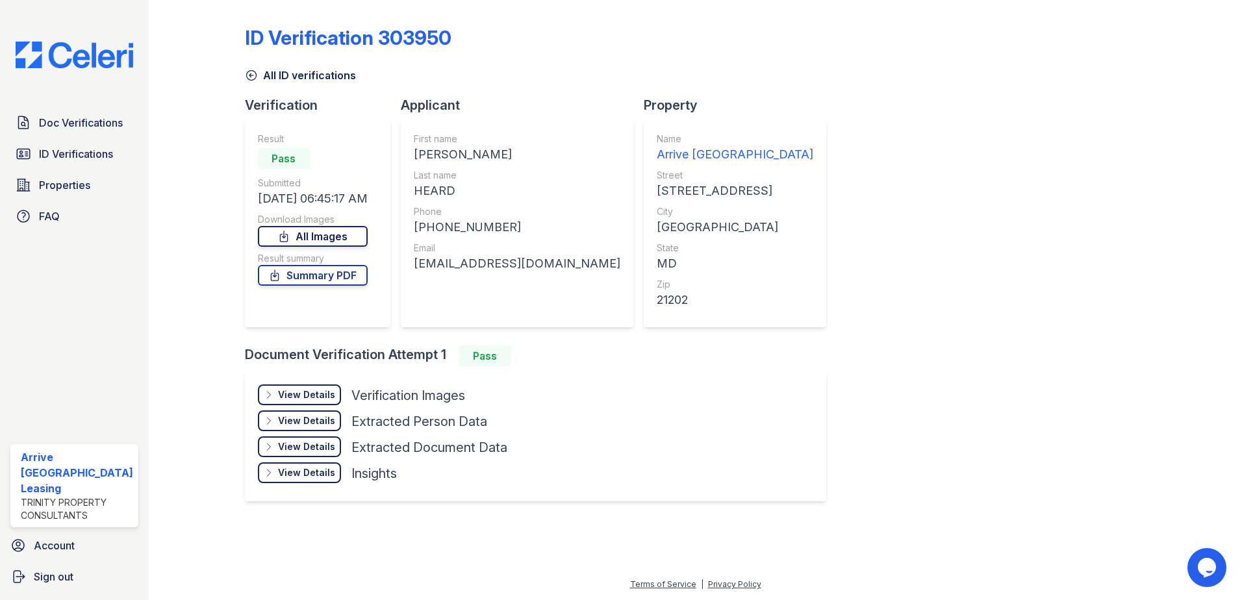
click at [316, 243] on link "All Images" at bounding box center [313, 236] width 110 height 21
drag, startPoint x: 329, startPoint y: 272, endPoint x: 327, endPoint y: 278, distance: 6.8
click at [328, 272] on link "Summary PDF" at bounding box center [313, 275] width 110 height 21
click at [247, 79] on icon at bounding box center [251, 76] width 10 height 10
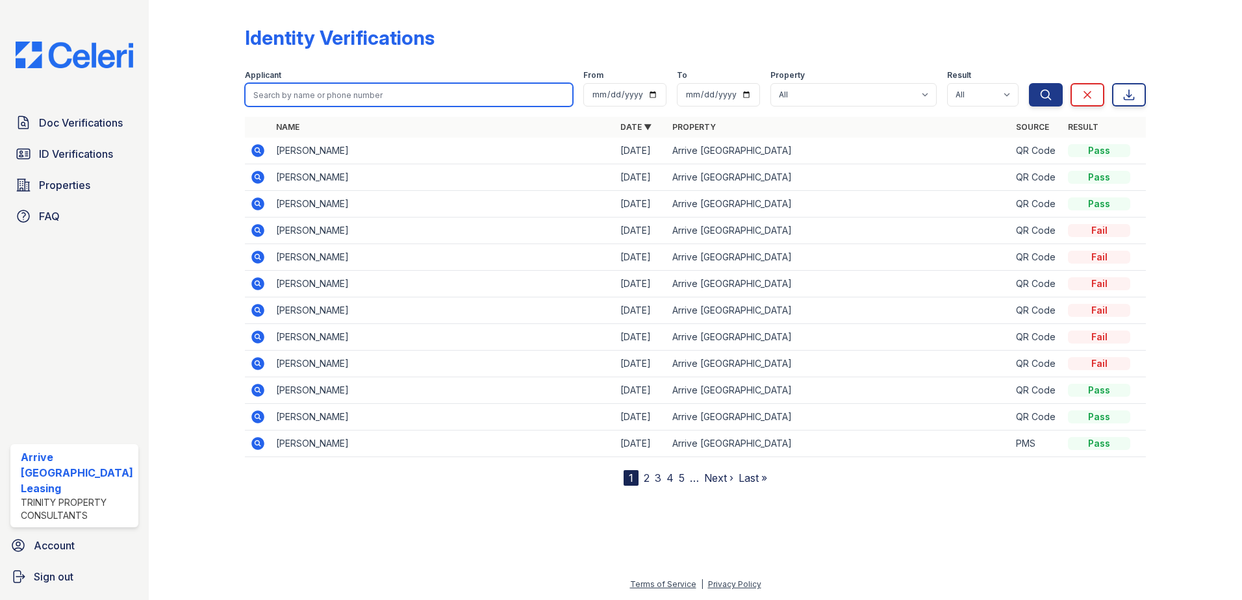
click at [309, 97] on input "search" at bounding box center [409, 94] width 329 height 23
paste input "Wang, Yifei"
click at [277, 99] on input "Wang, Yifei" at bounding box center [409, 94] width 329 height 23
type input "Wang Yifei"
click at [1029, 83] on button "Search" at bounding box center [1046, 94] width 34 height 23
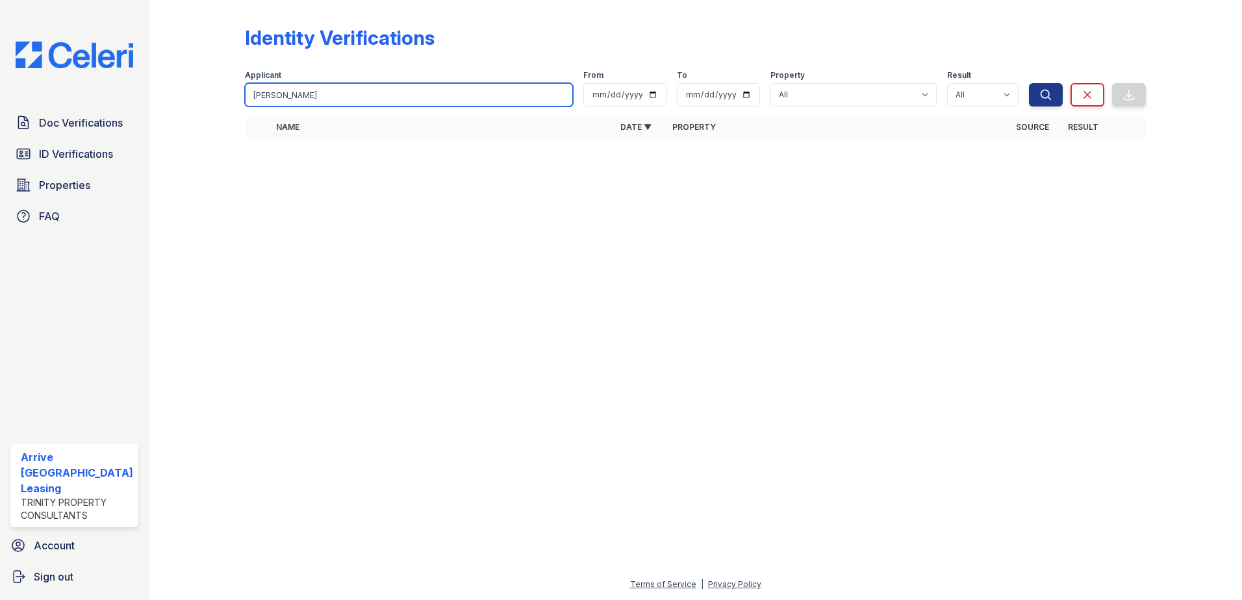
click at [299, 95] on input "Wang Yifei" at bounding box center [409, 94] width 329 height 23
drag, startPoint x: 303, startPoint y: 91, endPoint x: 212, endPoint y: 94, distance: 90.3
click at [212, 94] on div "Identity Verifications Filter Applicant Wang Yifei From To Property All Arrive …" at bounding box center [696, 85] width 1052 height 171
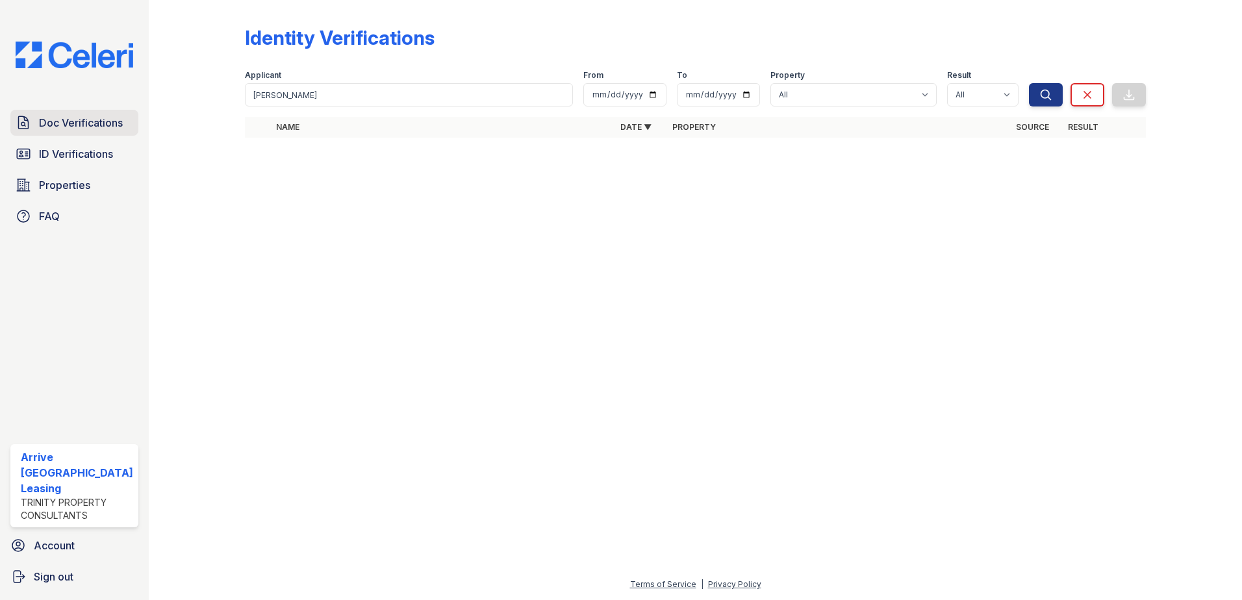
click at [89, 118] on span "Doc Verifications" at bounding box center [81, 123] width 84 height 16
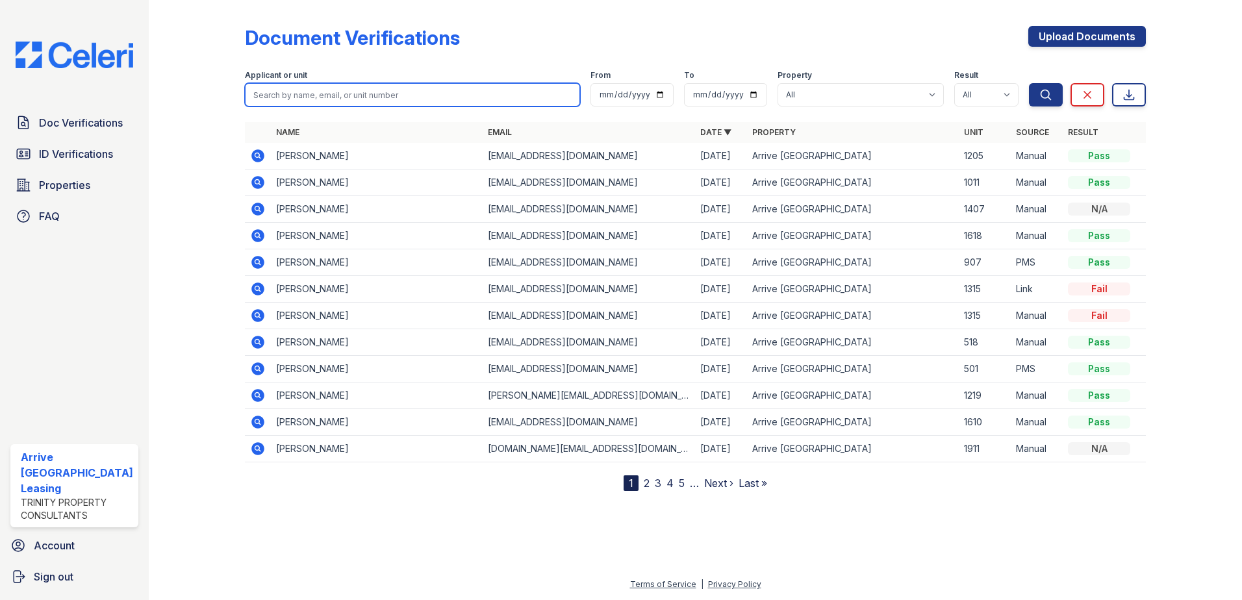
click at [302, 99] on input "search" at bounding box center [413, 94] width 336 height 23
paste input "Wang Yifei"
type input "Wang Yifei"
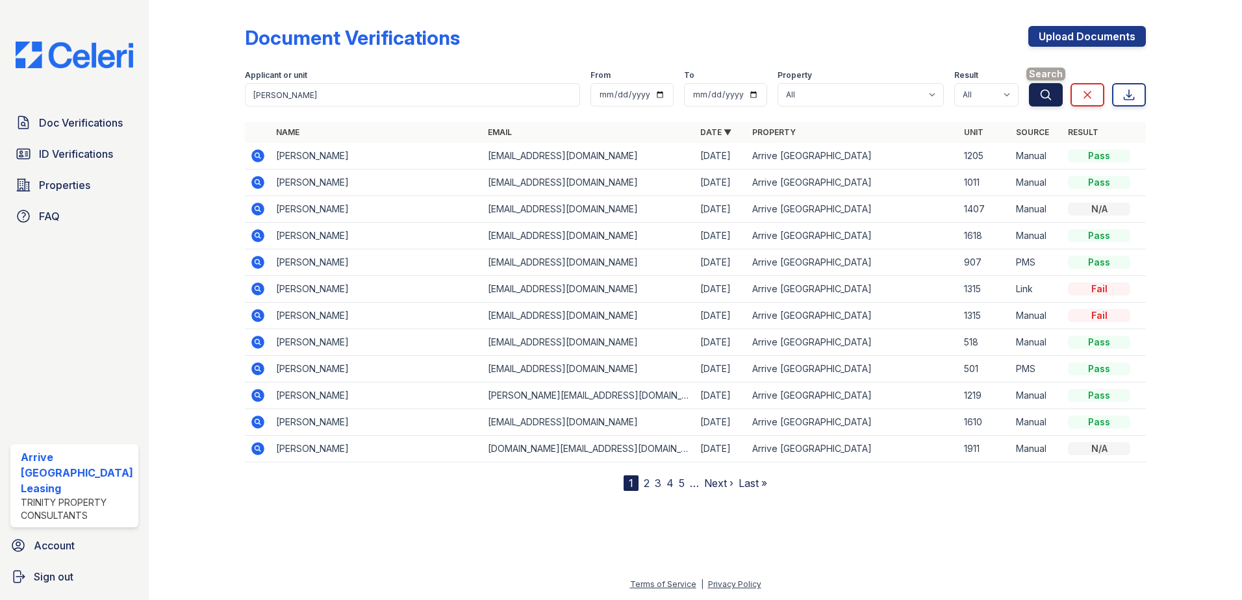
click at [1043, 103] on button "Search" at bounding box center [1046, 94] width 34 height 23
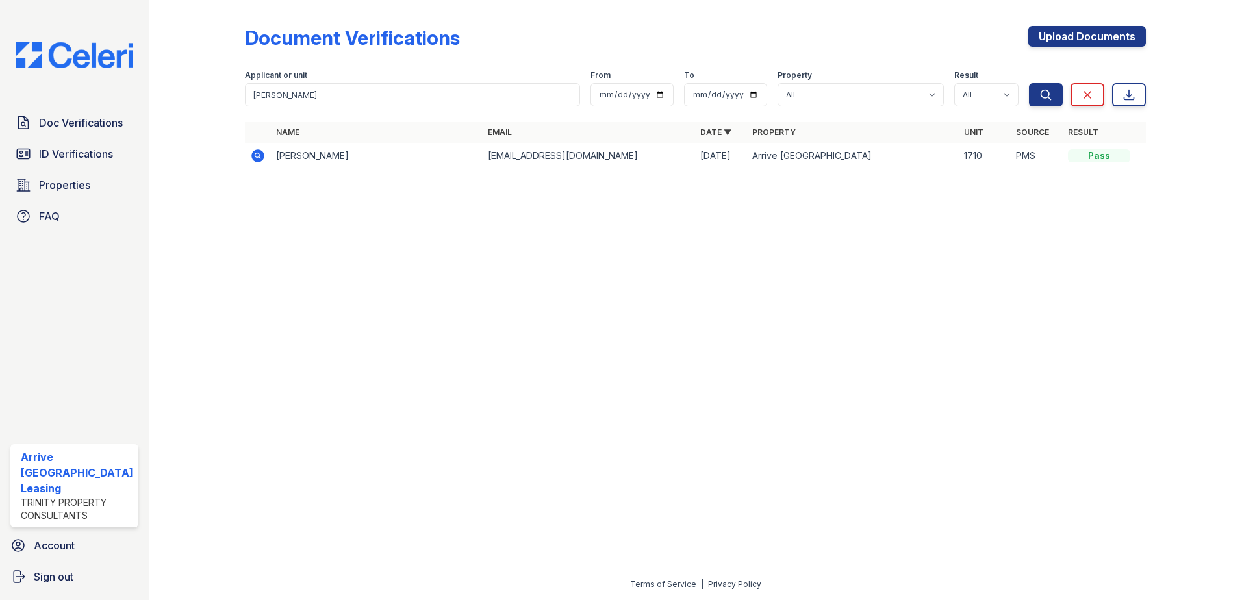
click at [262, 152] on icon at bounding box center [258, 156] width 16 height 16
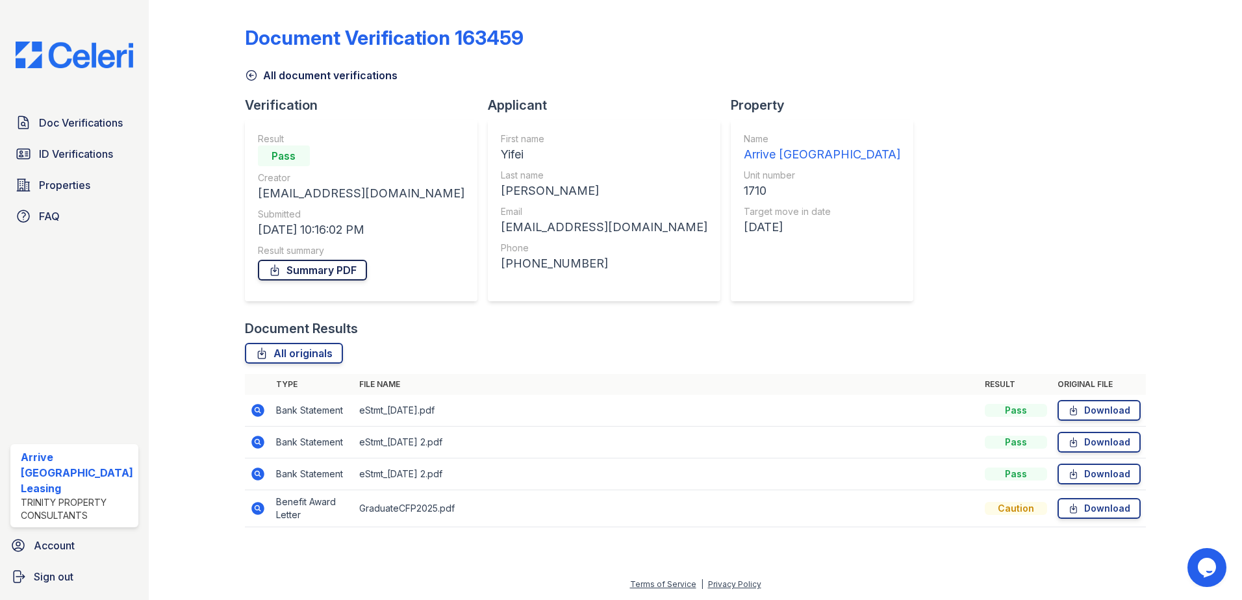
click at [323, 273] on link "Summary PDF" at bounding box center [312, 270] width 109 height 21
click at [253, 74] on icon at bounding box center [251, 75] width 13 height 13
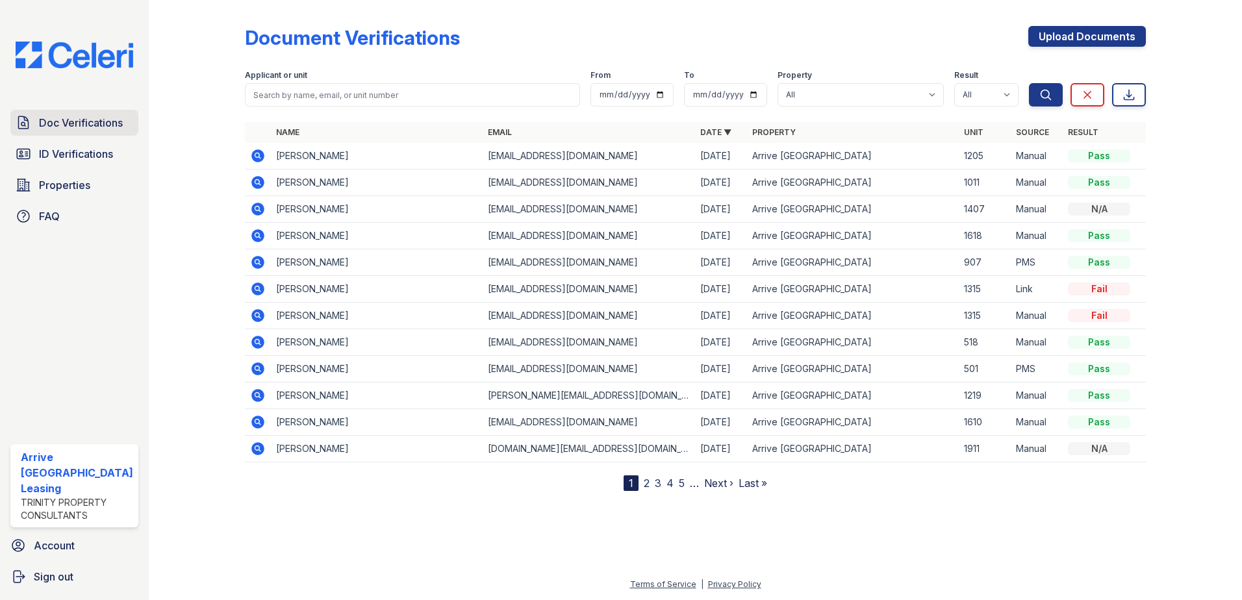
click at [86, 127] on span "Doc Verifications" at bounding box center [81, 123] width 84 height 16
click at [105, 123] on span "Doc Verifications" at bounding box center [81, 123] width 84 height 16
click at [66, 153] on span "ID Verifications" at bounding box center [76, 154] width 74 height 16
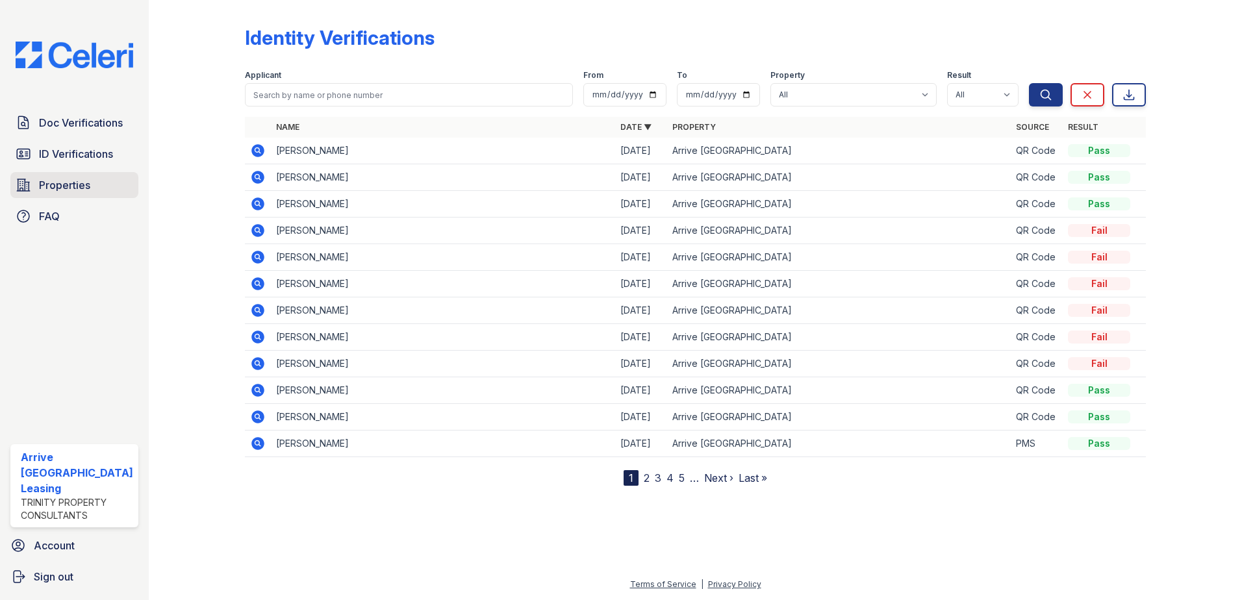
click at [73, 185] on span "Properties" at bounding box center [64, 185] width 51 height 16
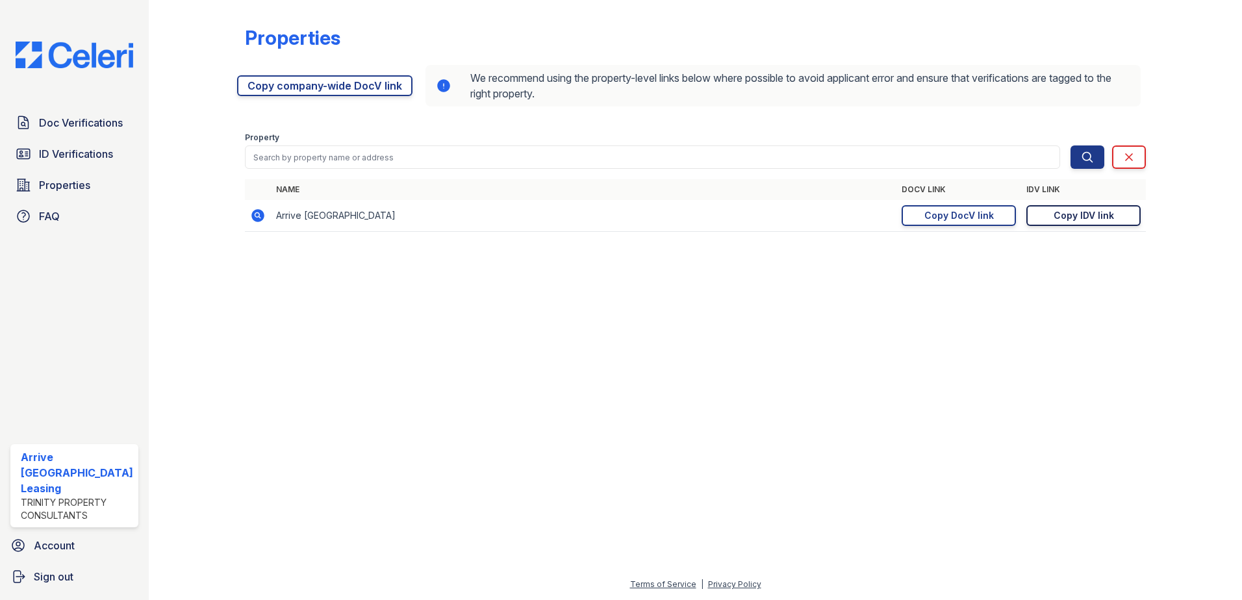
click at [1044, 209] on link "Copy IDV link Copy link" at bounding box center [1083, 215] width 114 height 21
click at [55, 131] on link "Doc Verifications" at bounding box center [74, 123] width 128 height 26
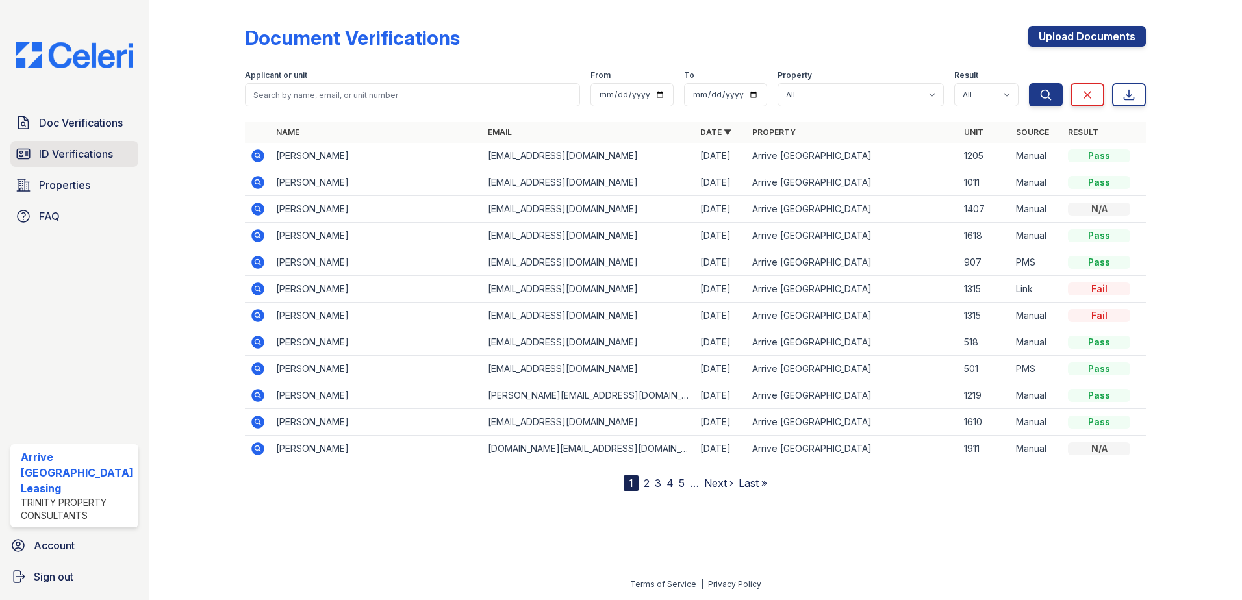
click at [78, 156] on span "ID Verifications" at bounding box center [76, 154] width 74 height 16
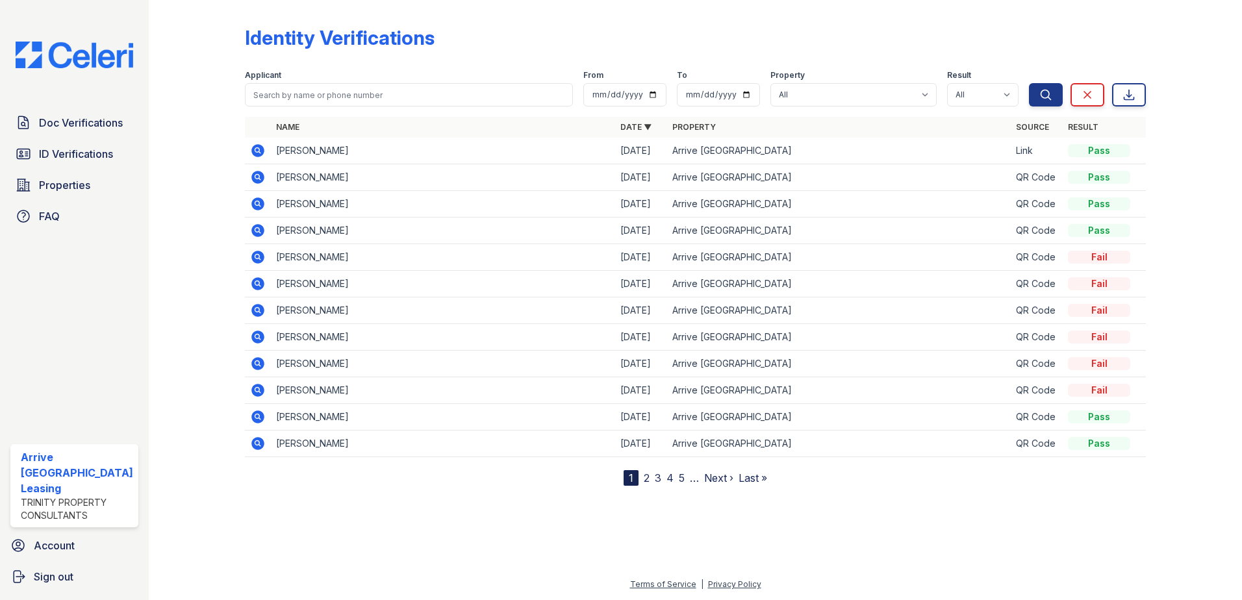
click at [254, 149] on icon at bounding box center [258, 151] width 16 height 16
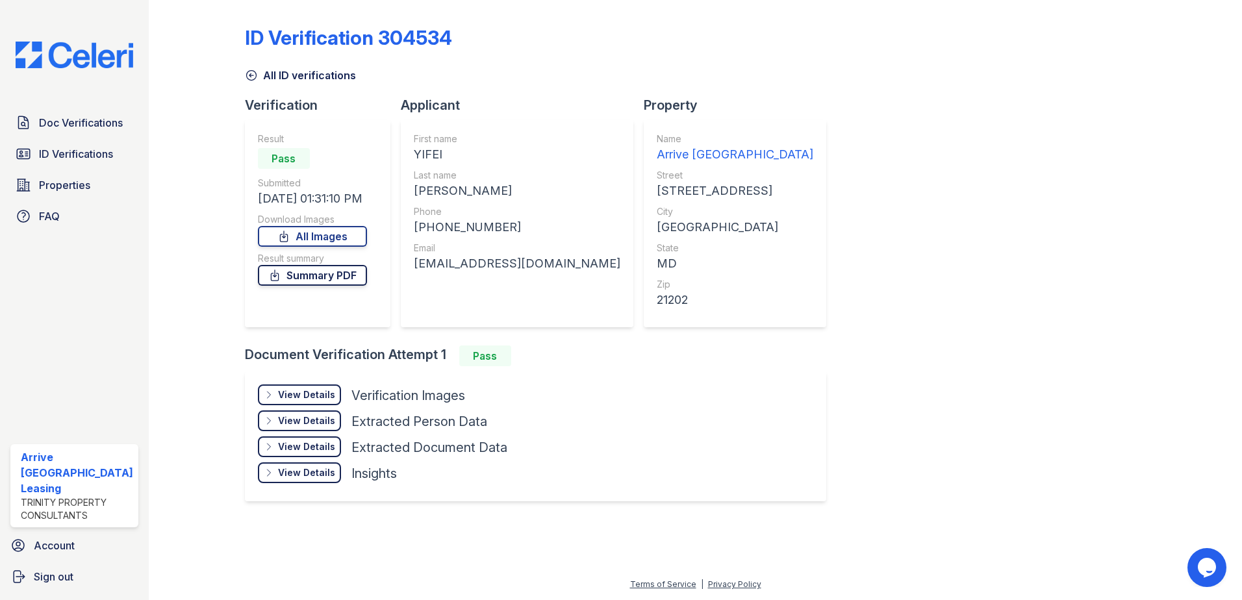
drag, startPoint x: 315, startPoint y: 275, endPoint x: 297, endPoint y: 272, distance: 18.6
click at [316, 276] on link "Summary PDF" at bounding box center [312, 275] width 109 height 21
click at [249, 77] on icon at bounding box center [251, 75] width 13 height 13
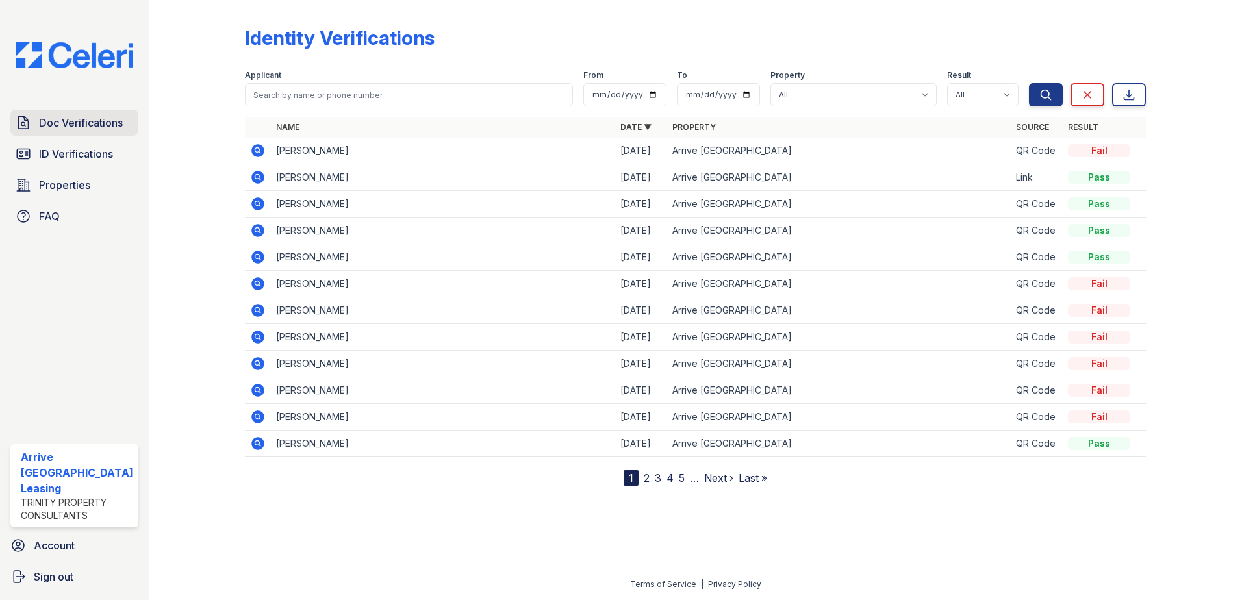
click at [79, 127] on span "Doc Verifications" at bounding box center [81, 123] width 84 height 16
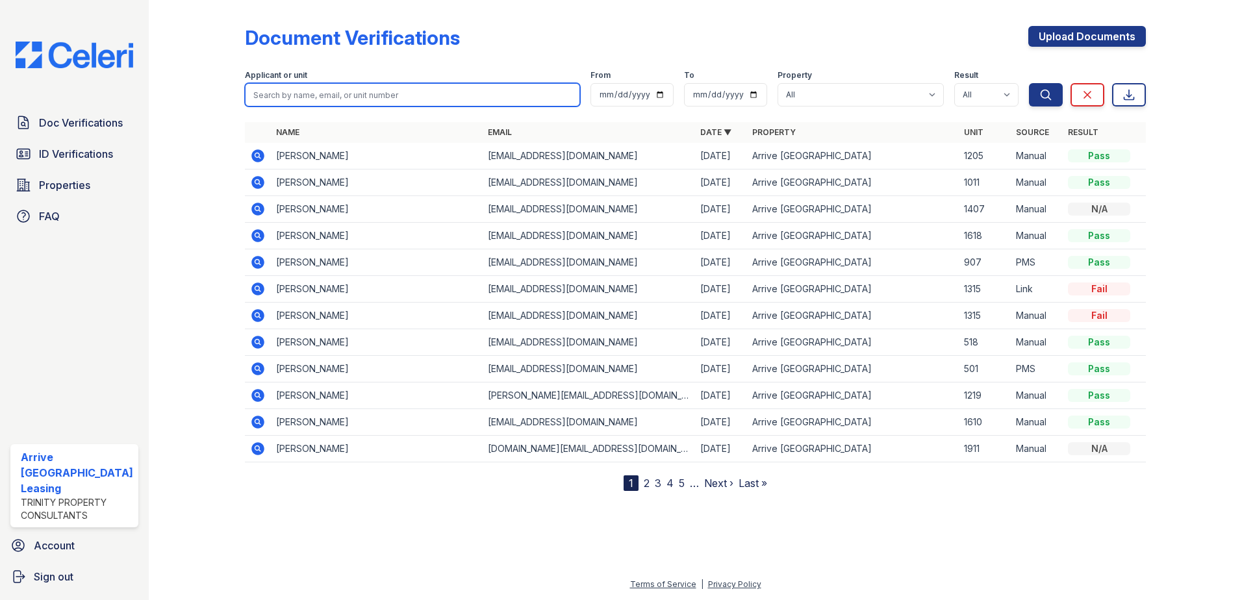
click at [299, 94] on input "search" at bounding box center [413, 94] width 336 height 23
paste input "[PERSON_NAME], Zifeng"
click at [275, 95] on input "[PERSON_NAME], Zifeng" at bounding box center [413, 94] width 336 height 23
type input "[PERSON_NAME]"
click at [1029, 83] on button "Search" at bounding box center [1046, 94] width 34 height 23
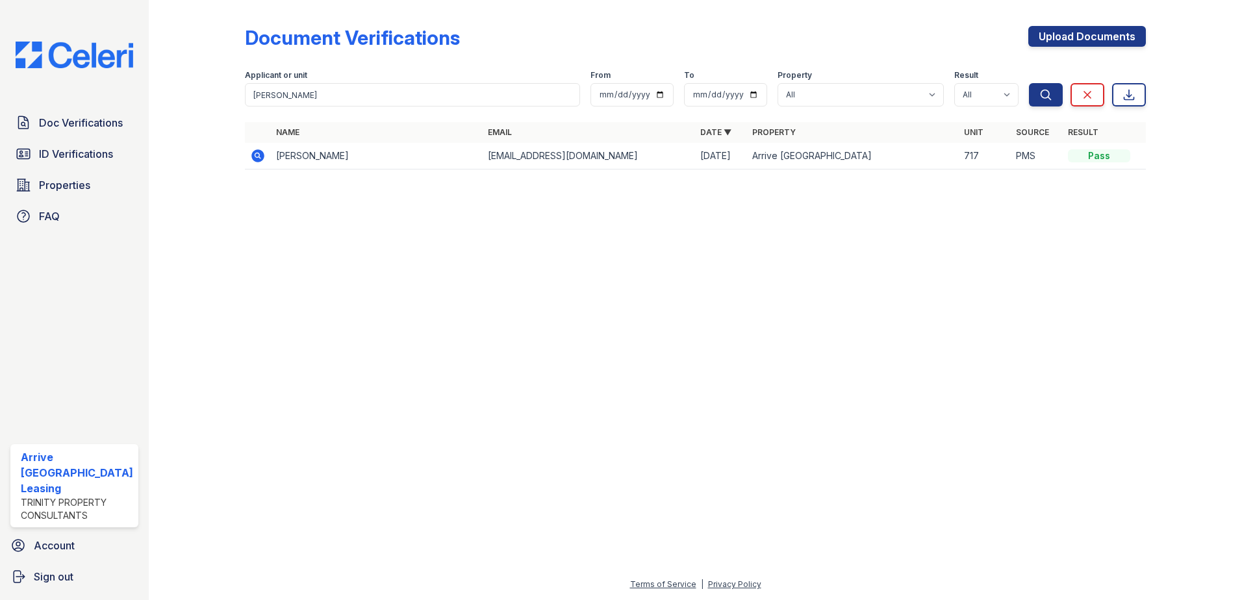
click at [252, 155] on icon at bounding box center [257, 155] width 13 height 13
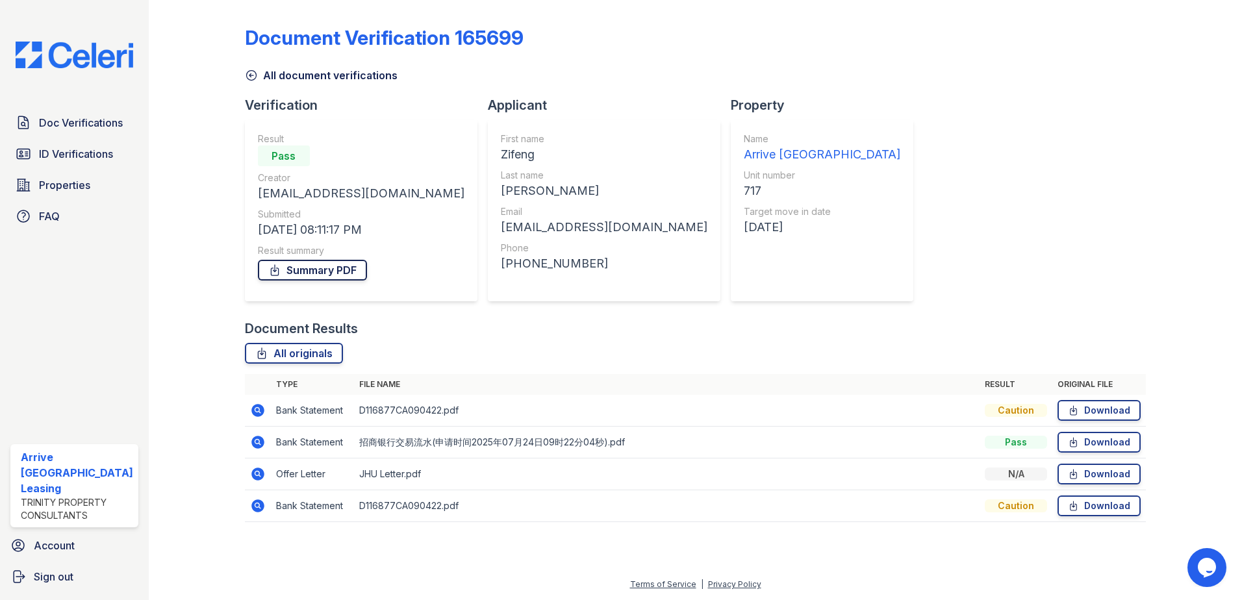
click at [309, 276] on link "Summary PDF" at bounding box center [312, 270] width 109 height 21
click at [255, 74] on icon at bounding box center [251, 76] width 10 height 10
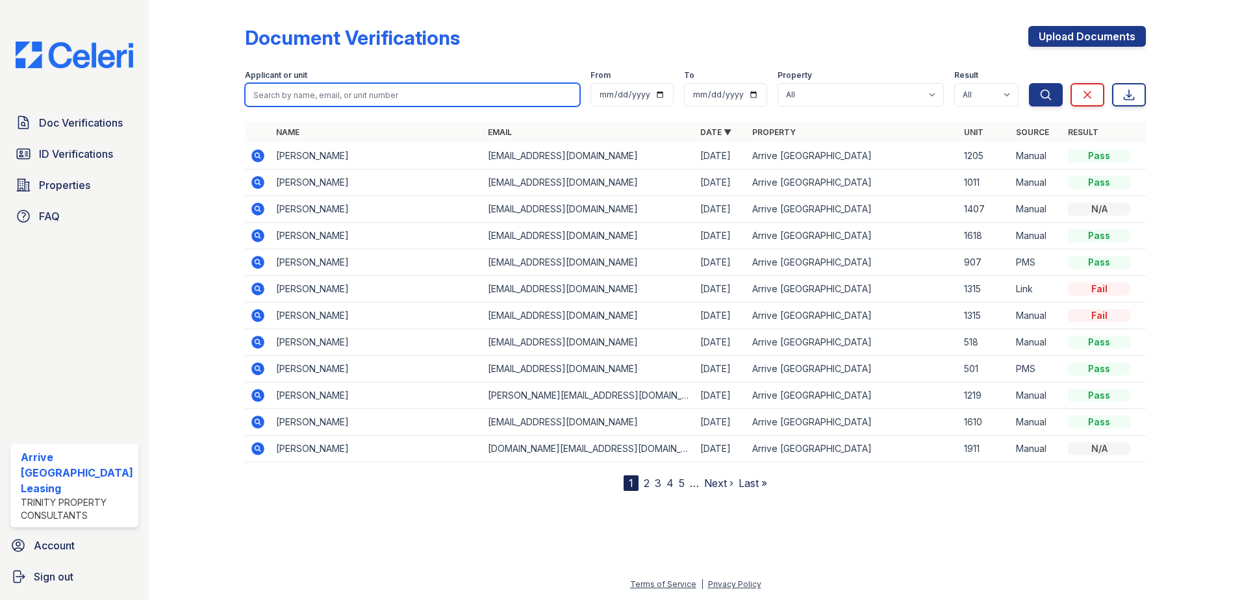
paste input "[PERSON_NAME]"
click at [277, 100] on input "[PERSON_NAME]" at bounding box center [413, 94] width 336 height 23
type input "[PERSON_NAME]"
click at [1029, 83] on button "Search" at bounding box center [1046, 94] width 34 height 23
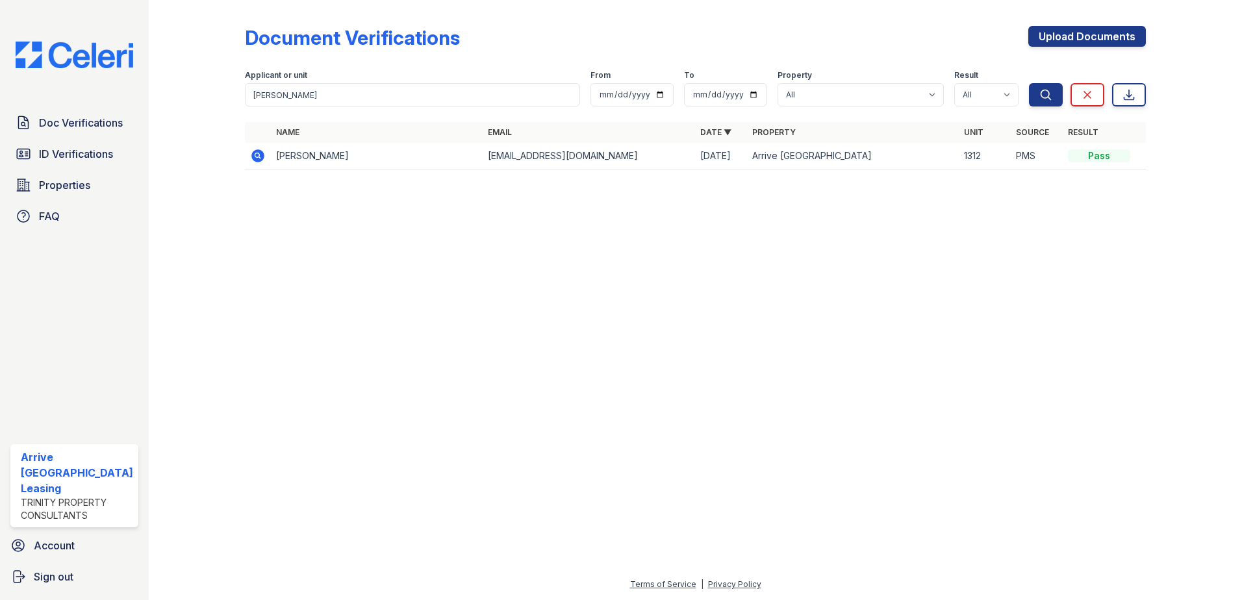
drag, startPoint x: 260, startPoint y: 162, endPoint x: 261, endPoint y: 147, distance: 14.3
click at [260, 161] on icon at bounding box center [258, 156] width 16 height 16
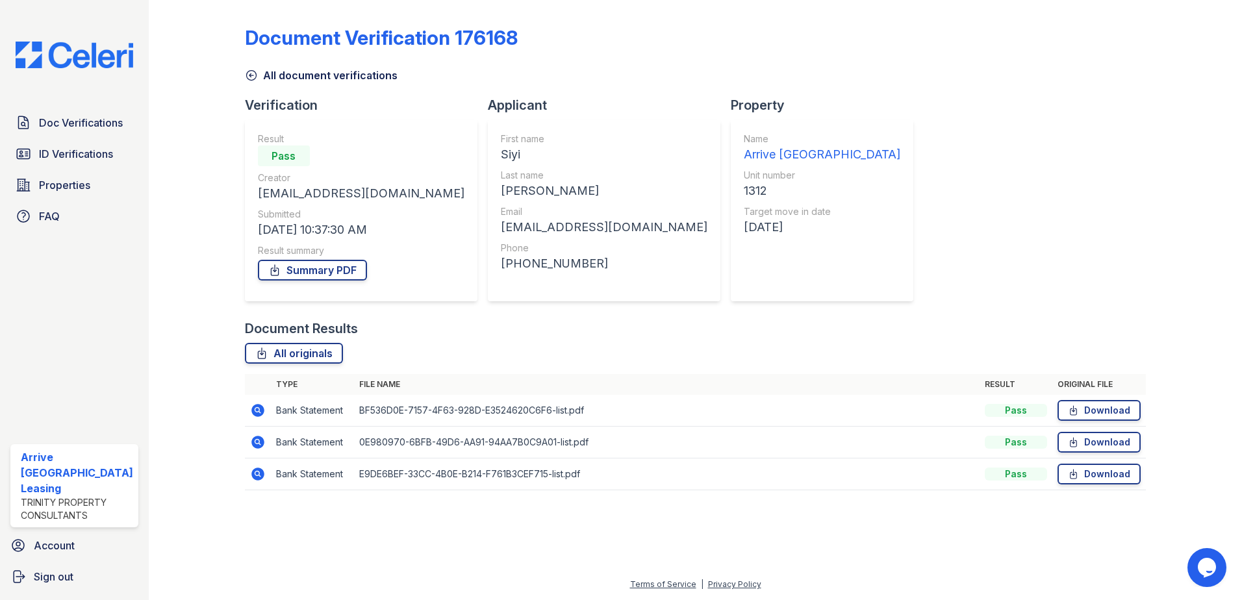
click at [335, 273] on link "Summary PDF" at bounding box center [312, 270] width 109 height 21
click at [252, 75] on icon at bounding box center [251, 75] width 13 height 13
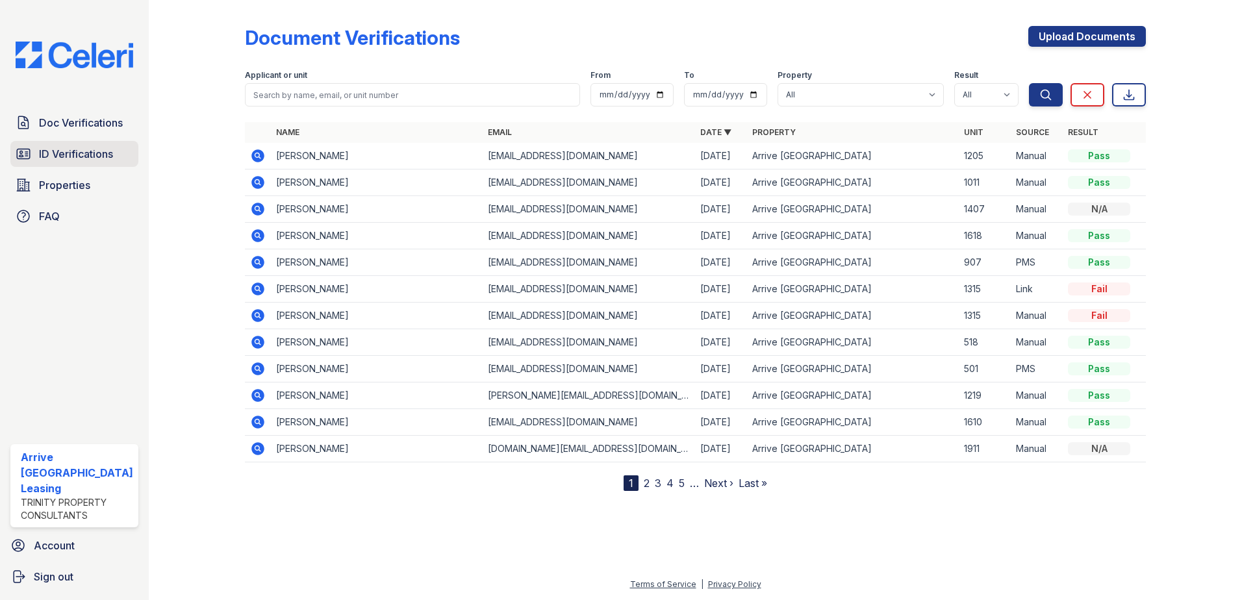
click at [119, 155] on link "ID Verifications" at bounding box center [74, 154] width 128 height 26
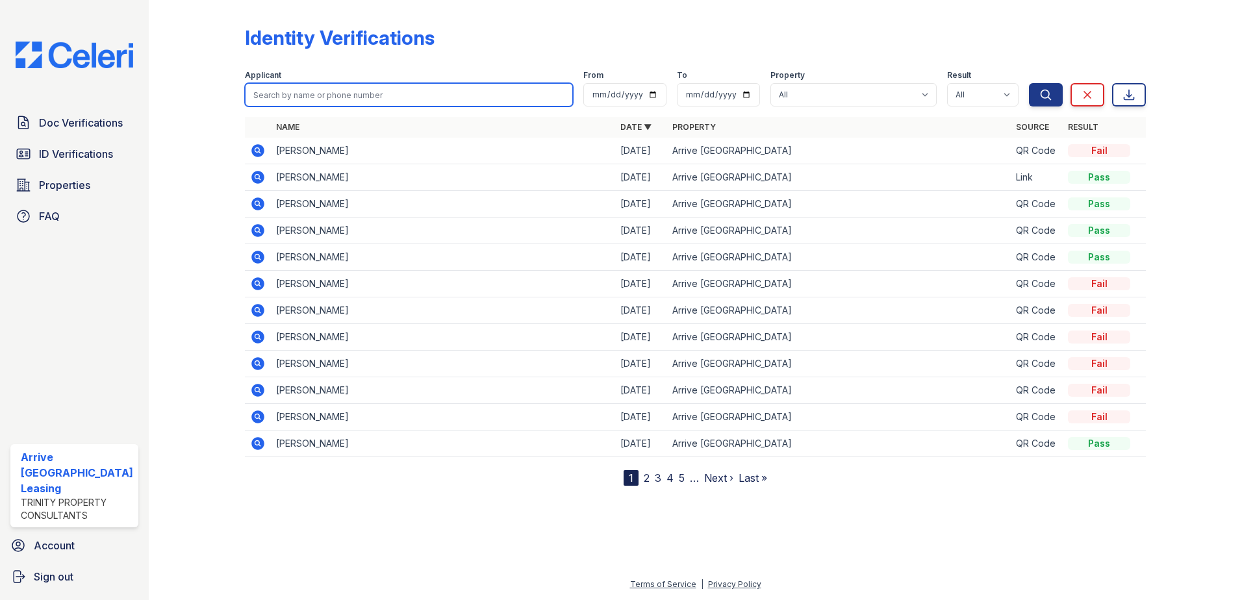
click at [289, 94] on input "search" at bounding box center [409, 94] width 329 height 23
paste input "[PERSON_NAME]"
click at [276, 94] on input "[PERSON_NAME]" at bounding box center [409, 94] width 329 height 23
type input "[PERSON_NAME]"
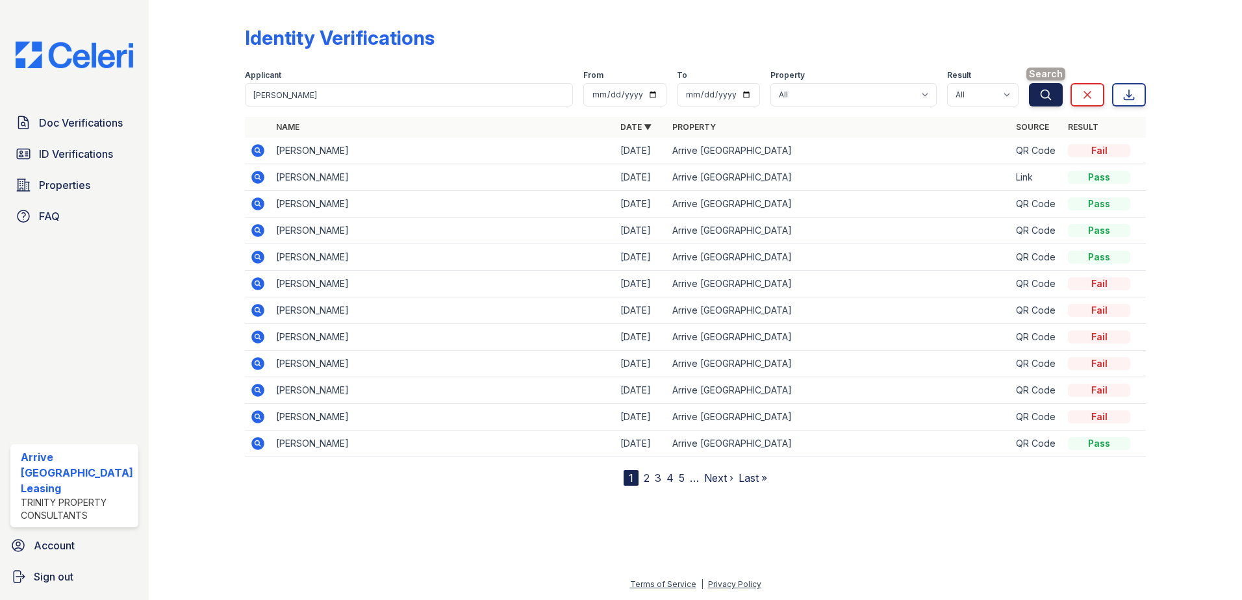
click at [1055, 90] on button "Search" at bounding box center [1046, 94] width 34 height 23
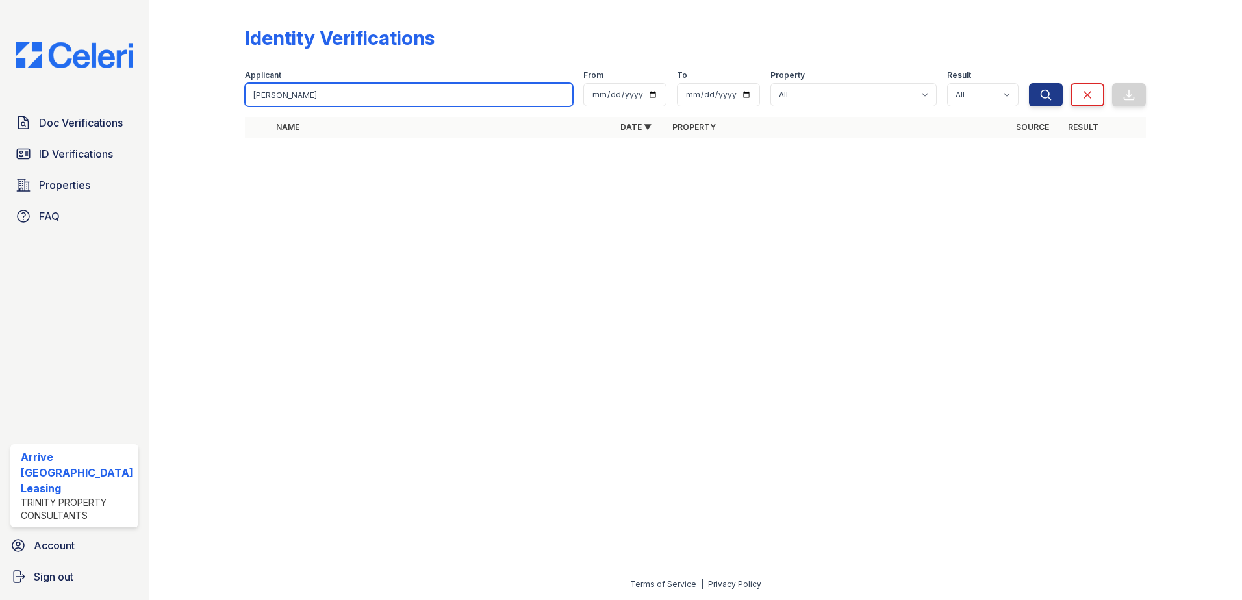
drag, startPoint x: 314, startPoint y: 92, endPoint x: 0, endPoint y: 42, distance: 318.4
click at [29, 95] on div "Doc Verifications ID Verifications Properties FAQ Arrive Inner Harbor Leasing T…" at bounding box center [621, 300] width 1242 height 600
type input "jiro"
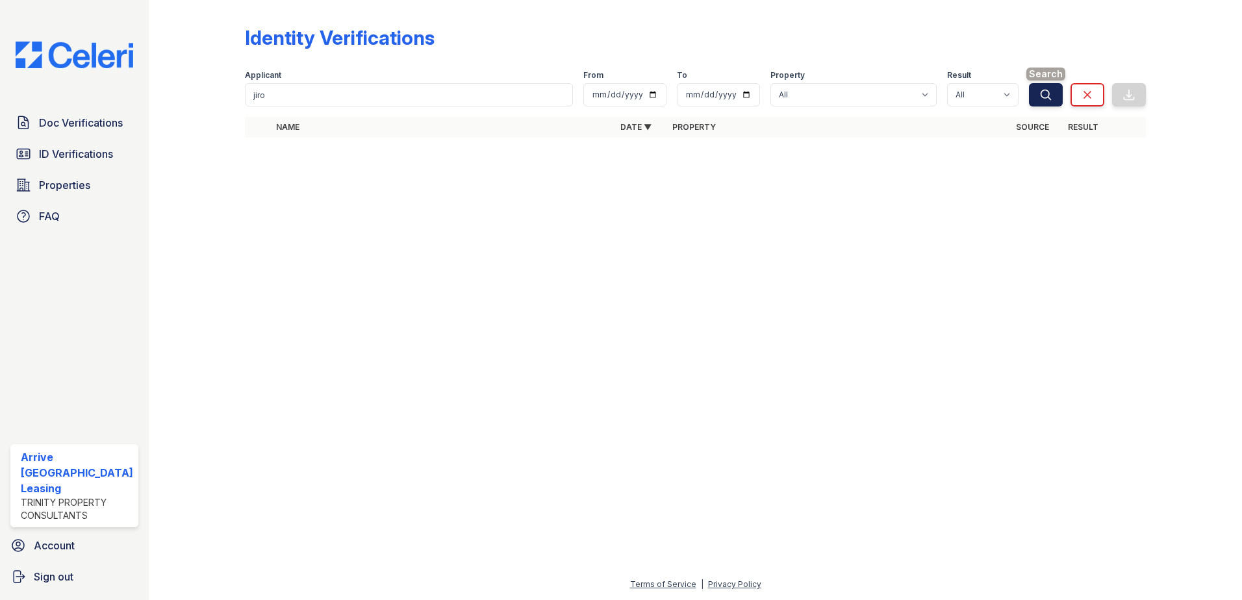
click at [1035, 97] on button "Search" at bounding box center [1046, 94] width 34 height 23
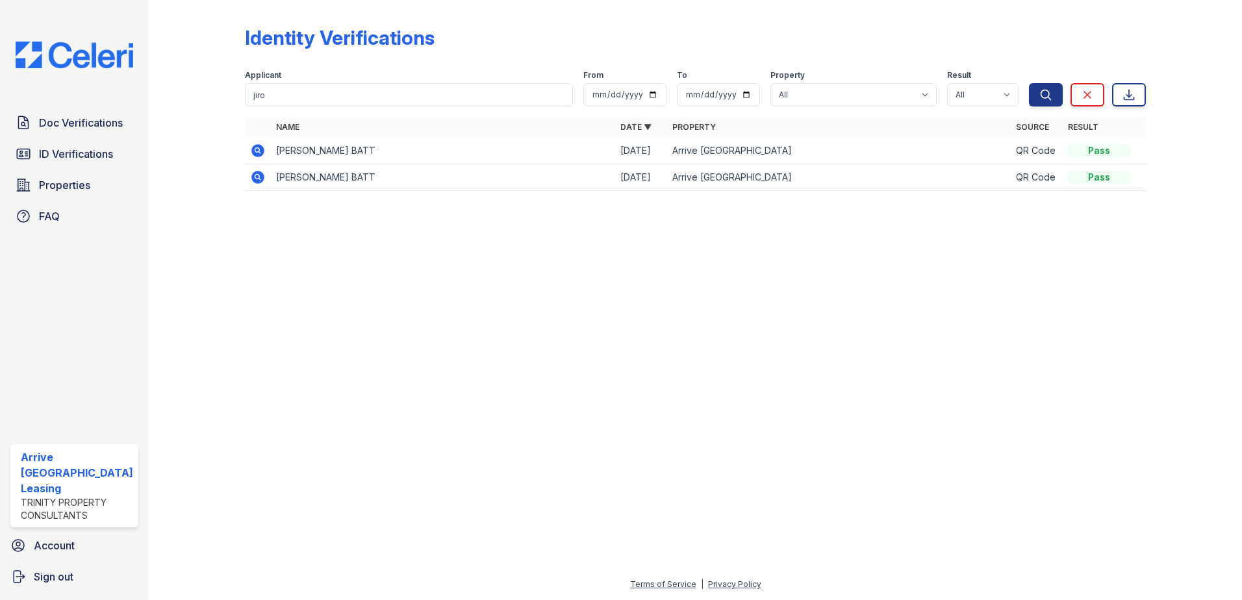
click at [257, 146] on icon at bounding box center [257, 150] width 13 height 13
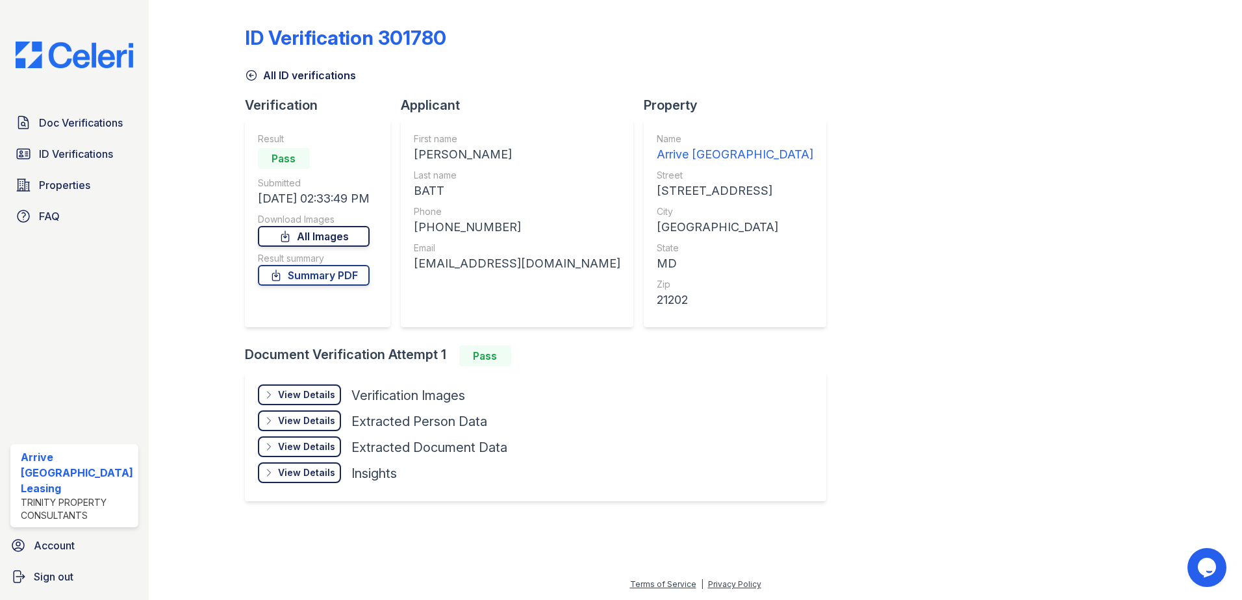
click at [319, 240] on link "All Images" at bounding box center [314, 236] width 112 height 21
click at [329, 274] on link "Summary PDF" at bounding box center [314, 275] width 112 height 21
click at [68, 123] on span "Doc Verifications" at bounding box center [81, 123] width 84 height 16
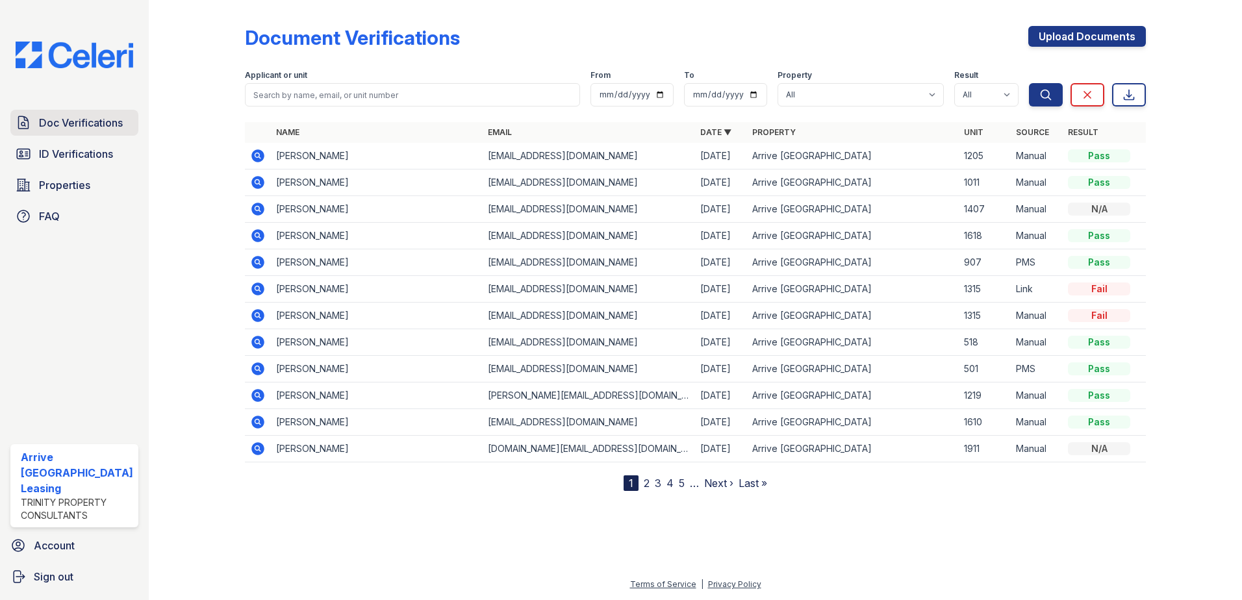
click at [110, 125] on span "Doc Verifications" at bounding box center [81, 123] width 84 height 16
click at [105, 122] on span "Doc Verifications" at bounding box center [81, 123] width 84 height 16
click at [95, 155] on span "ID Verifications" at bounding box center [76, 154] width 74 height 16
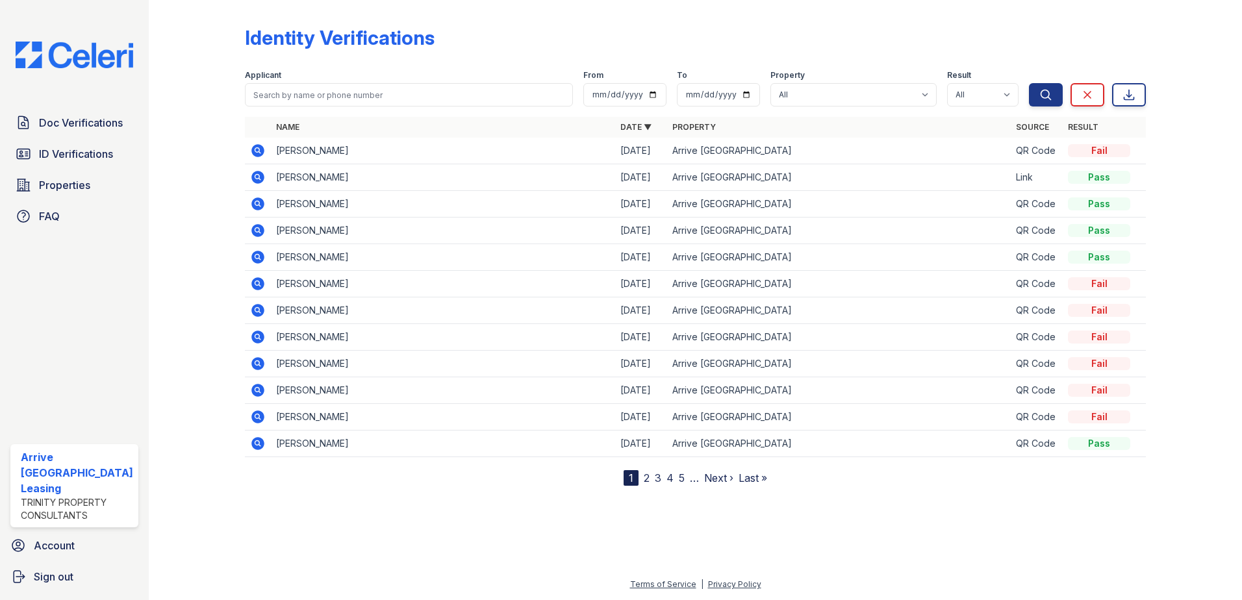
click at [95, 155] on span "ID Verifications" at bounding box center [76, 154] width 74 height 16
click at [92, 132] on link "Doc Verifications" at bounding box center [74, 123] width 128 height 26
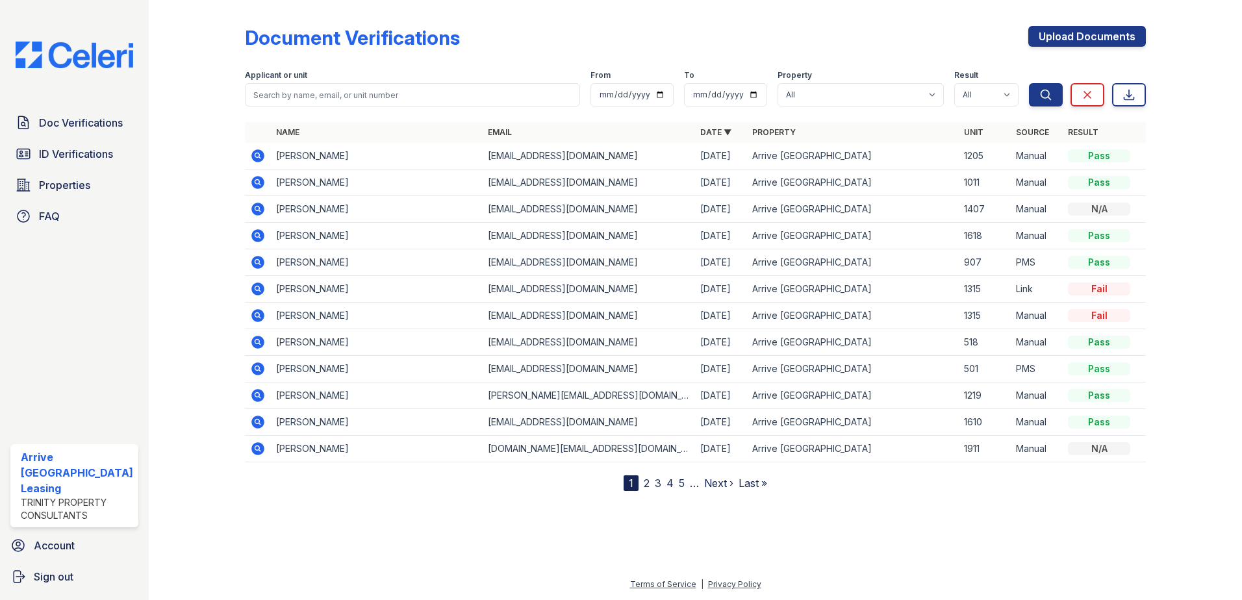
click at [92, 132] on link "Doc Verifications" at bounding box center [74, 123] width 128 height 26
click at [92, 151] on span "ID Verifications" at bounding box center [76, 154] width 74 height 16
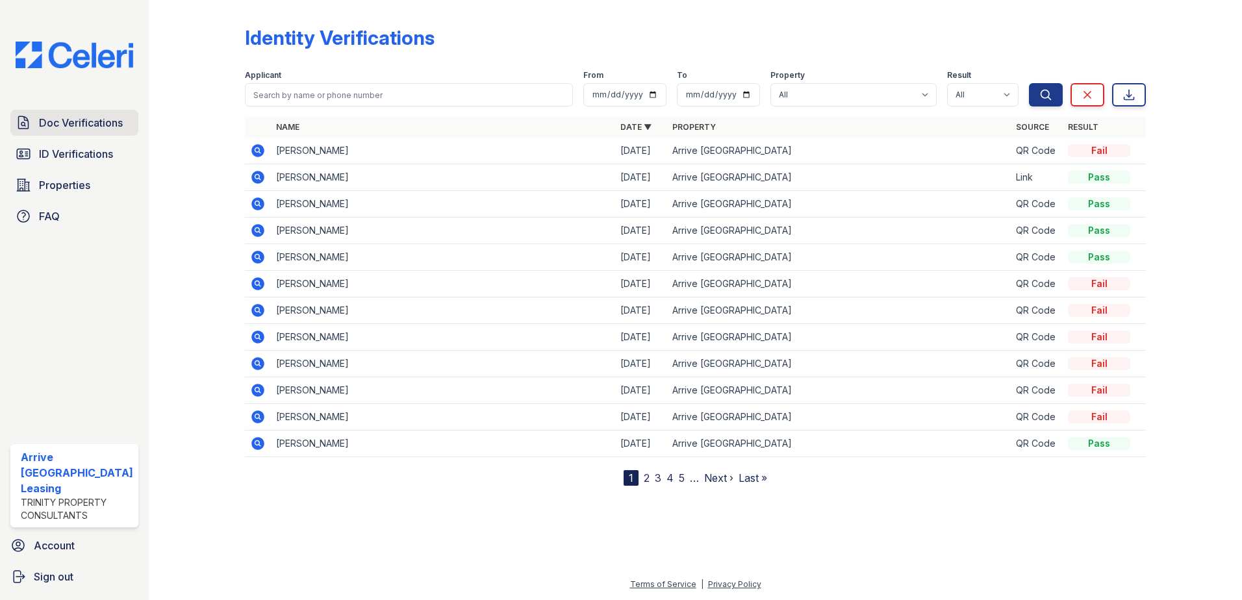
click at [110, 125] on span "Doc Verifications" at bounding box center [81, 123] width 84 height 16
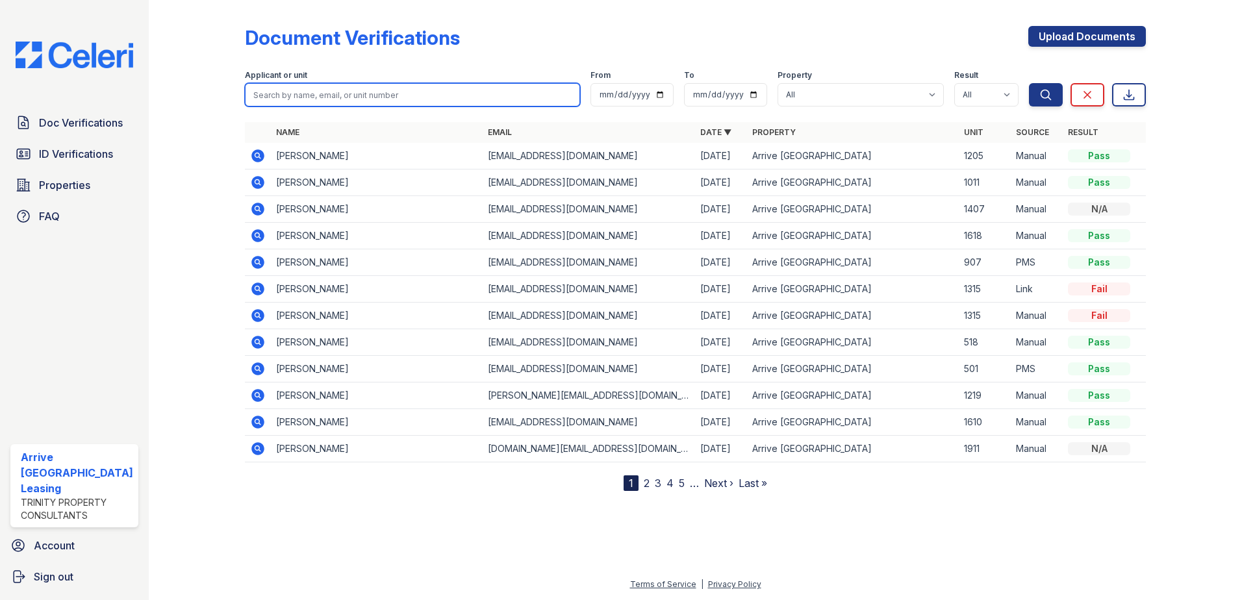
click at [318, 92] on input "search" at bounding box center [413, 94] width 336 height 23
click at [212, 102] on div at bounding box center [207, 248] width 75 height 486
click at [316, 93] on input "search" at bounding box center [413, 94] width 336 height 23
type input "jiro"
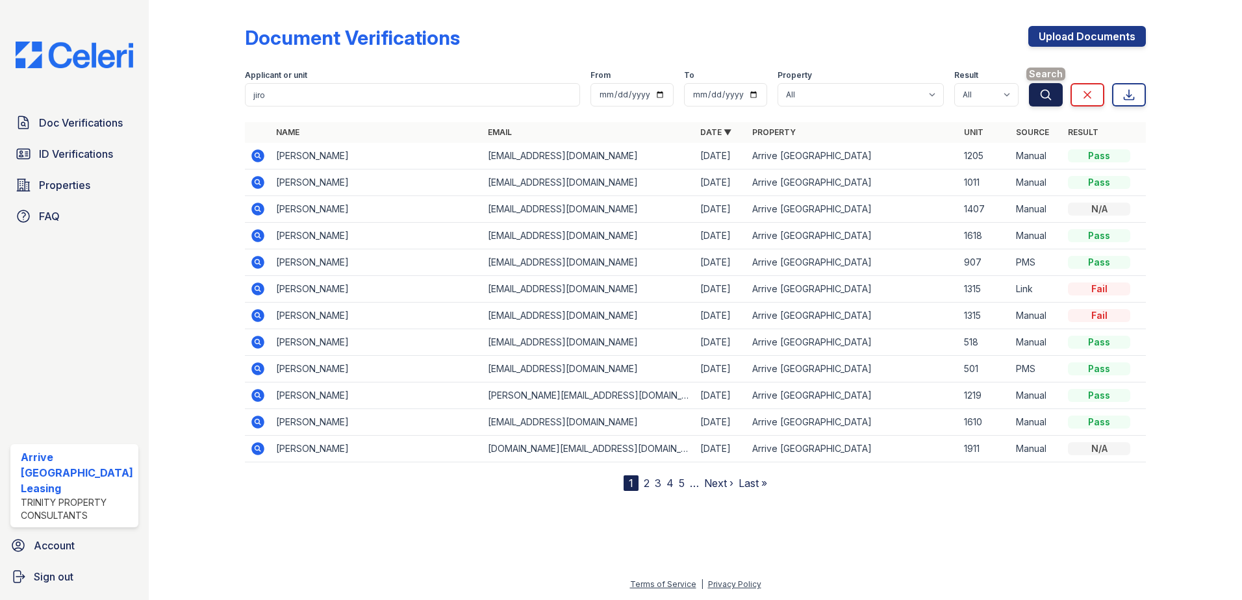
click at [1052, 90] on icon "submit" at bounding box center [1045, 94] width 13 height 13
